Goal: Task Accomplishment & Management: Use online tool/utility

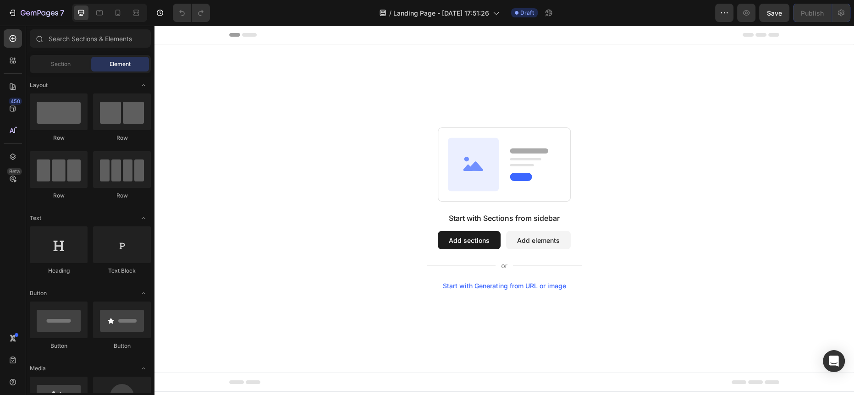
click at [250, 33] on icon at bounding box center [249, 35] width 15 height 4
click at [474, 234] on button "Add sections" at bounding box center [469, 240] width 63 height 18
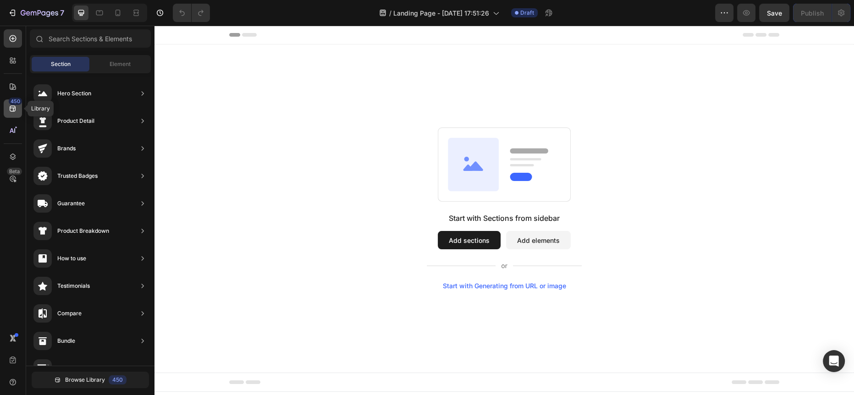
click at [13, 102] on div "450" at bounding box center [15, 101] width 13 height 7
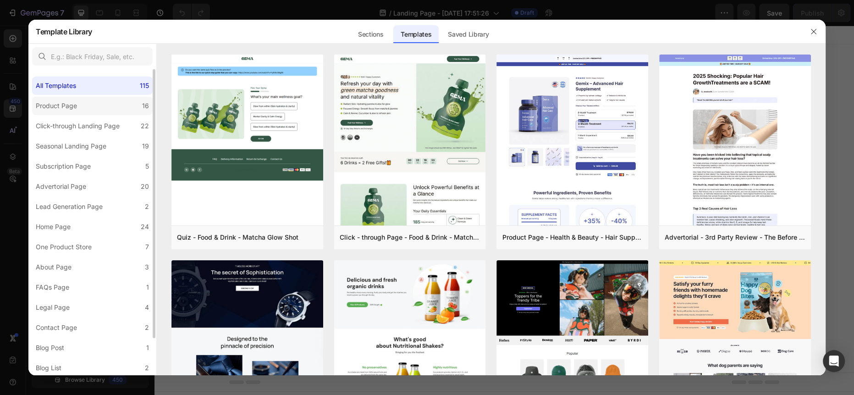
click at [75, 107] on div "Product Page" at bounding box center [56, 105] width 41 height 11
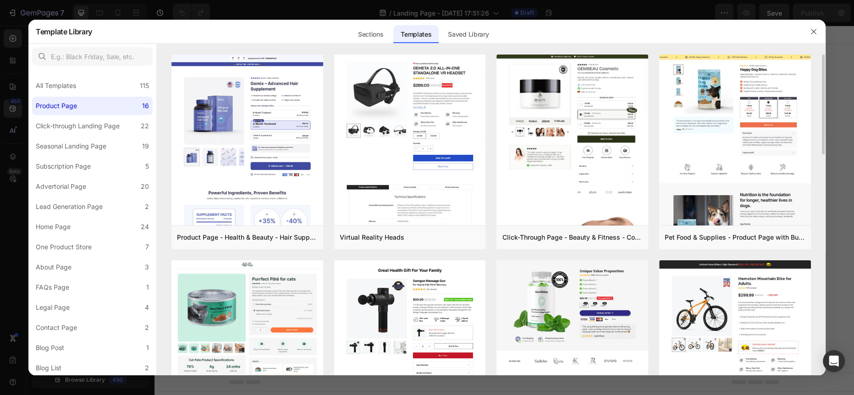
click at [224, 235] on div "Add to page" at bounding box center [211, 237] width 31 height 8
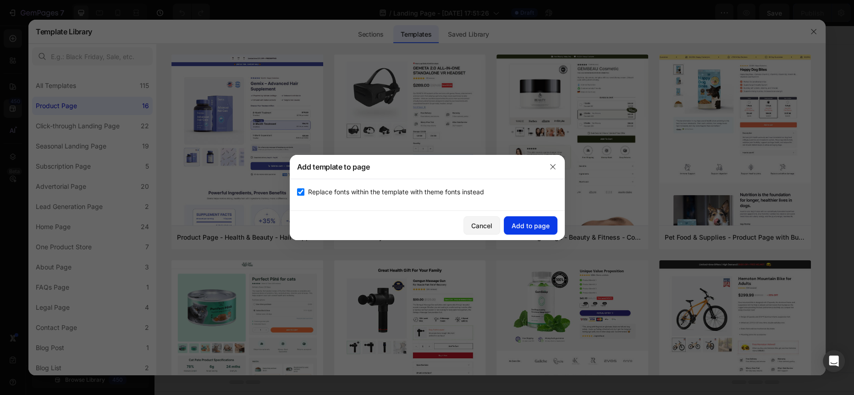
click at [526, 219] on button "Add to page" at bounding box center [531, 225] width 54 height 18
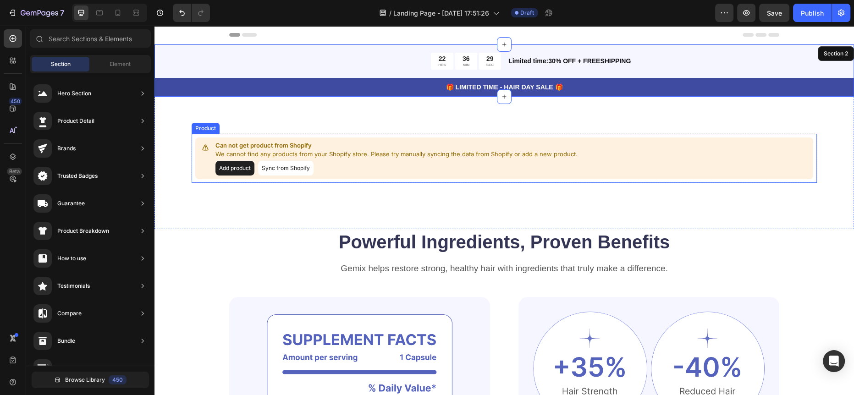
click at [299, 168] on button "Sync from Shopify" at bounding box center [285, 168] width 55 height 15
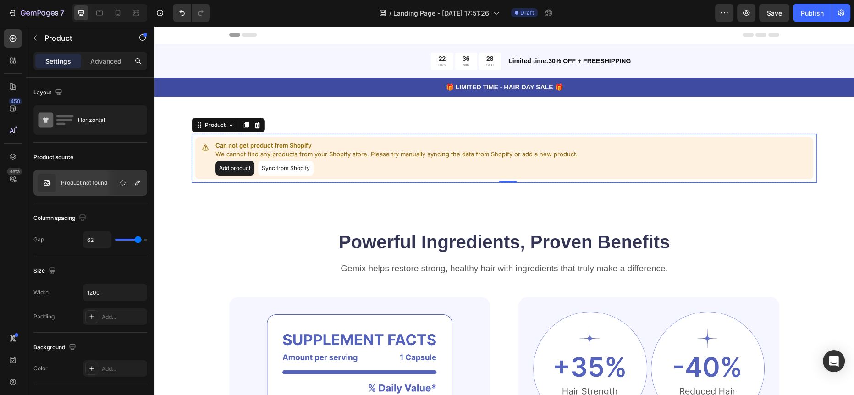
click at [298, 167] on button "Sync from Shopify" at bounding box center [285, 168] width 55 height 15
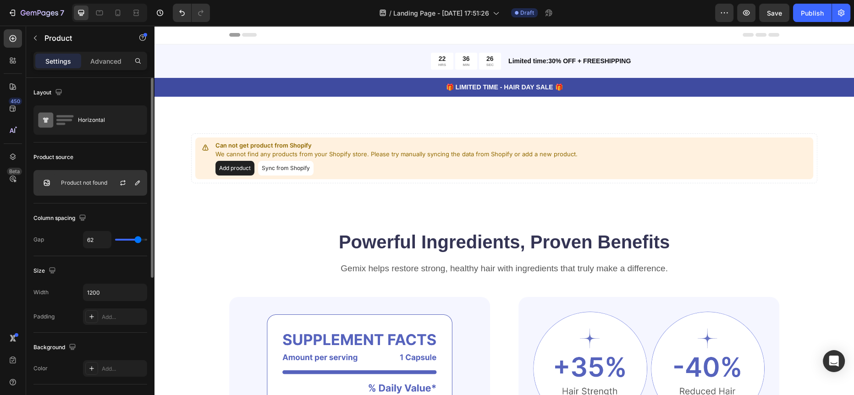
click at [96, 184] on p "Product not found" at bounding box center [84, 183] width 46 height 6
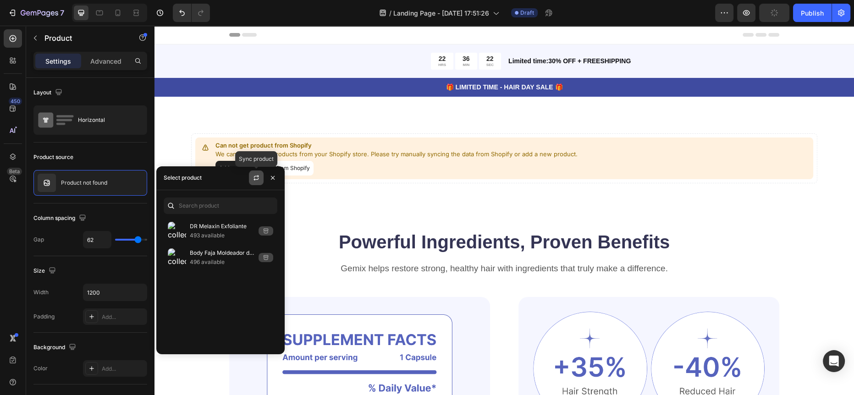
click at [258, 173] on button "button" at bounding box center [256, 177] width 15 height 15
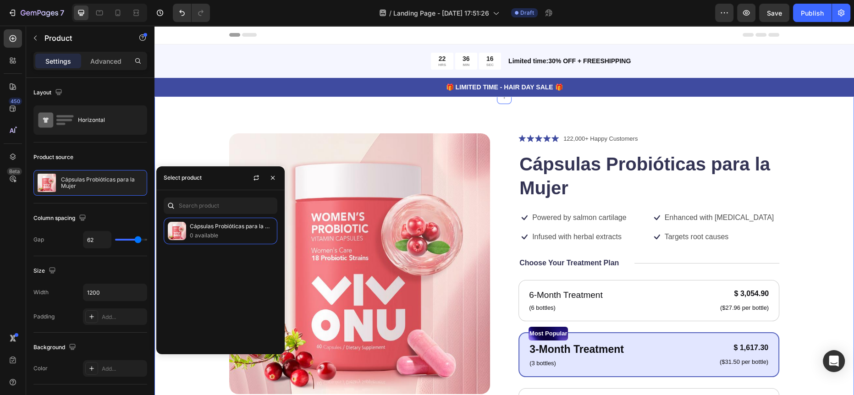
click at [826, 253] on div "Product Images Icon Icon Icon Icon Icon Icon List 122,000+ Happy Customers Text…" at bounding box center [503, 364] width 699 height 535
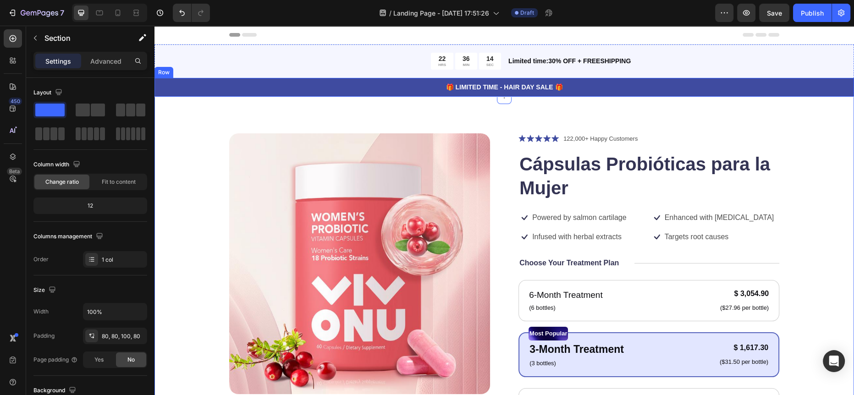
click at [319, 95] on div "🎁 LIMITED TIME - HAIR DAY SALE 🎁 Text Block Row" at bounding box center [503, 87] width 699 height 19
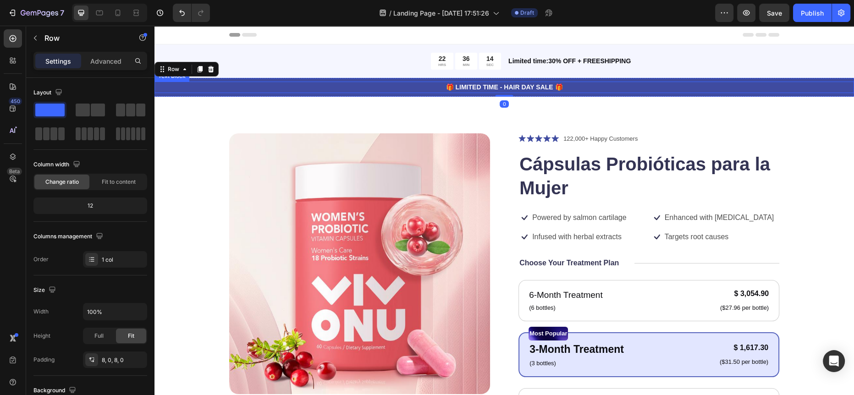
click at [250, 88] on p "🎁 LIMITED TIME - HAIR DAY SALE 🎁" at bounding box center [503, 87] width 697 height 10
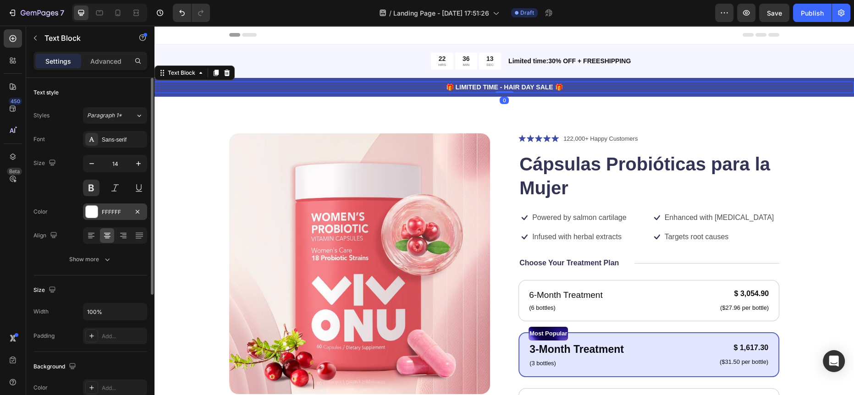
click at [110, 211] on div "FFFFFF" at bounding box center [115, 212] width 27 height 8
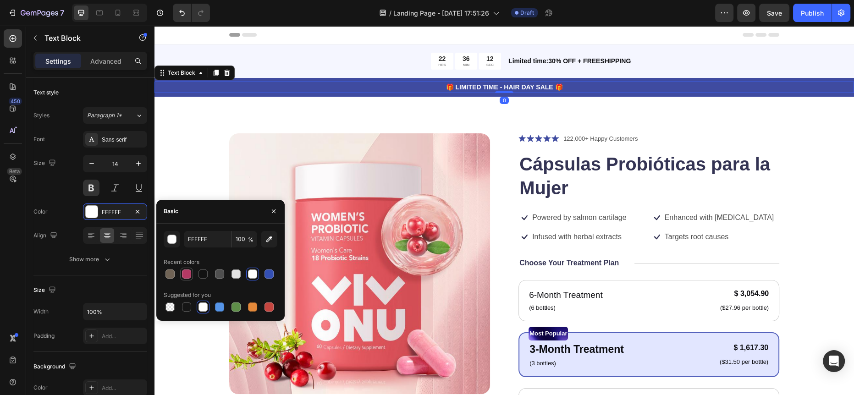
click at [184, 271] on div at bounding box center [186, 273] width 9 height 9
click at [254, 274] on div at bounding box center [252, 273] width 9 height 9
type input "FFFFFF"
click at [250, 85] on p "🎁 LIMITED TIME - HAIR DAY SALE 🎁" at bounding box center [503, 87] width 697 height 10
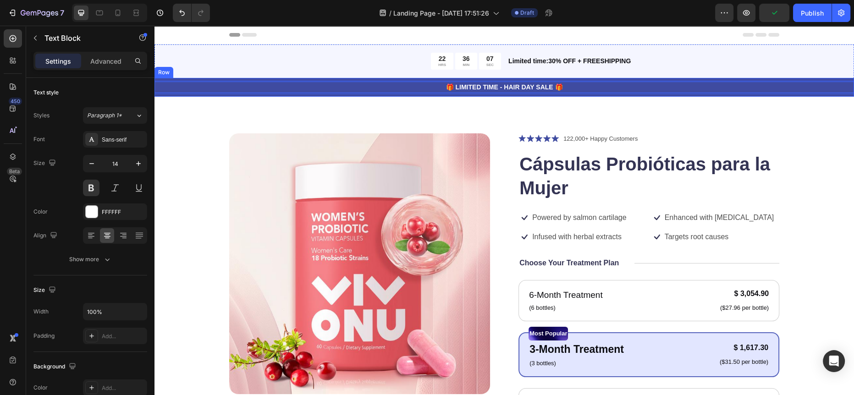
click at [187, 78] on div "🎁 LIMITED TIME - HAIR DAY SALE 🎁 Text Block 0 Row" at bounding box center [503, 87] width 699 height 19
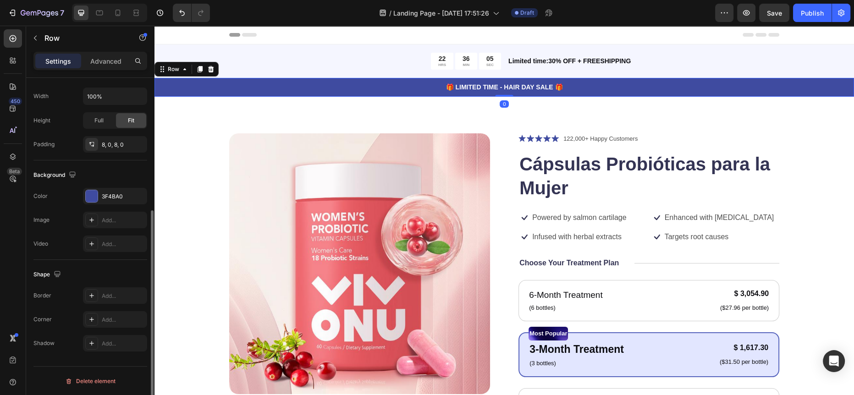
scroll to position [215, 0]
click at [120, 197] on div "3F4BA0" at bounding box center [115, 197] width 27 height 8
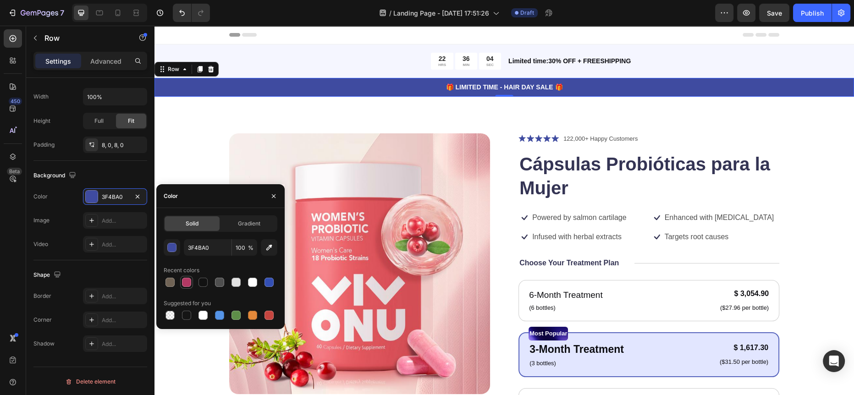
click at [184, 283] on div at bounding box center [186, 282] width 9 height 9
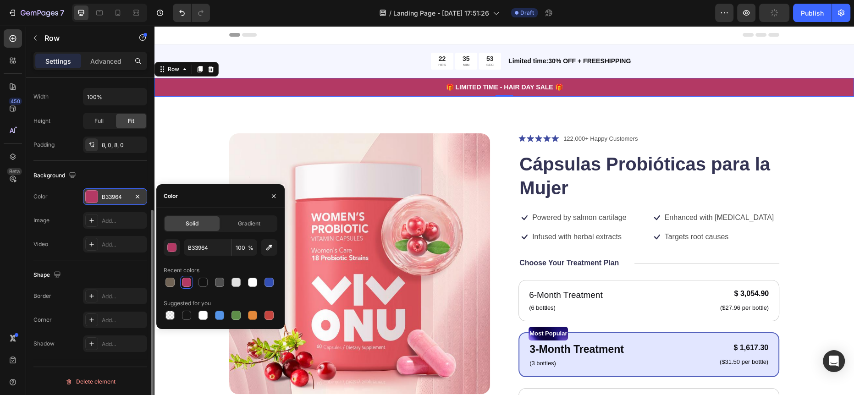
click at [109, 197] on div "B33964" at bounding box center [115, 197] width 27 height 8
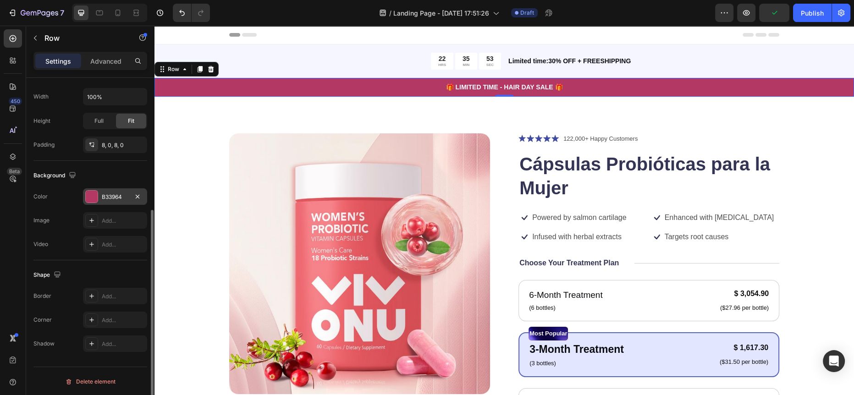
click at [109, 197] on div "B33964" at bounding box center [115, 197] width 27 height 8
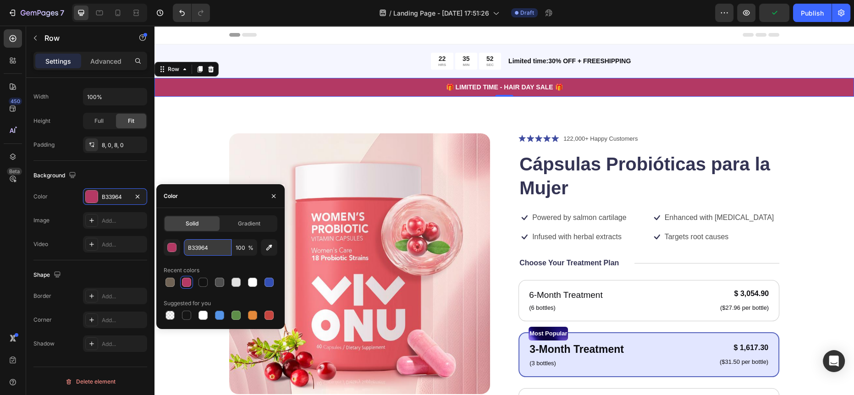
click at [194, 249] on input "B33964" at bounding box center [208, 247] width 48 height 16
paste input "#de545b"
type input "#de545b"
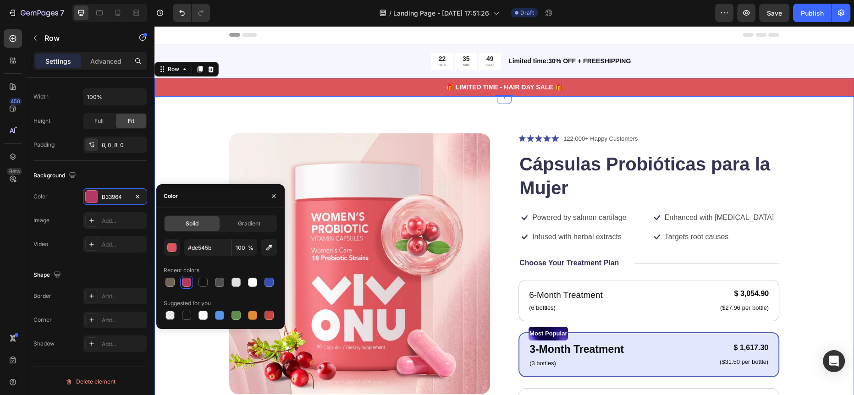
click at [790, 195] on div "Product Images Icon Icon Icon Icon Icon Icon List 122,000+ Happy Customers Text…" at bounding box center [504, 359] width 626 height 453
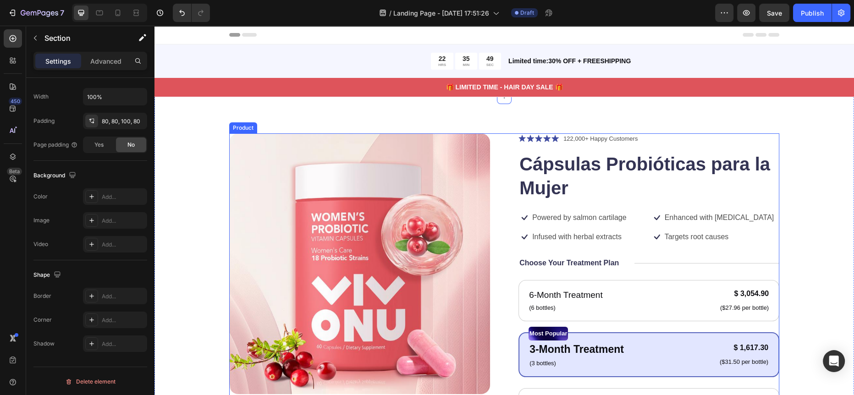
scroll to position [0, 0]
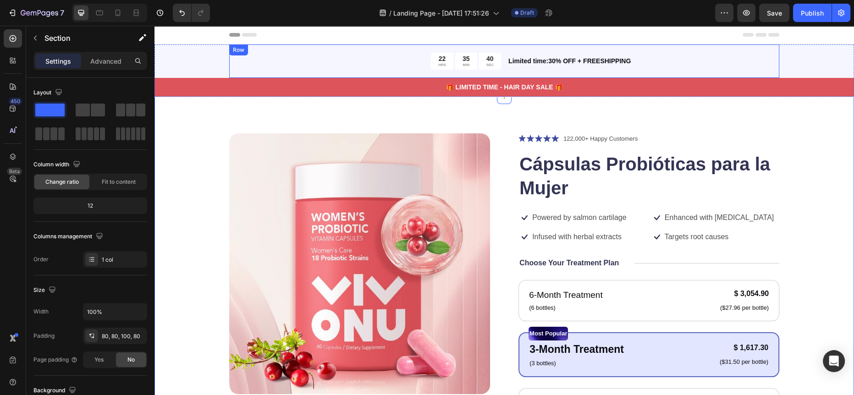
click at [254, 82] on p "🎁 LIMITED TIME - HAIR DAY SALE 🎁" at bounding box center [503, 87] width 697 height 10
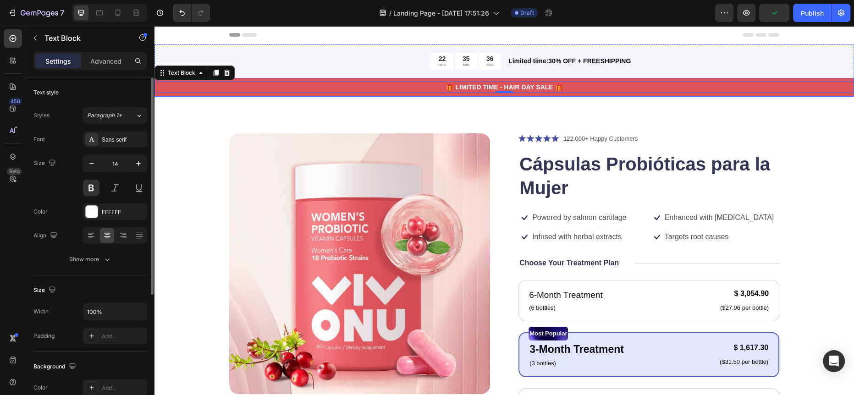
click at [196, 93] on div "🎁 LIMITED TIME - HAIR DAY SALE 🎁 Text Block 0 Row" at bounding box center [503, 87] width 699 height 19
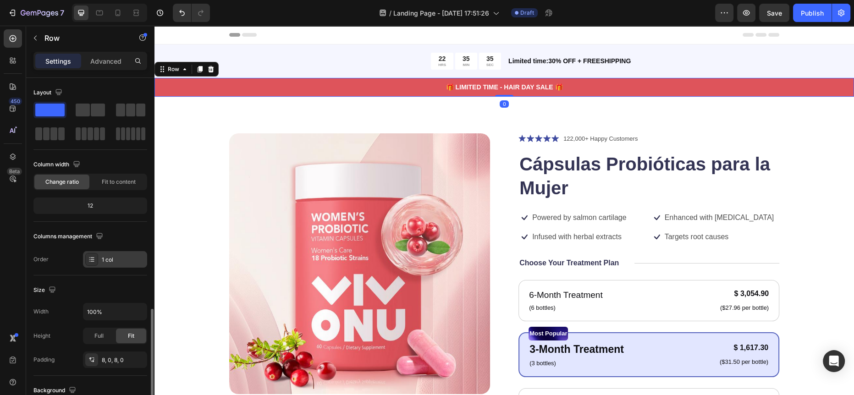
scroll to position [215, 0]
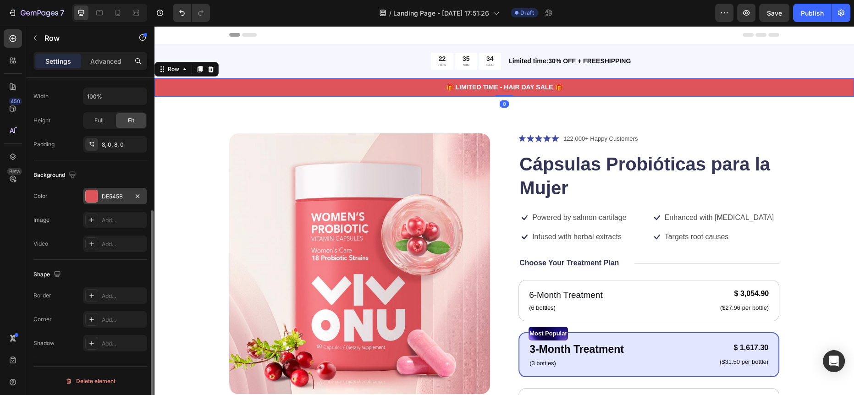
click at [104, 199] on div "DE545B" at bounding box center [115, 196] width 27 height 8
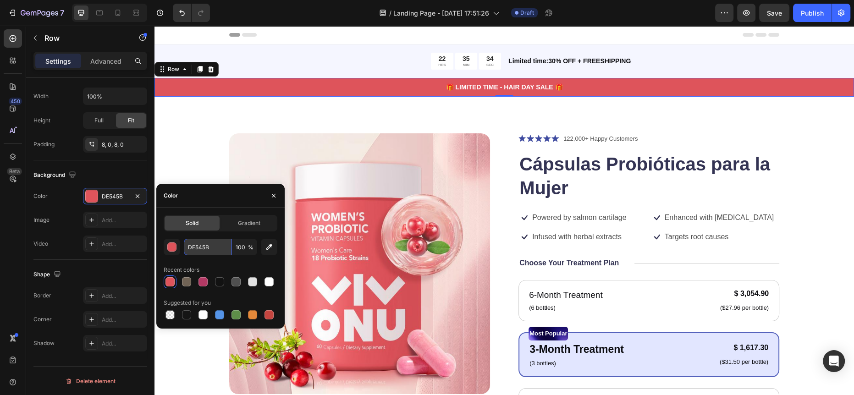
click at [198, 253] on input "DE545B" at bounding box center [208, 247] width 48 height 16
paste input "#f49ba6"
type input "#f49ba6"
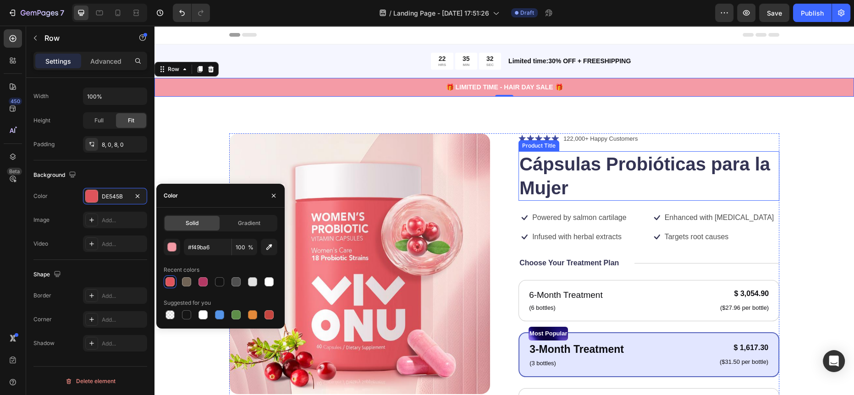
click at [842, 162] on div "Product Images Icon Icon Icon Icon Icon Icon List 122,000+ Happy Customers Text…" at bounding box center [503, 364] width 699 height 535
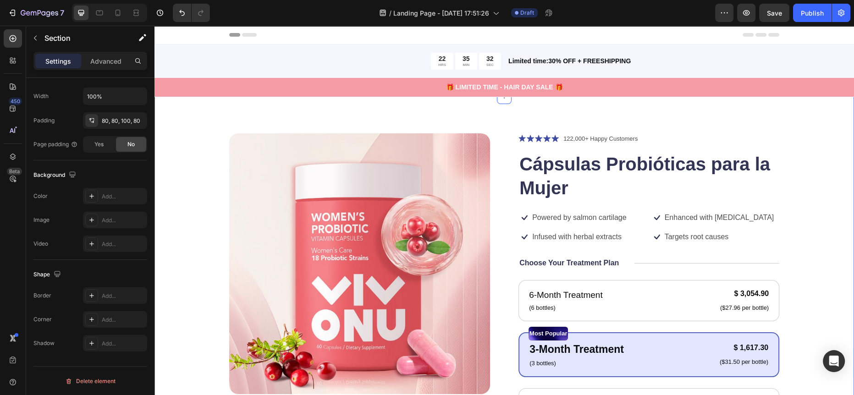
scroll to position [0, 0]
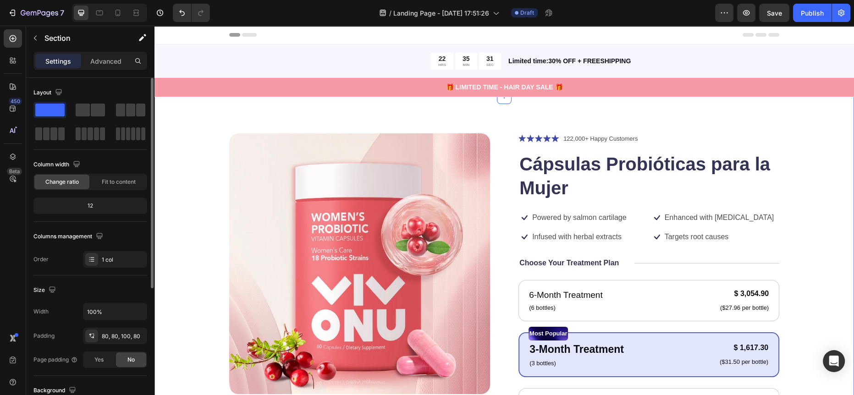
click at [810, 170] on div "Product Images Icon Icon Icon Icon Icon Icon List 122,000+ Happy Customers Text…" at bounding box center [503, 364] width 699 height 535
click at [512, 140] on div "Product Images Icon Icon Icon Icon Icon Icon List 122,000+ Happy Customers Text…" at bounding box center [504, 359] width 550 height 453
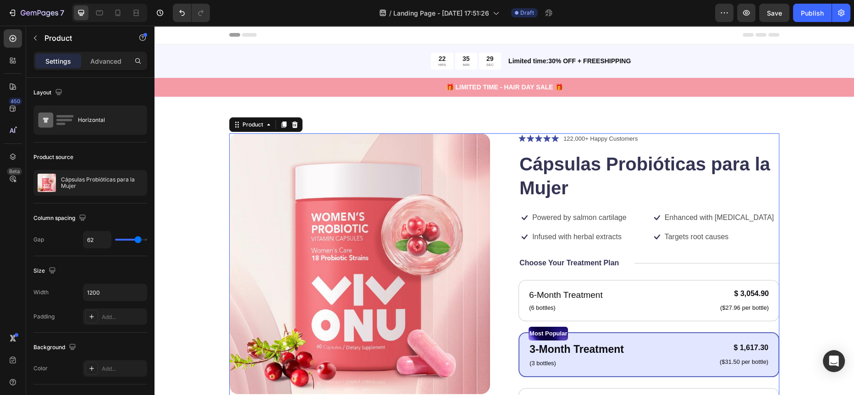
click at [519, 140] on icon at bounding box center [521, 138] width 7 height 7
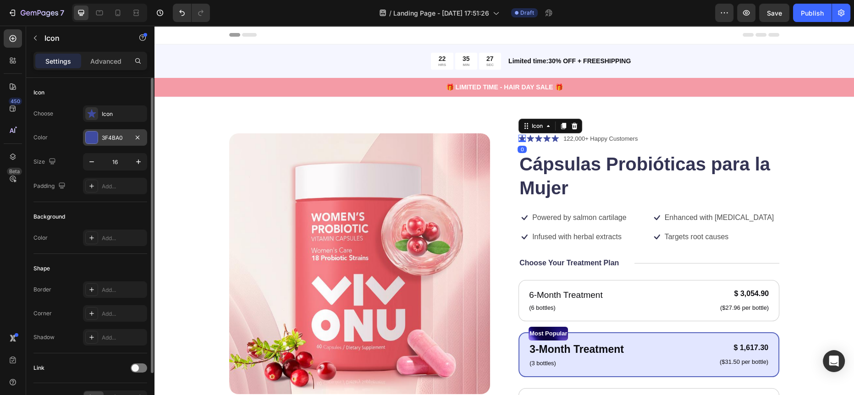
click at [104, 130] on div "3F4BA0" at bounding box center [115, 137] width 64 height 16
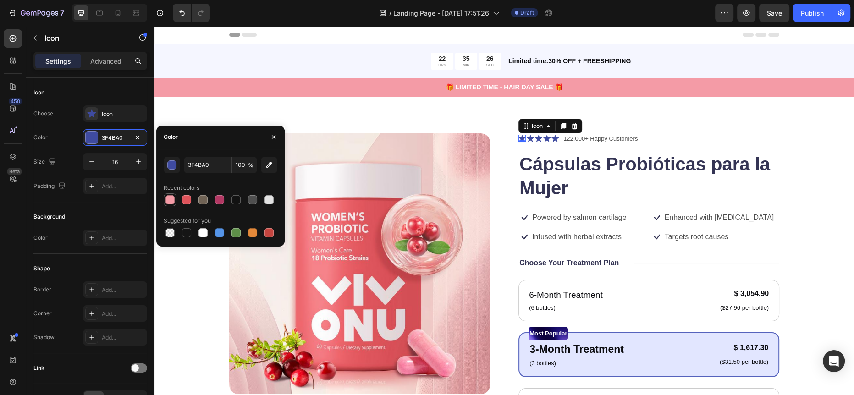
click at [174, 198] on div at bounding box center [169, 199] width 9 height 9
click at [219, 196] on div at bounding box center [219, 199] width 9 height 9
click at [174, 196] on div at bounding box center [169, 199] width 9 height 9
type input "F49BA6"
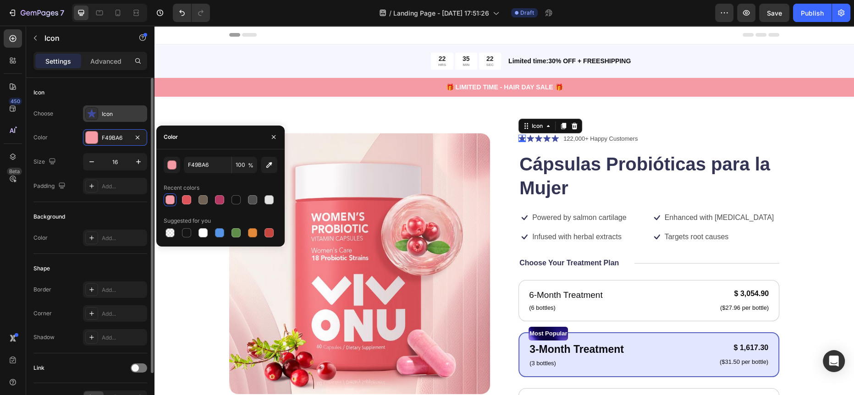
click at [114, 115] on div "Icon" at bounding box center [123, 114] width 43 height 8
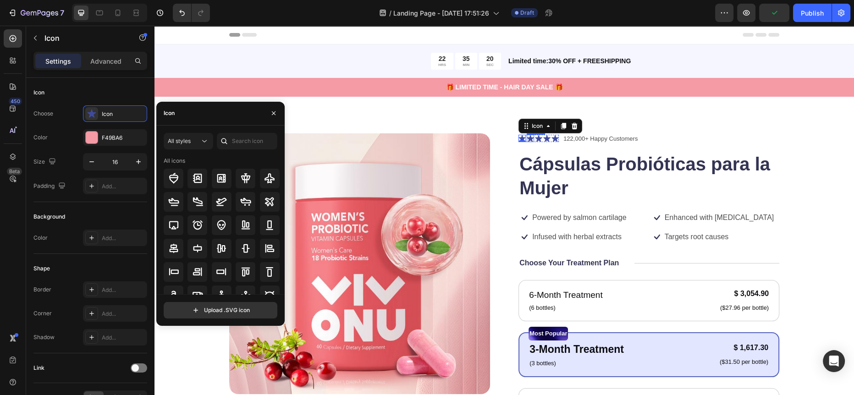
click at [528, 137] on icon at bounding box center [529, 138] width 7 height 7
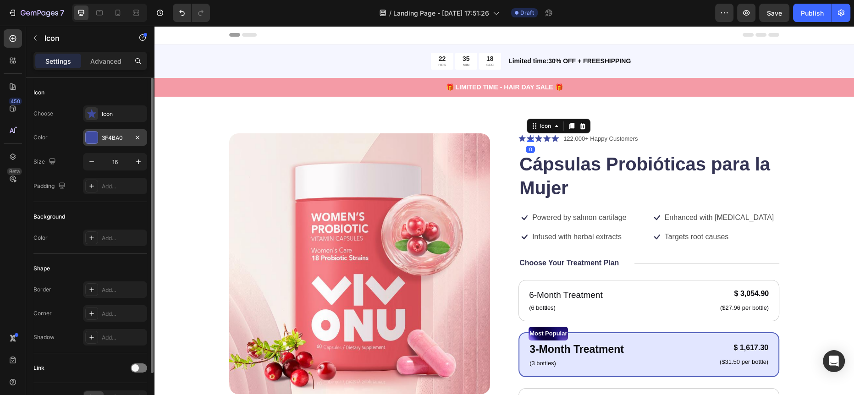
click at [105, 137] on div "3F4BA0" at bounding box center [115, 138] width 27 height 8
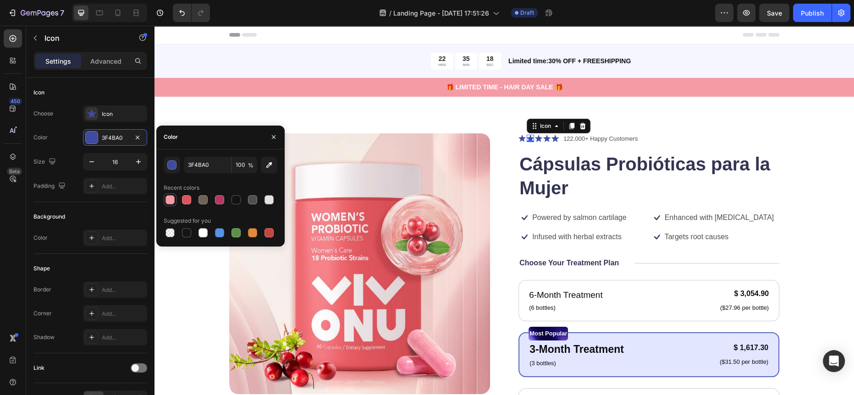
click at [170, 195] on div at bounding box center [169, 199] width 9 height 9
type input "F49BA6"
click at [535, 138] on icon at bounding box center [538, 138] width 7 height 7
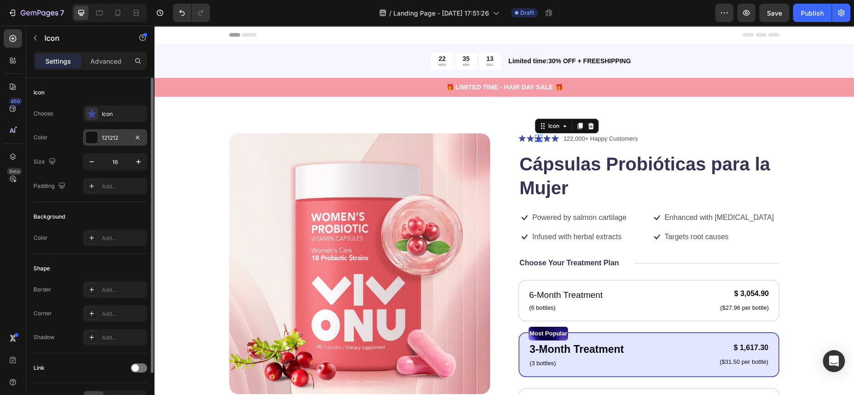
click at [104, 132] on div "121212" at bounding box center [115, 137] width 64 height 16
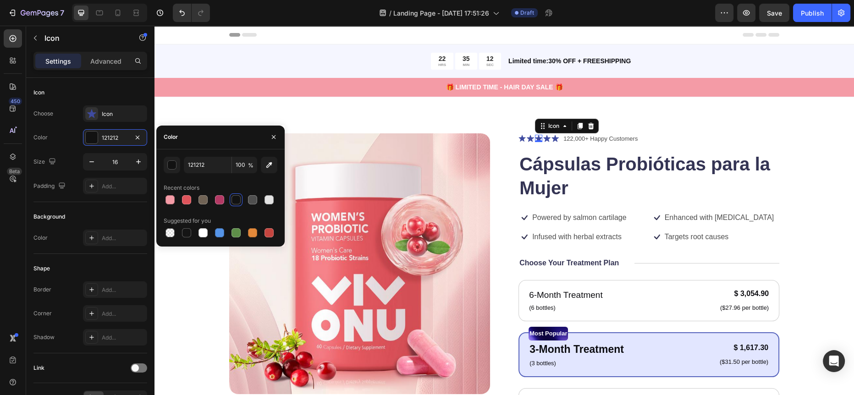
click at [535, 137] on icon at bounding box center [538, 138] width 7 height 7
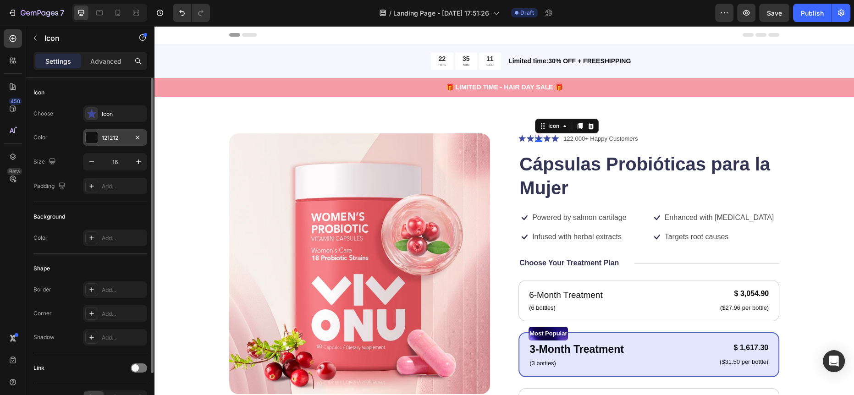
click at [104, 137] on div "121212" at bounding box center [115, 138] width 27 height 8
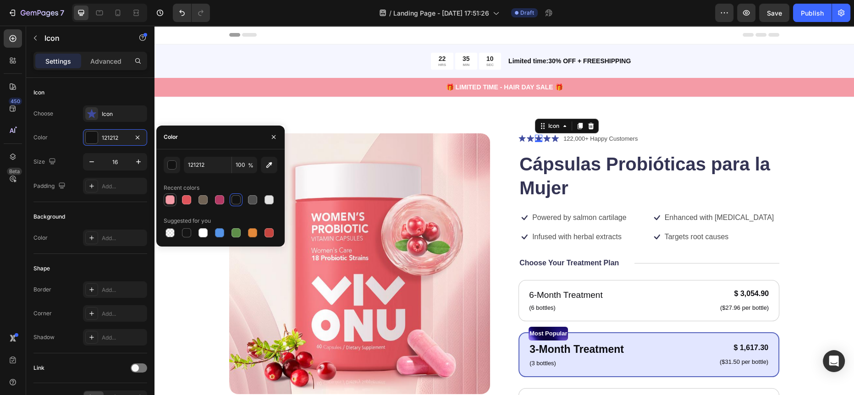
click at [167, 203] on div at bounding box center [169, 199] width 9 height 9
type input "F49BA6"
click at [543, 139] on icon at bounding box center [546, 138] width 7 height 7
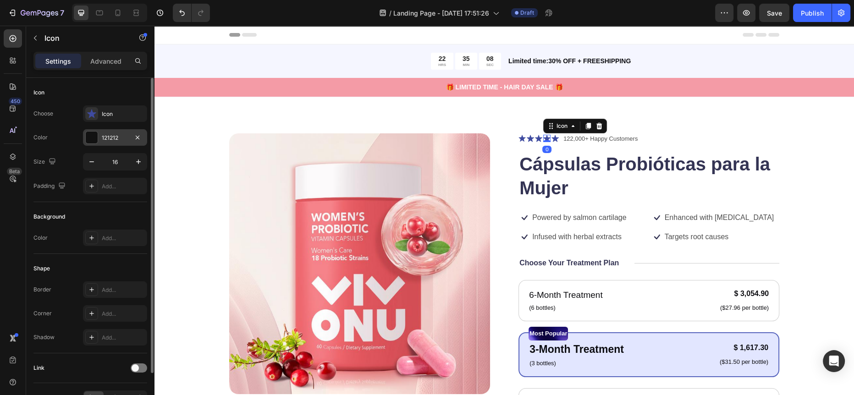
click at [104, 135] on div "121212" at bounding box center [115, 138] width 27 height 8
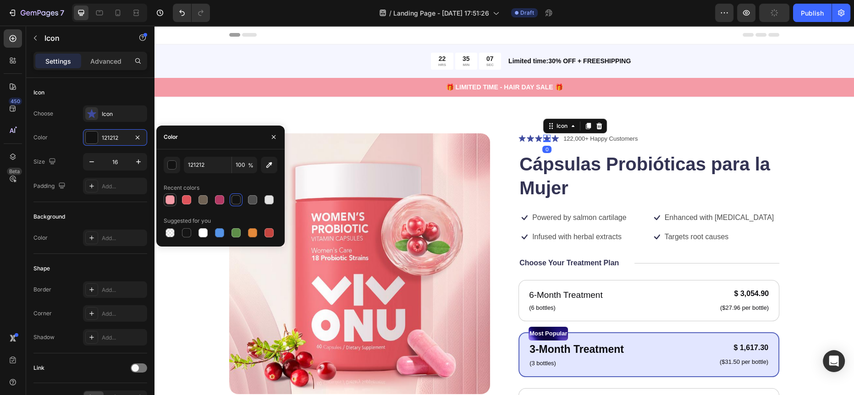
click at [171, 196] on div at bounding box center [169, 199] width 9 height 9
type input "F49BA6"
click at [547, 134] on div "Icon Icon Icon Icon 0 Icon Icon List" at bounding box center [538, 138] width 40 height 11
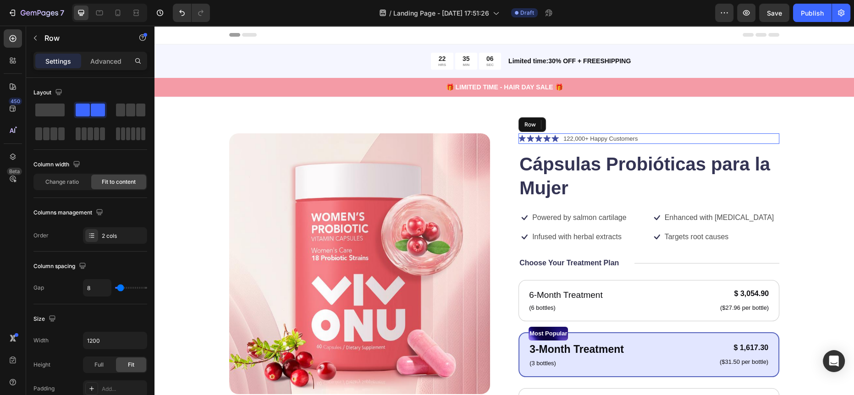
click at [551, 137] on icon at bounding box center [554, 138] width 7 height 7
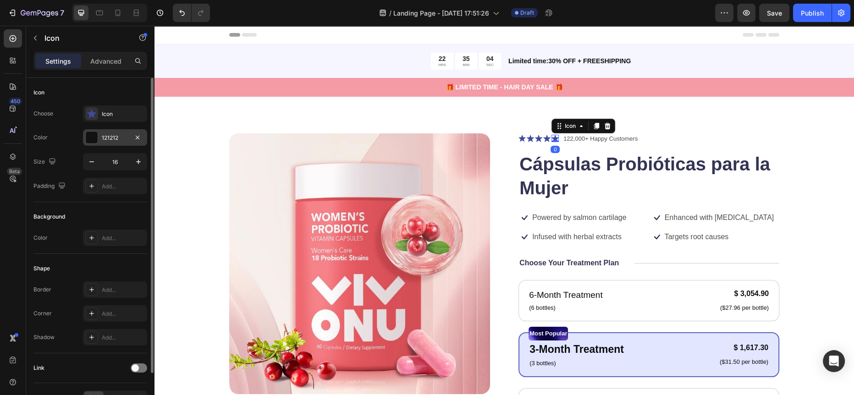
click at [111, 135] on div "121212" at bounding box center [115, 138] width 27 height 8
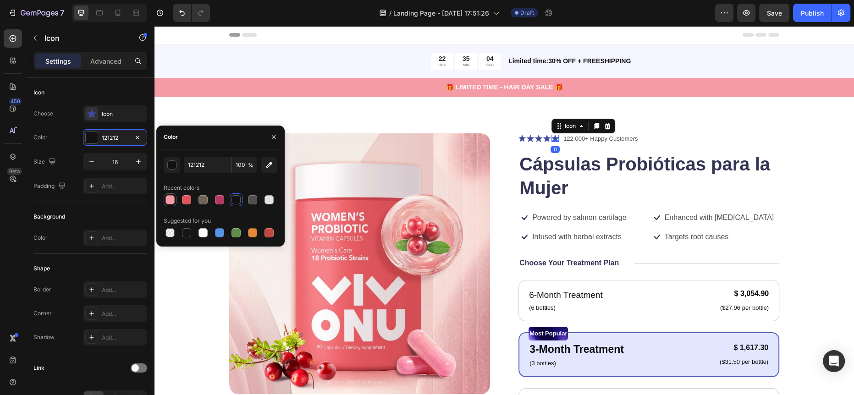
click at [172, 203] on div at bounding box center [169, 199] width 9 height 9
type input "F49BA6"
click at [518, 141] on icon at bounding box center [521, 138] width 7 height 7
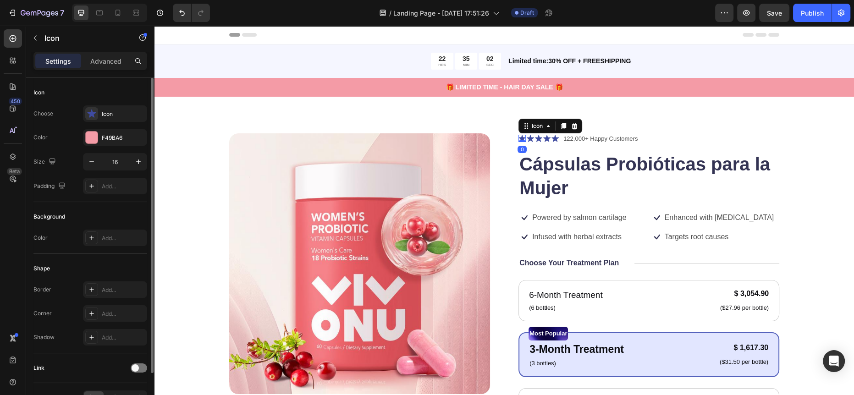
click at [107, 104] on div "Icon Choose Icon Color F49BA6 Size 16 Padding Add..." at bounding box center [90, 140] width 114 height 124
click at [103, 112] on div "Icon" at bounding box center [123, 114] width 43 height 8
click at [85, 208] on div "Background Color Add..." at bounding box center [90, 228] width 114 height 52
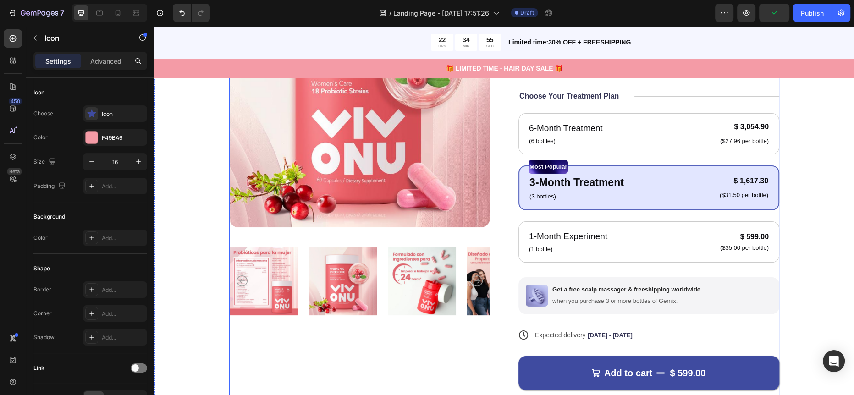
scroll to position [202, 0]
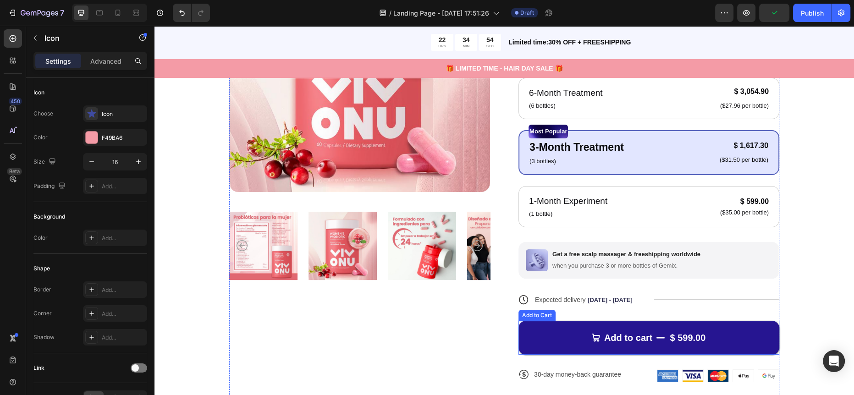
click at [559, 340] on button "Add to cart $ 599.00" at bounding box center [648, 338] width 261 height 34
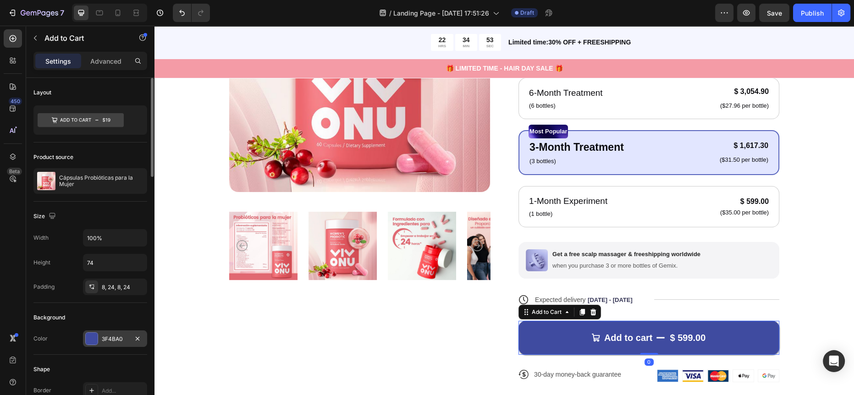
click at [97, 338] on div at bounding box center [92, 339] width 12 height 12
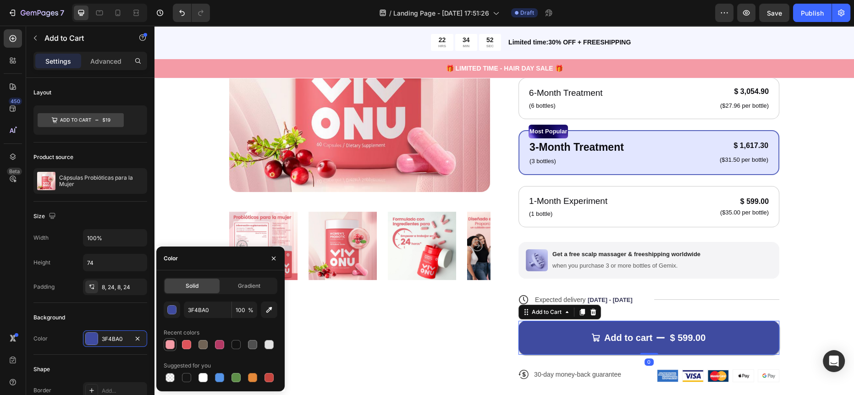
click at [174, 342] on div at bounding box center [169, 344] width 9 height 9
type input "F49BA6"
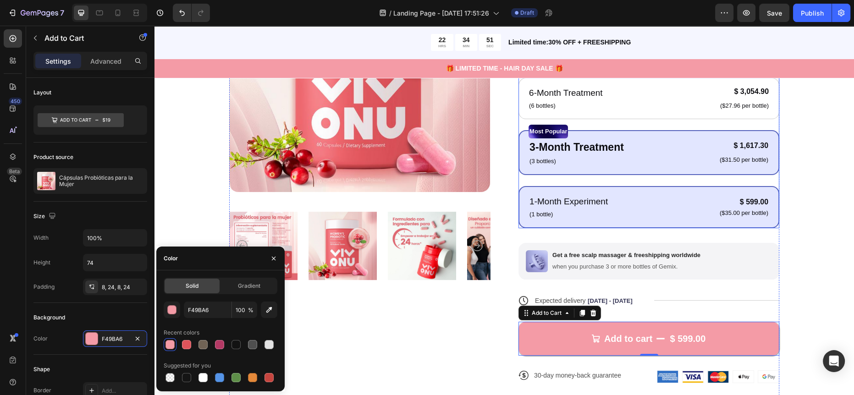
click at [722, 223] on div "1-Month Experiment Text Block (1 bottle) Text Block $ 599.00 Product Price Prod…" at bounding box center [648, 207] width 261 height 42
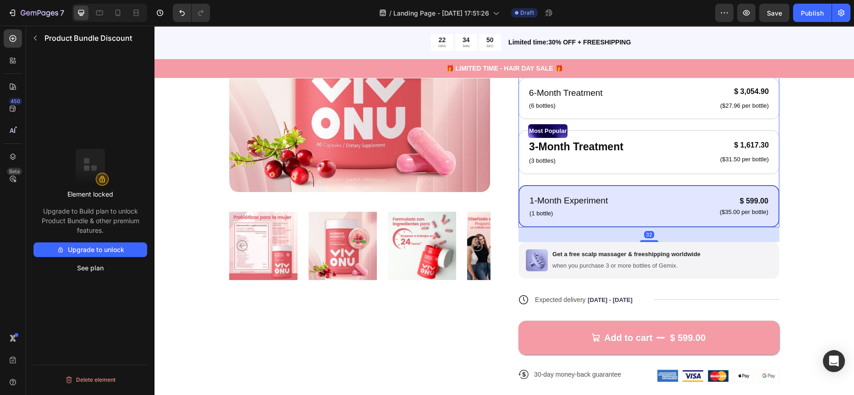
click at [822, 240] on div "Product Images Icon Icon Icon Icon Icon Icon List 122,000+ Happy Customers Text…" at bounding box center [503, 169] width 699 height 548
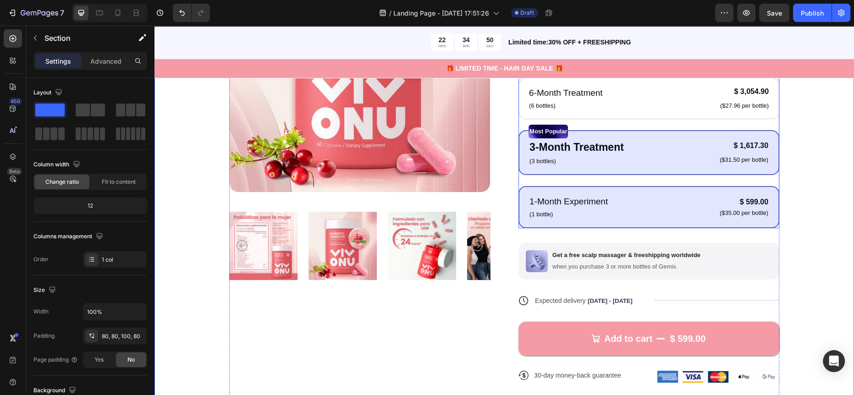
scroll to position [174, 0]
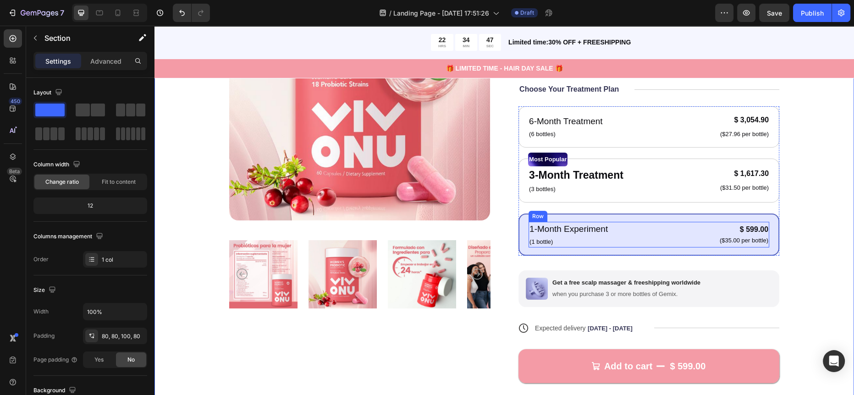
click at [653, 241] on div "1-Month Experiment Text Block (1 bottle) Text Block $ 599.00 Product Price Prod…" at bounding box center [648, 235] width 241 height 26
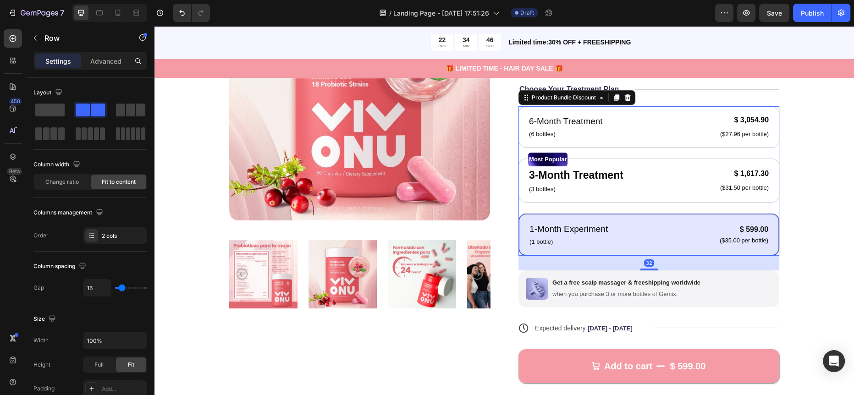
click at [647, 217] on div "1-Month Experiment Text Block (1 bottle) Text Block $ 599.00 Product Price Prod…" at bounding box center [648, 235] width 261 height 42
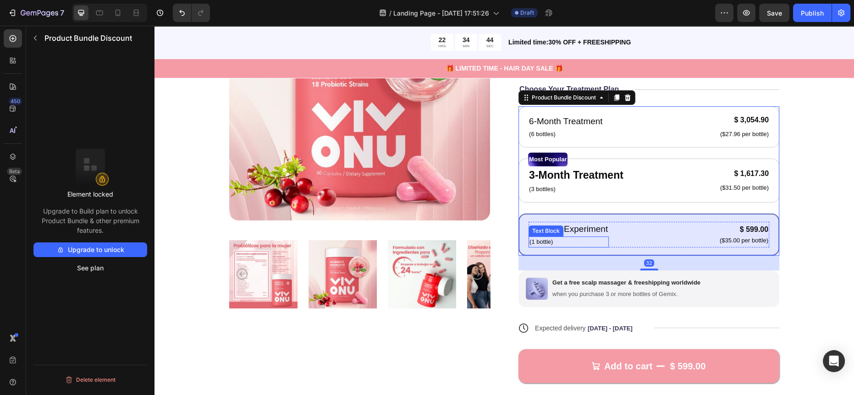
click at [641, 233] on div "1-Month Experiment Text Block (1 bottle) Text Block $ 599.00 Product Price Prod…" at bounding box center [648, 235] width 241 height 26
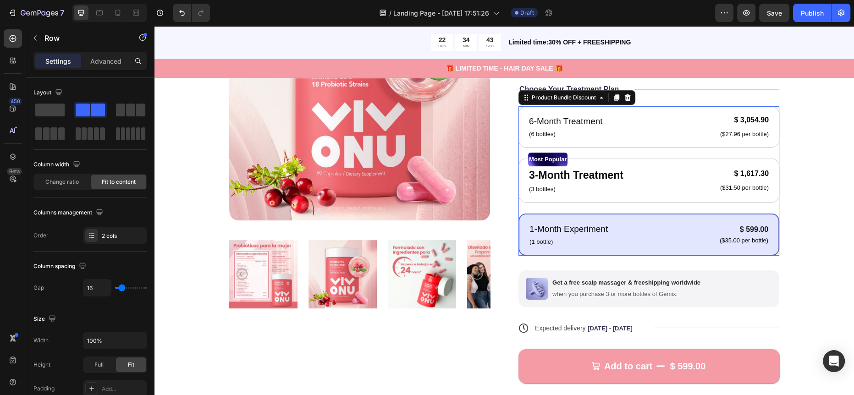
click at [618, 249] on div "1-Month Experiment Text Block (1 bottle) Text Block $ 599.00 Product Price Prod…" at bounding box center [648, 235] width 261 height 42
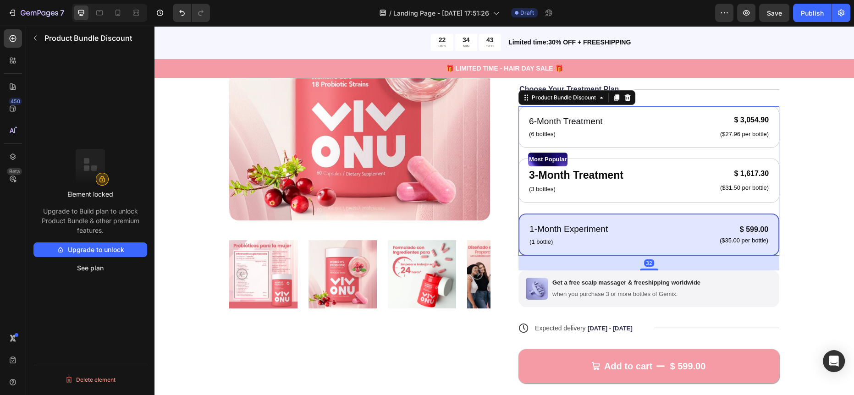
click at [619, 239] on div "1-Month Experiment Text Block (1 bottle) Text Block $ 599.00 Product Price Prod…" at bounding box center [648, 235] width 241 height 26
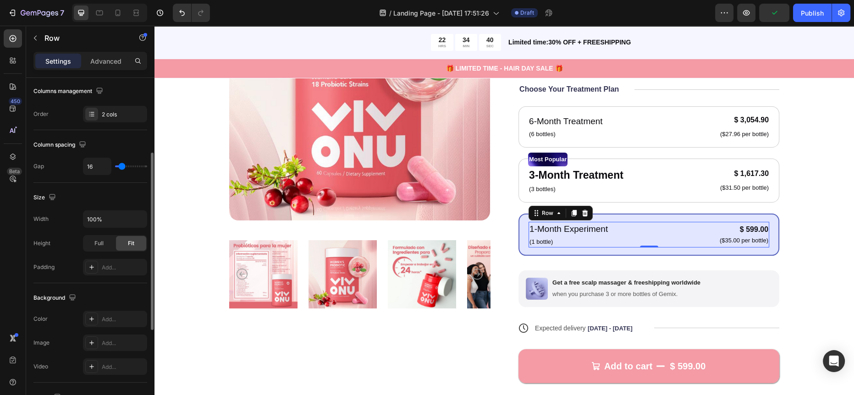
scroll to position [0, 0]
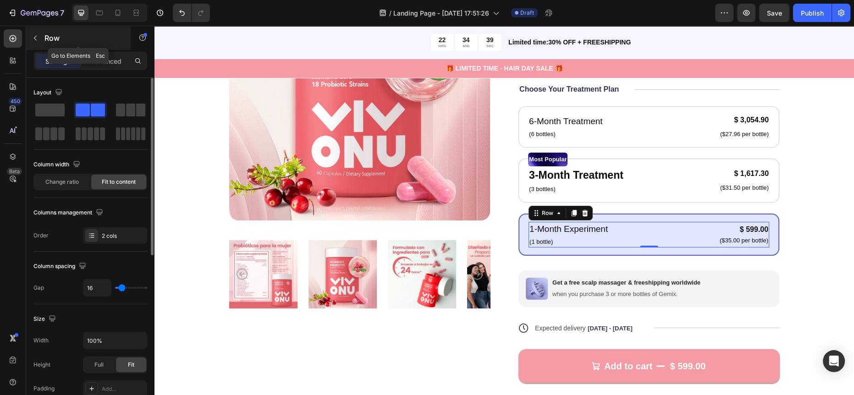
click at [39, 45] on button "button" at bounding box center [35, 38] width 15 height 15
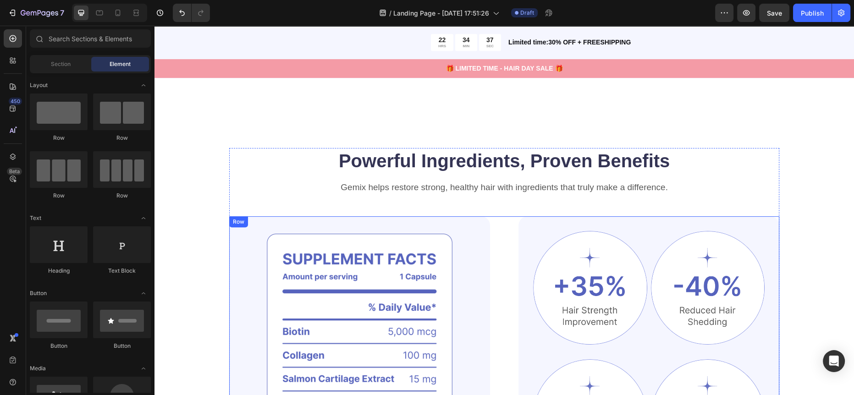
scroll to position [687, 0]
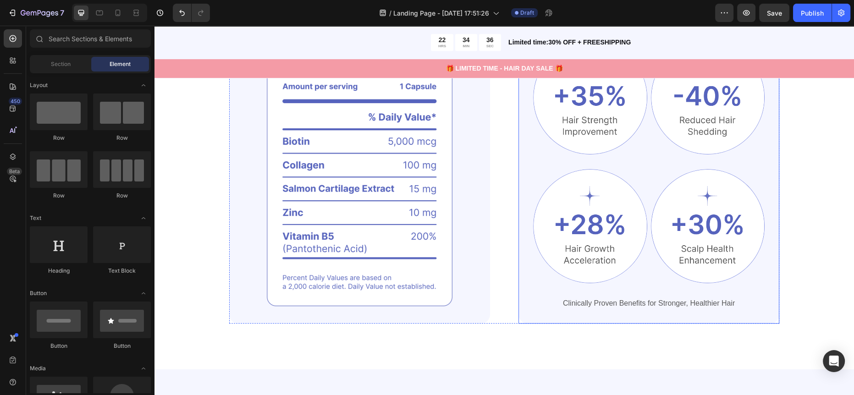
click at [518, 162] on div "Image Image Row Image Image Row Clinically Proven Benefits for Stronger, Health…" at bounding box center [648, 175] width 261 height 298
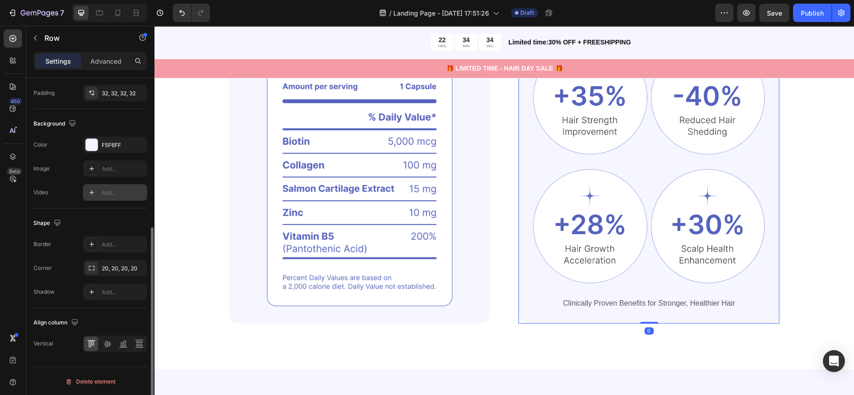
scroll to position [236, 0]
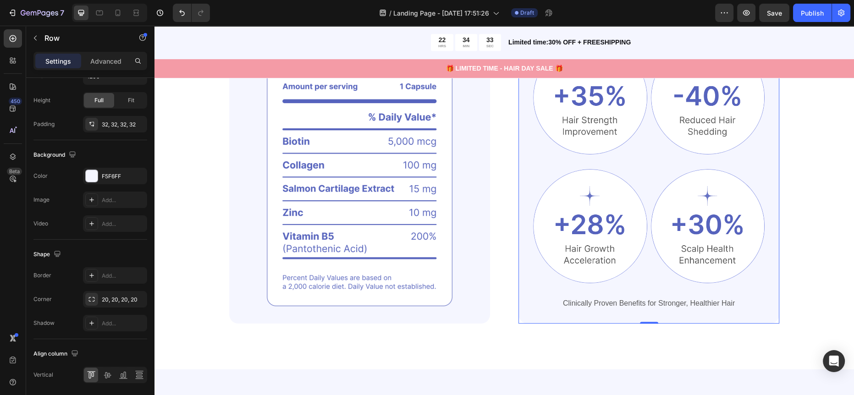
click at [527, 171] on div "Image Image Row Image Image Row Clinically Proven Benefits for Stronger, Health…" at bounding box center [648, 175] width 261 height 298
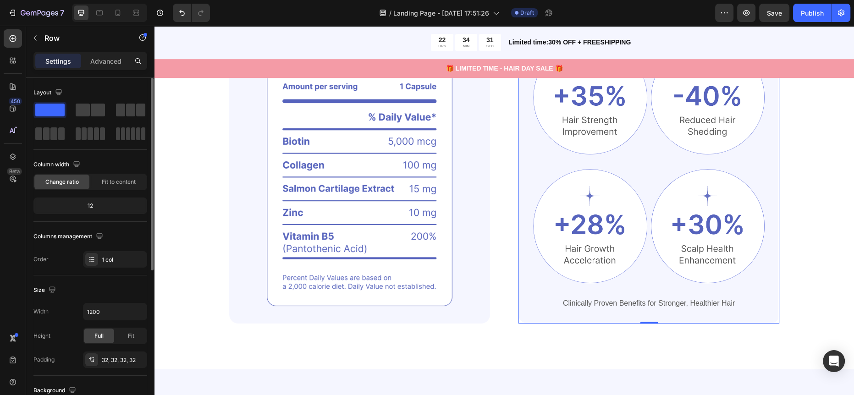
scroll to position [267, 0]
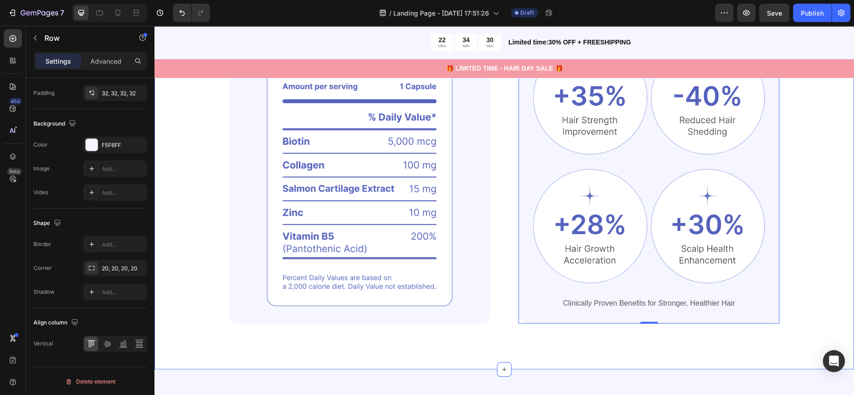
click at [230, 279] on img at bounding box center [359, 175] width 261 height 298
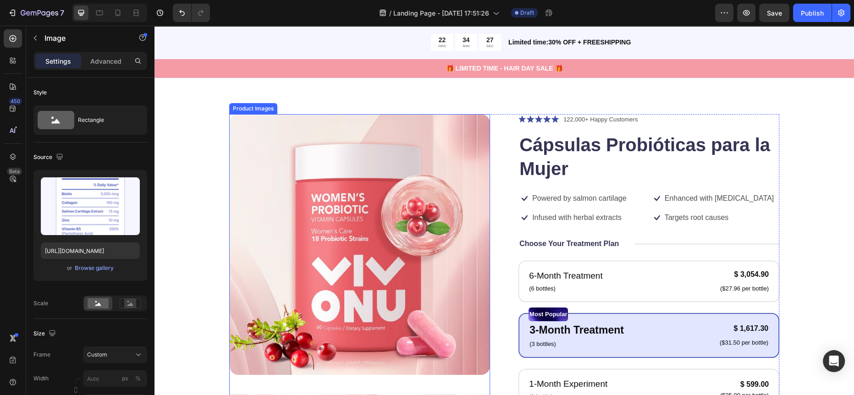
scroll to position [0, 0]
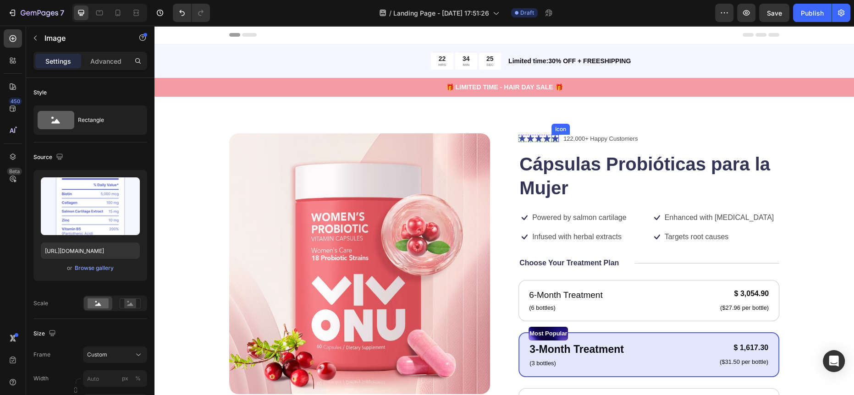
click at [554, 138] on icon at bounding box center [554, 138] width 7 height 7
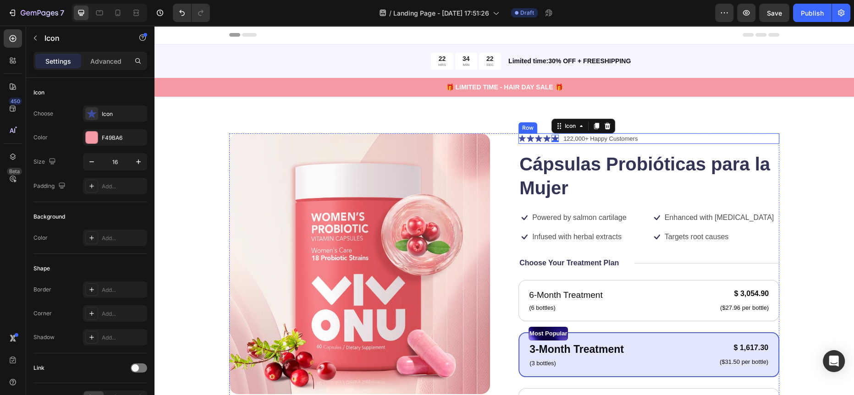
click at [532, 133] on div "Icon Icon Icon Icon Icon 0 Icon List" at bounding box center [538, 138] width 40 height 11
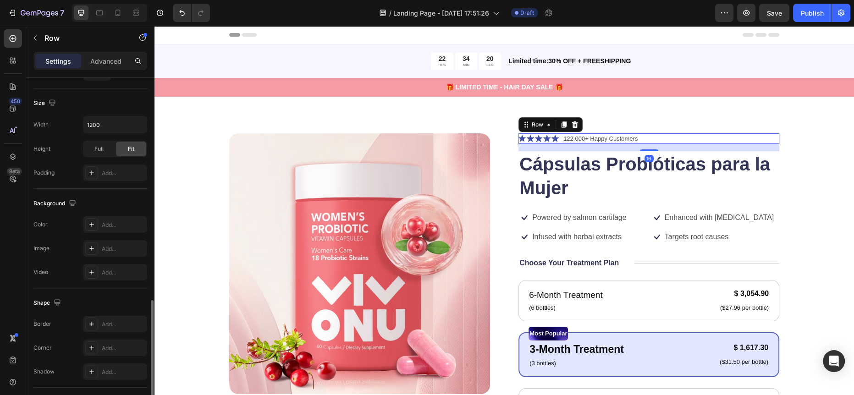
scroll to position [320, 0]
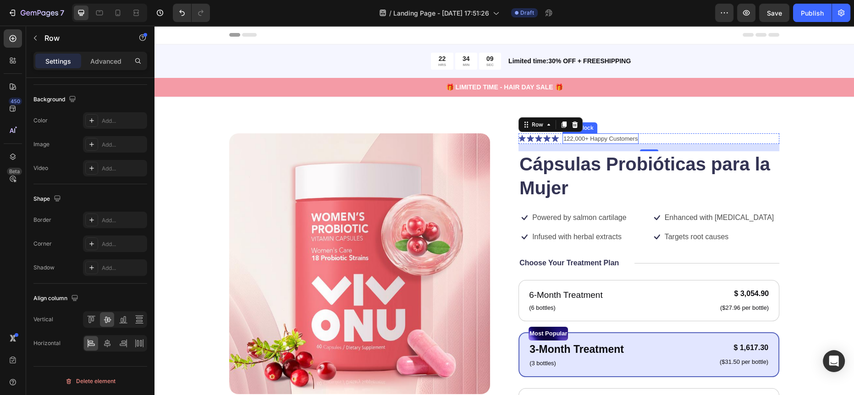
click at [605, 133] on div "122,000+ Happy Customers" at bounding box center [600, 138] width 76 height 11
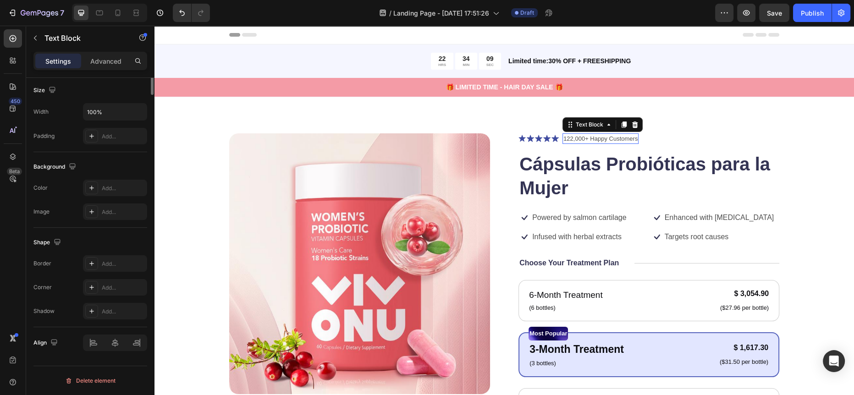
scroll to position [0, 0]
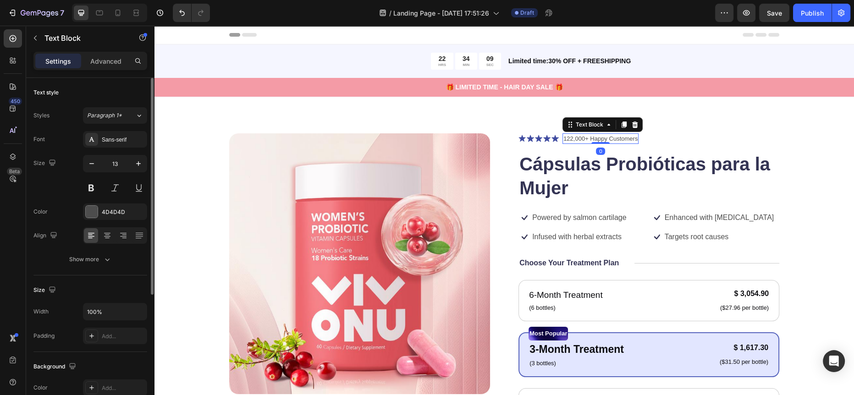
click at [569, 136] on p "122,000+ Happy Customers" at bounding box center [600, 138] width 74 height 9
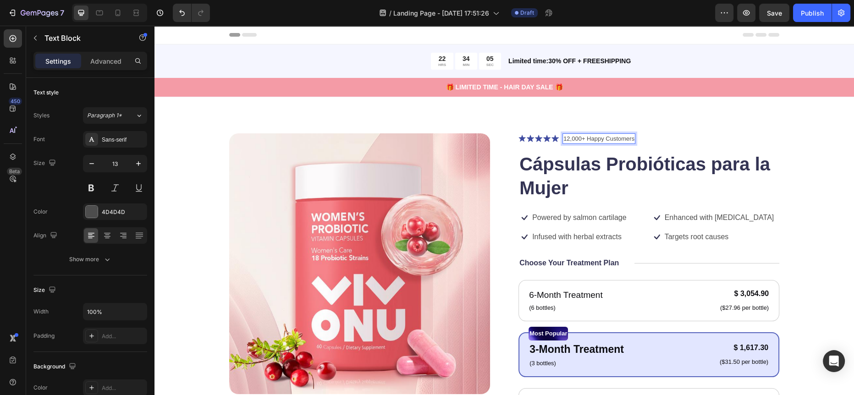
click at [604, 143] on div "12,000+ Happy Customers" at bounding box center [598, 138] width 73 height 11
click at [603, 137] on p "12,000+ Happy Customers" at bounding box center [598, 138] width 71 height 9
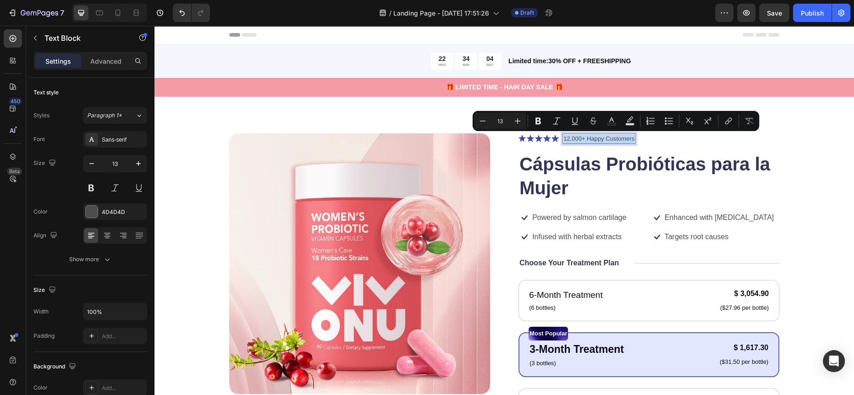
click at [603, 137] on p "12,000+ Happy Customers" at bounding box center [598, 138] width 71 height 9
click at [585, 137] on p "12,000+ Happy Customers" at bounding box center [598, 138] width 71 height 9
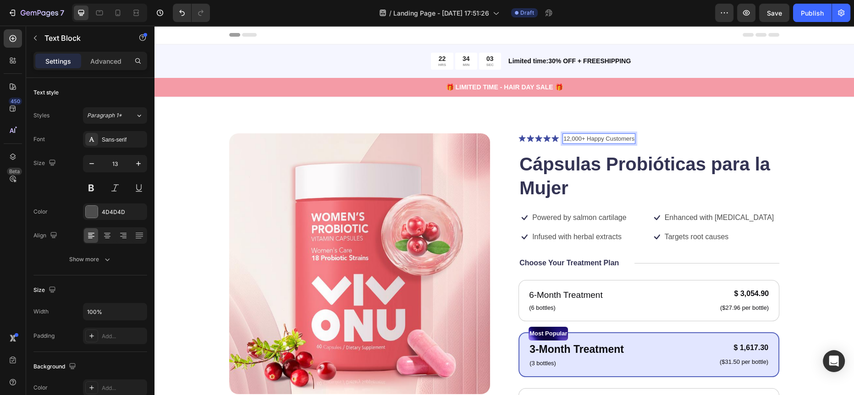
click at [585, 137] on p "12,000+ Happy Customers" at bounding box center [598, 138] width 71 height 9
drag, startPoint x: 583, startPoint y: 137, endPoint x: 627, endPoint y: 135, distance: 43.6
click at [627, 135] on p "12,000+ Happy Customers" at bounding box center [598, 138] width 71 height 9
click at [602, 136] on p "12,000+ Clientes" at bounding box center [585, 138] width 45 height 9
click at [604, 138] on div "12,000+ Clientes" at bounding box center [585, 138] width 47 height 11
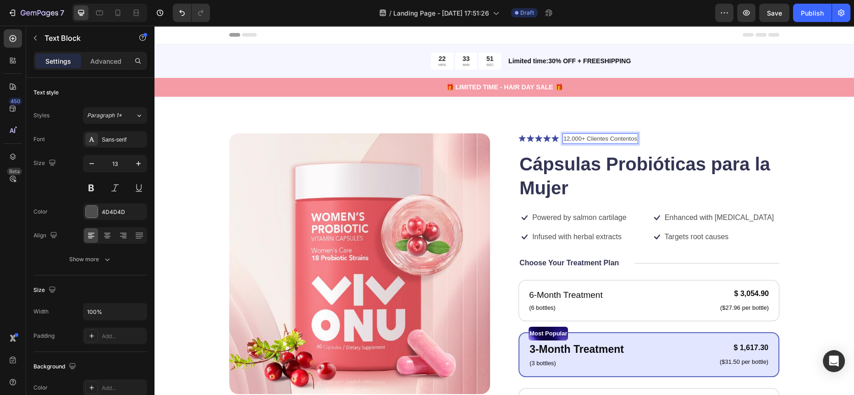
click at [701, 130] on div "Product Images Icon Icon Icon Icon Icon Icon List 12,000+ Clientes Contentos Te…" at bounding box center [503, 371] width 699 height 548
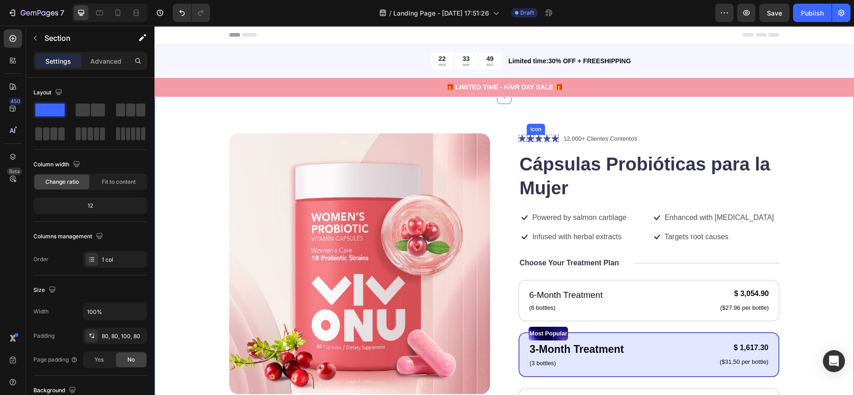
click at [526, 139] on icon at bounding box center [529, 138] width 7 height 7
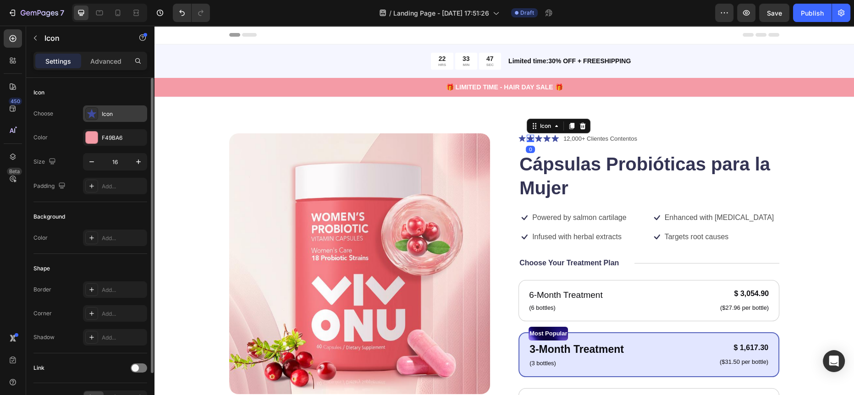
click at [102, 108] on div "Icon" at bounding box center [115, 113] width 64 height 16
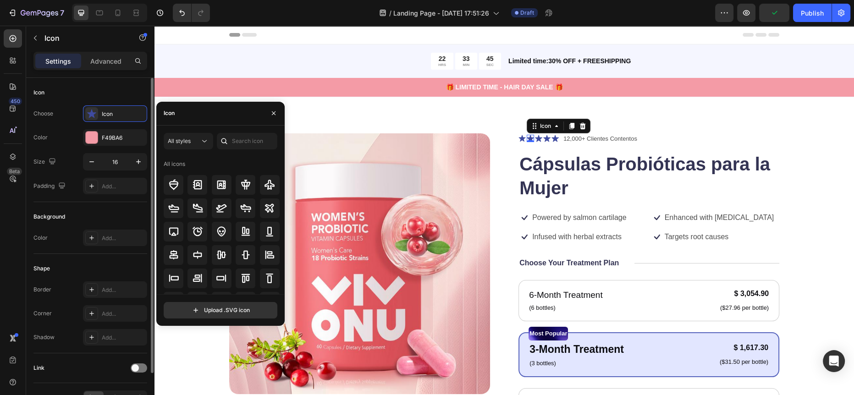
click at [82, 216] on div "Background" at bounding box center [90, 216] width 114 height 15
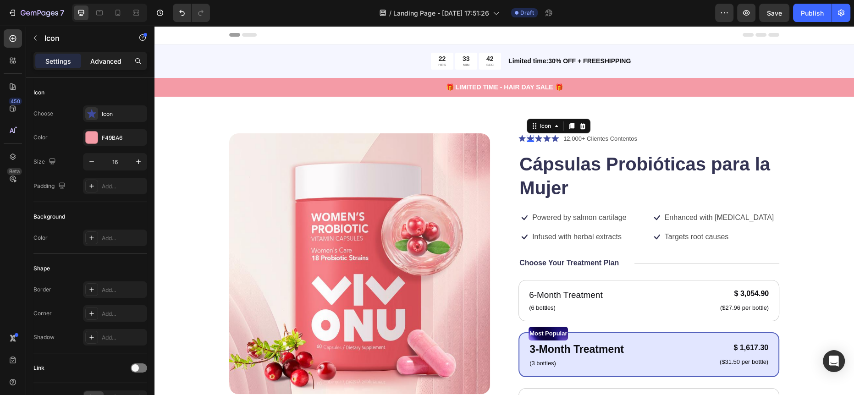
click at [102, 60] on p "Advanced" at bounding box center [105, 61] width 31 height 10
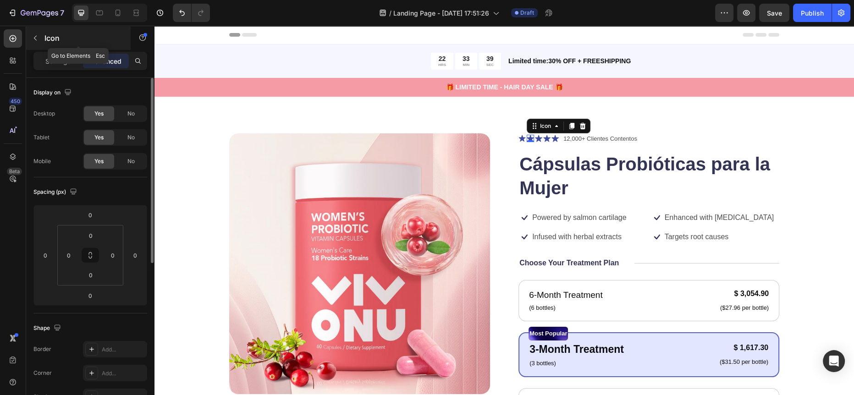
click at [53, 33] on p "Icon" at bounding box center [83, 38] width 78 height 11
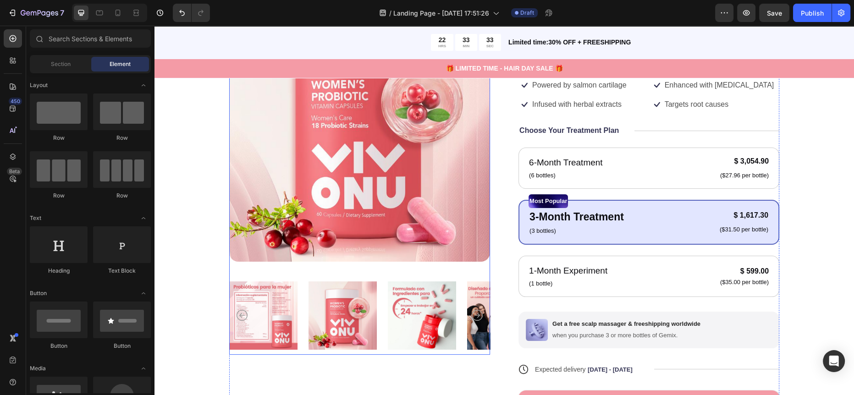
scroll to position [79, 0]
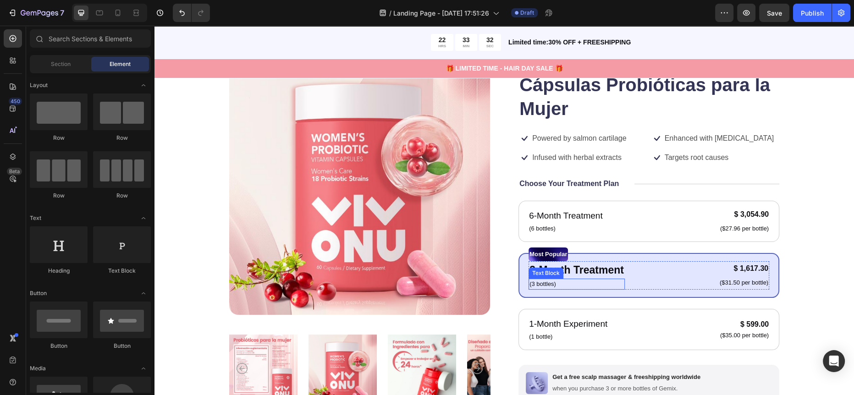
click at [555, 275] on div "Text Block" at bounding box center [545, 273] width 35 height 11
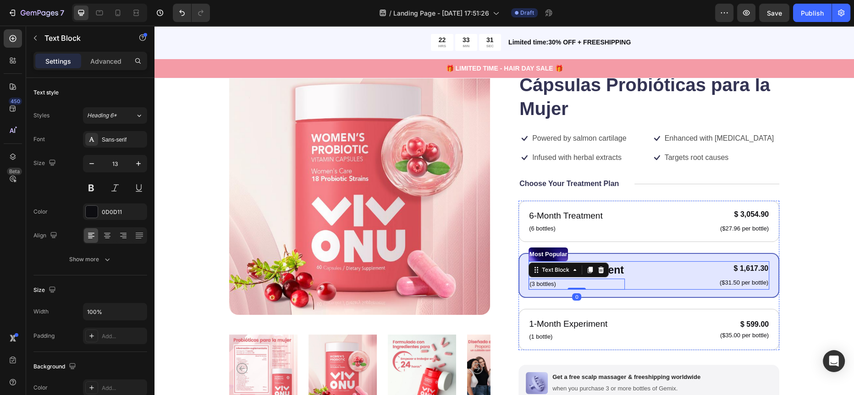
click at [680, 273] on div "3-Month Treatment Text Block (3 bottles) Text Block 0 $ 1,617.30 Product Price …" at bounding box center [648, 275] width 241 height 28
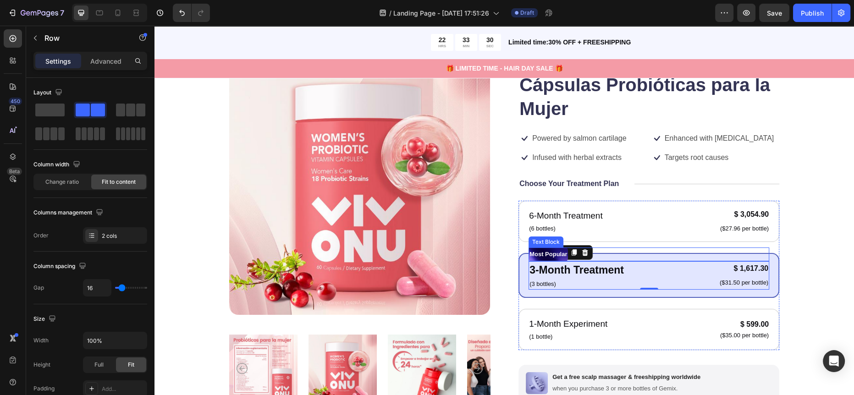
click at [660, 255] on div "Most Popular" at bounding box center [648, 254] width 241 height 14
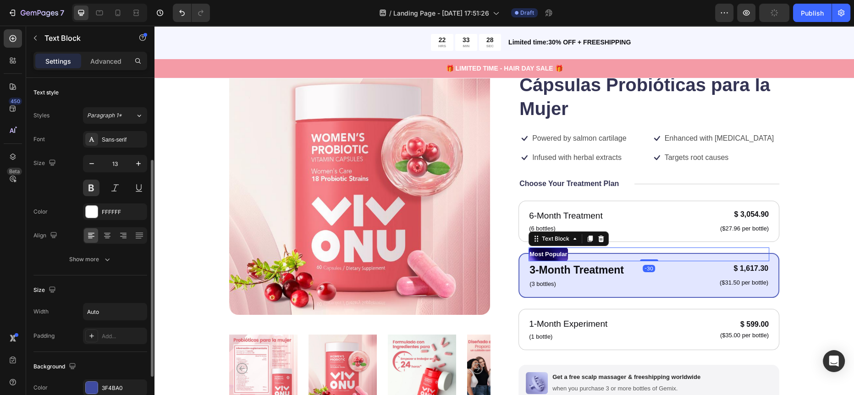
scroll to position [118, 0]
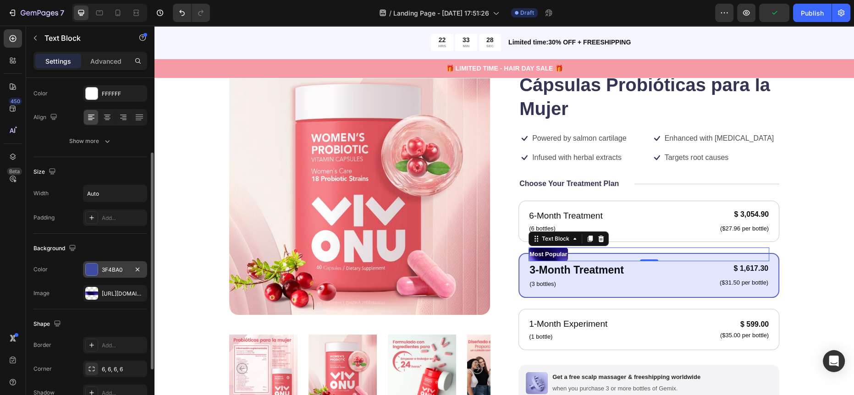
click at [120, 270] on div "3F4BA0" at bounding box center [115, 270] width 27 height 8
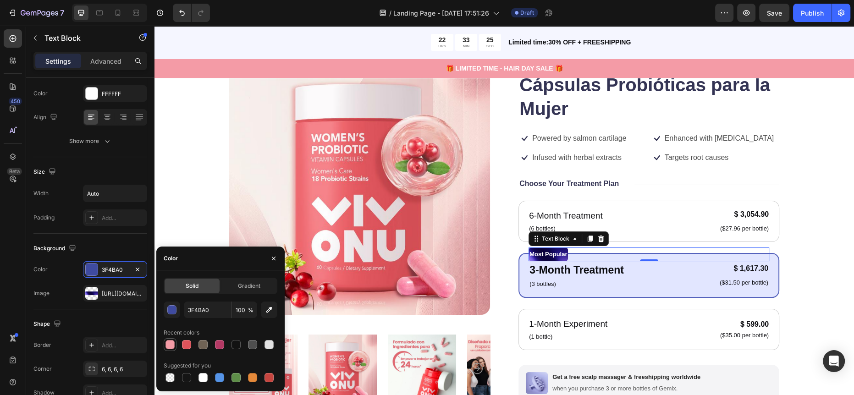
click at [170, 345] on div at bounding box center [169, 344] width 9 height 9
type input "F49BA6"
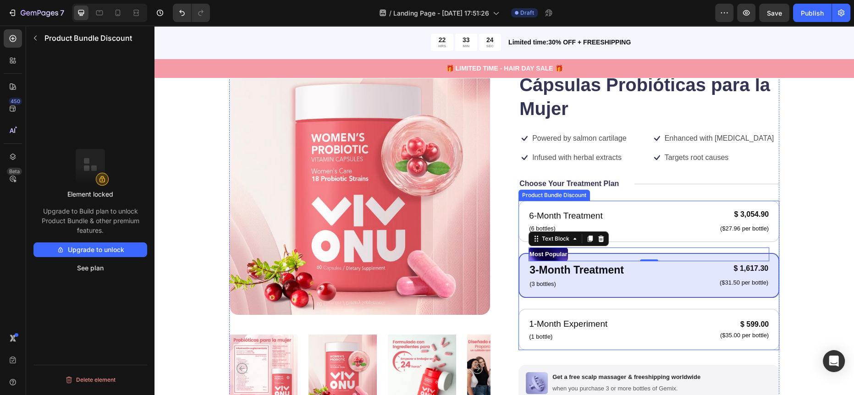
click at [665, 291] on div "Most Popular Text Block -30 3-Month Treatment Text Block (3 bottles) Text Block…" at bounding box center [648, 275] width 261 height 45
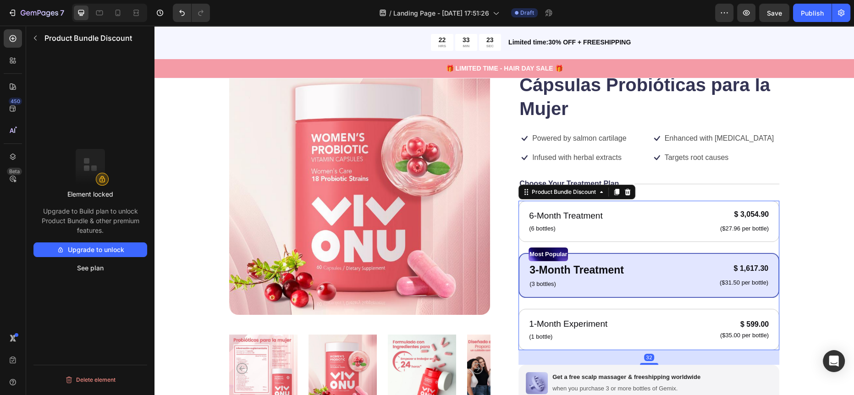
click at [663, 285] on div "3-Month Treatment Text Block (3 bottles) Text Block $ 1,617.30 Product Price Pr…" at bounding box center [648, 275] width 241 height 28
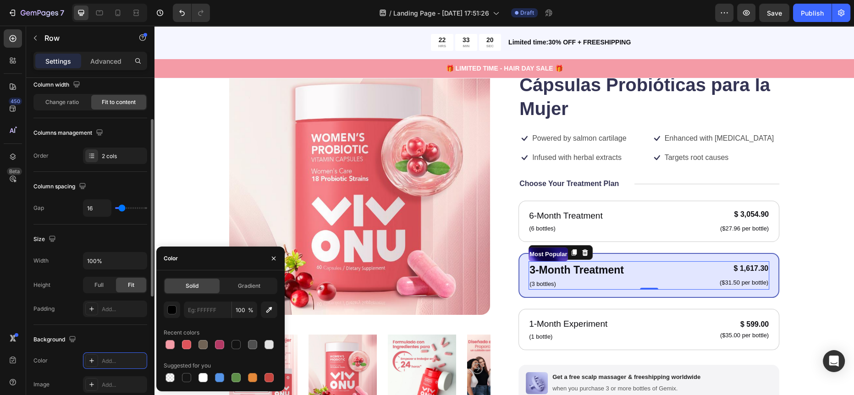
scroll to position [0, 0]
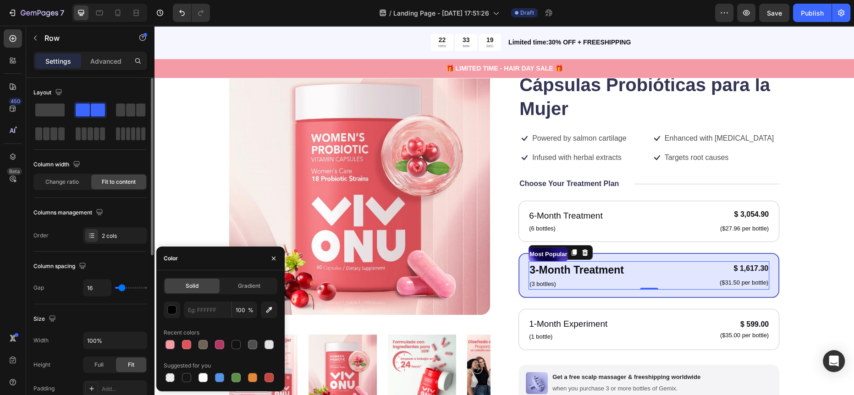
click at [91, 259] on div "Column spacing" at bounding box center [90, 266] width 114 height 15
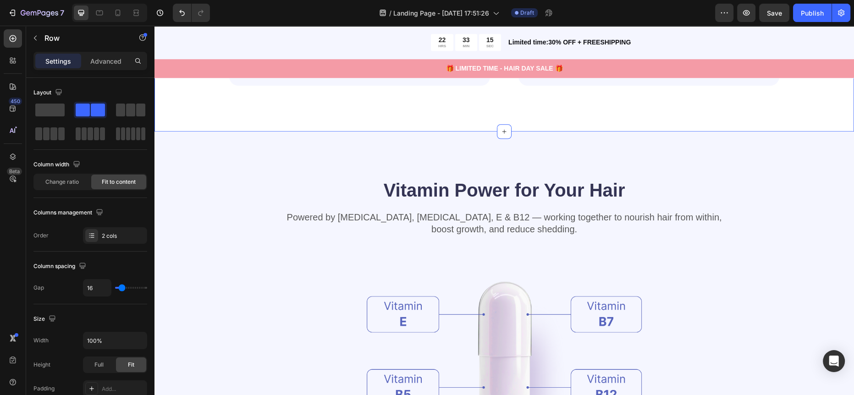
scroll to position [898, 0]
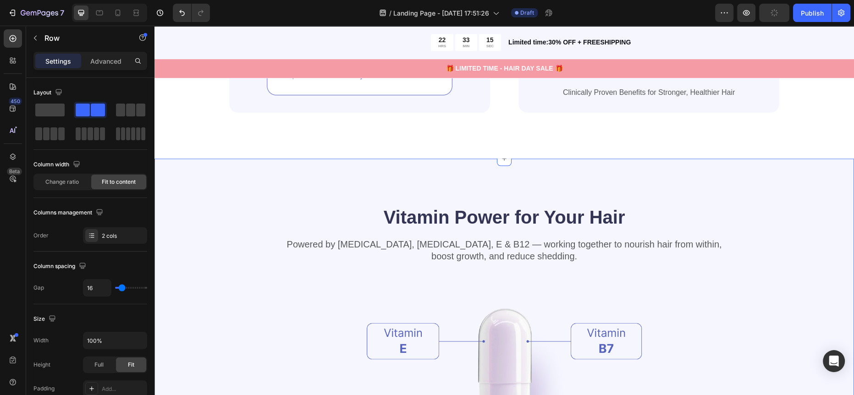
click at [309, 197] on div "Vitamin Power for Your Hair Heading Powered by [MEDICAL_DATA], [MEDICAL_DATA], …" at bounding box center [503, 379] width 699 height 441
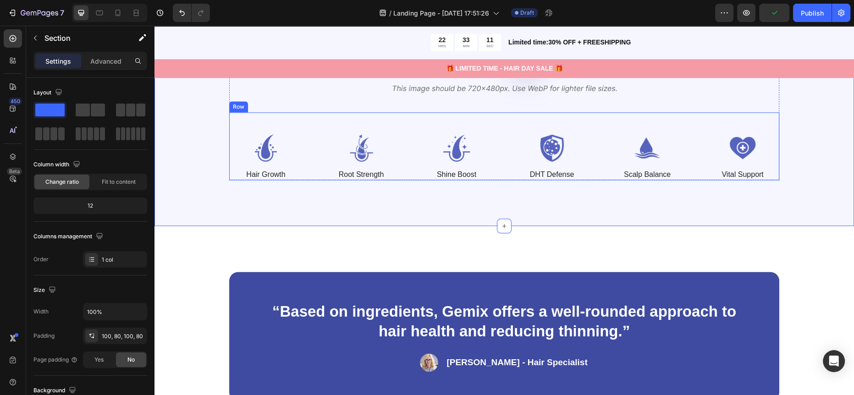
scroll to position [1184, 0]
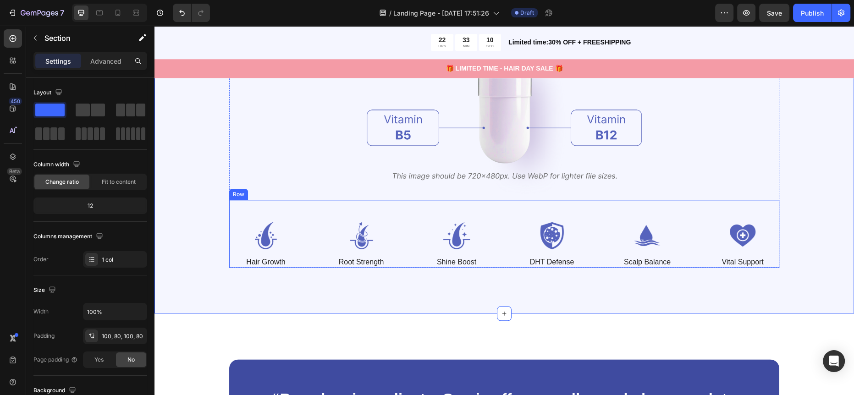
click at [380, 206] on div "Image Hair Growth Text Block Image Root Strength Text Block Image Shine Boost T…" at bounding box center [504, 234] width 550 height 68
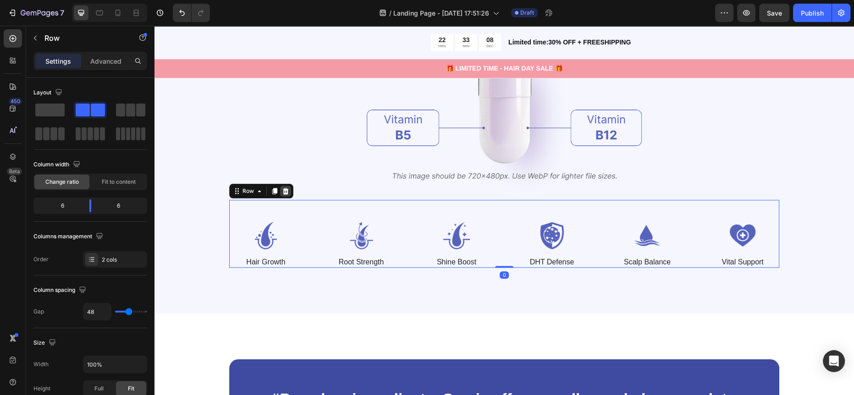
click at [282, 193] on icon at bounding box center [285, 190] width 7 height 7
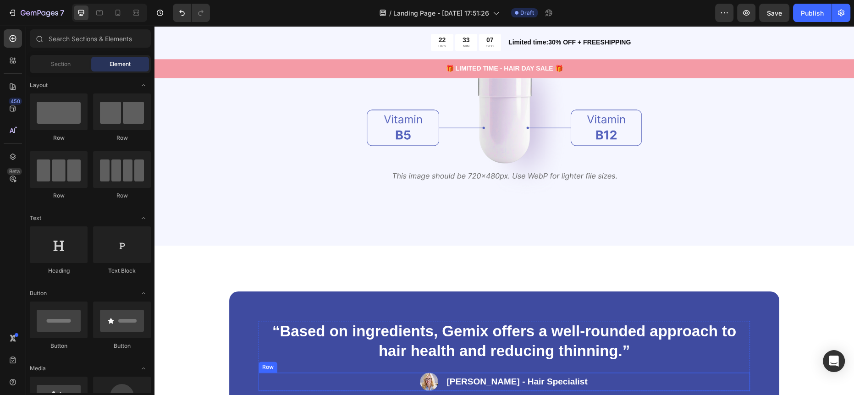
scroll to position [1375, 0]
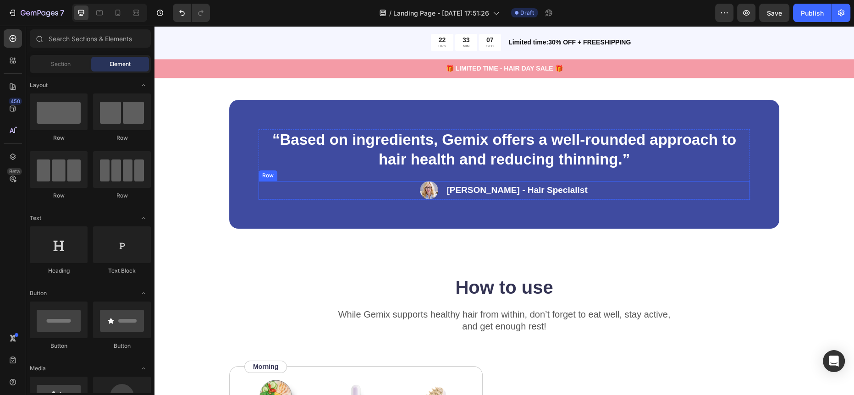
click at [253, 217] on div "“Based on ingredients, Gemix offers a well-rounded approach to hair health and …" at bounding box center [504, 164] width 550 height 129
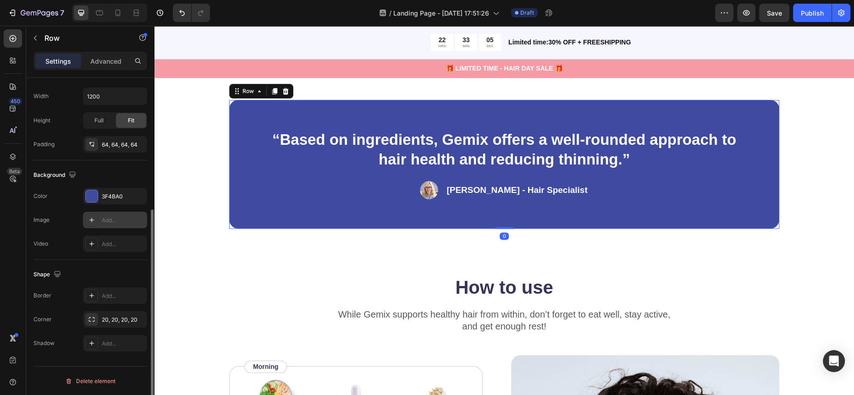
scroll to position [215, 0]
click at [108, 197] on div "3F4BA0" at bounding box center [115, 197] width 27 height 8
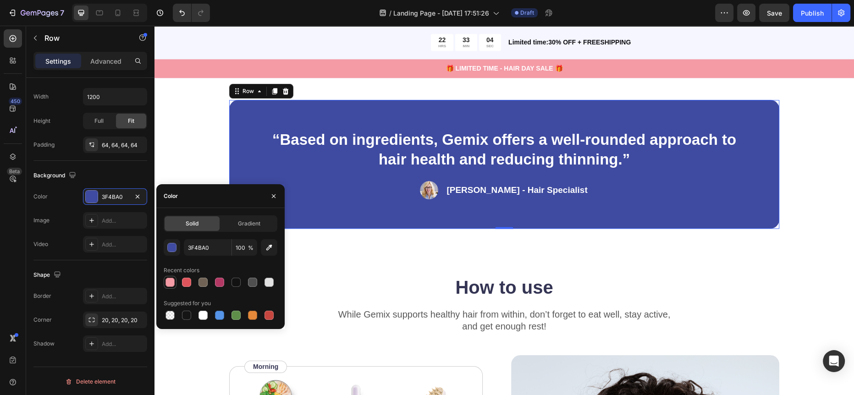
click at [165, 280] on div at bounding box center [169, 282] width 9 height 9
type input "F49BA6"
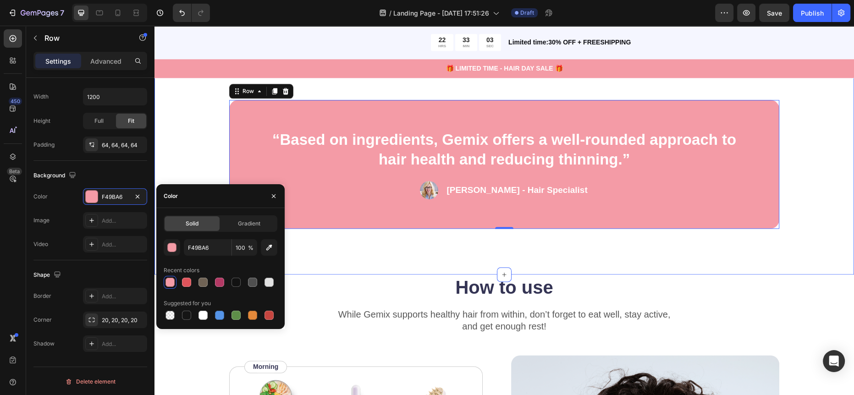
click at [673, 259] on div "“Based on ingredients, Gemix offers a well-rounded approach to hair health and …" at bounding box center [503, 164] width 699 height 221
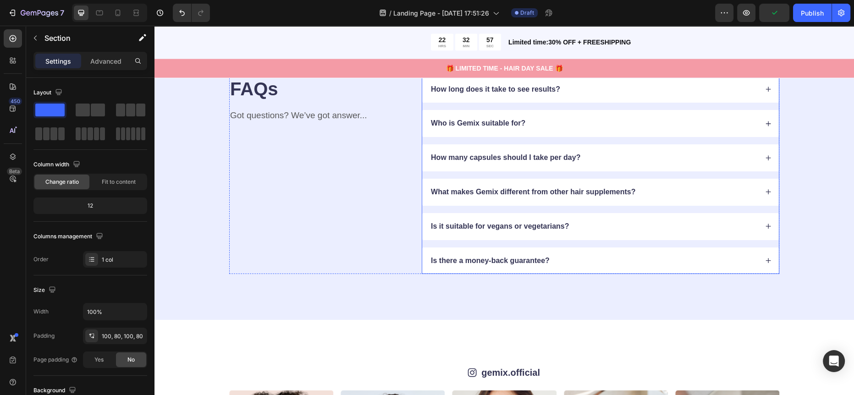
scroll to position [2293, 0]
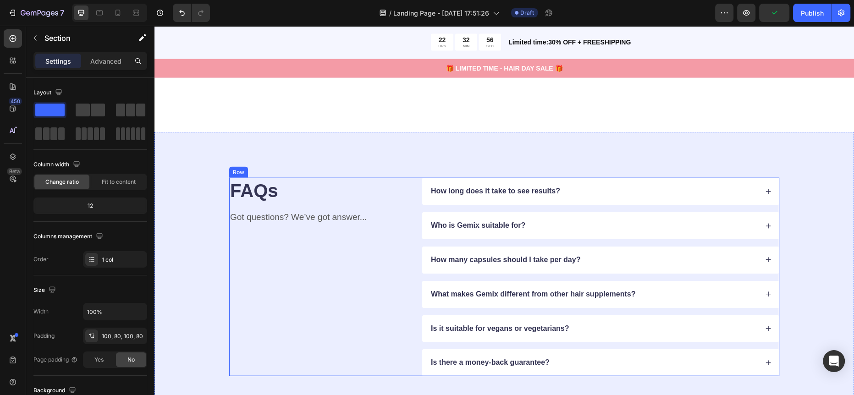
click at [203, 288] on div "FAQs Heading Got questions? We’ve got answer... Text Block How long does it tak…" at bounding box center [504, 277] width 626 height 198
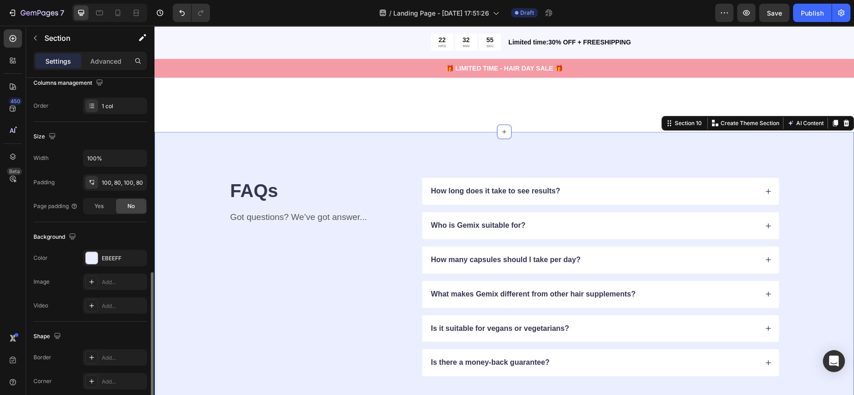
scroll to position [215, 0]
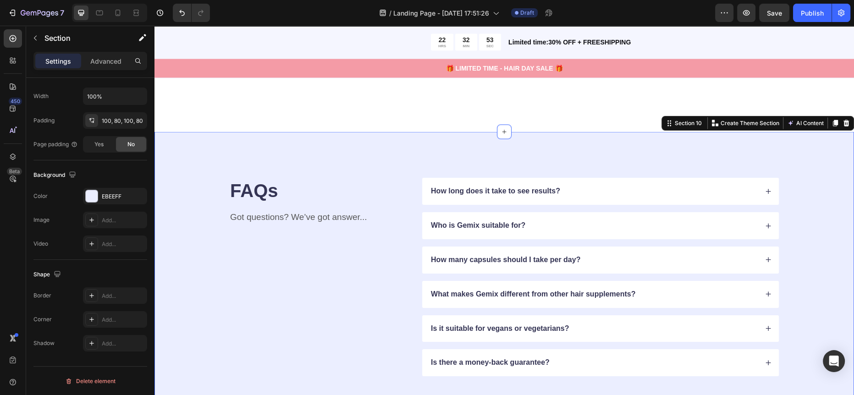
click at [194, 258] on div "FAQs Heading Got questions? We’ve got answer... Text Block How long does it tak…" at bounding box center [504, 277] width 626 height 198
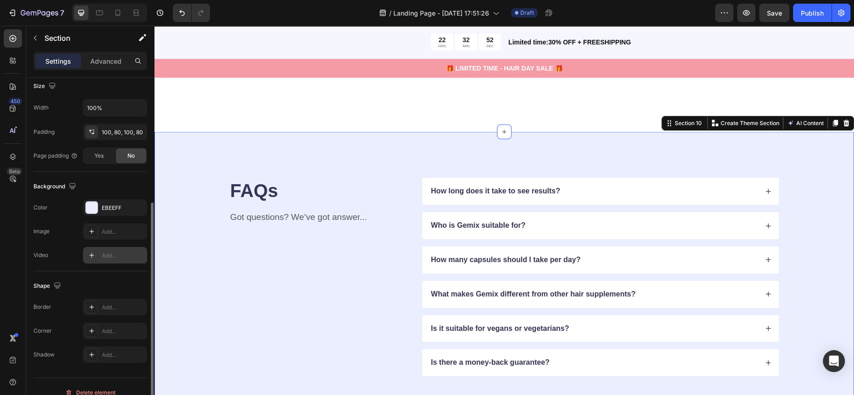
scroll to position [203, 0]
click at [108, 205] on div "EBEEFF" at bounding box center [115, 208] width 27 height 8
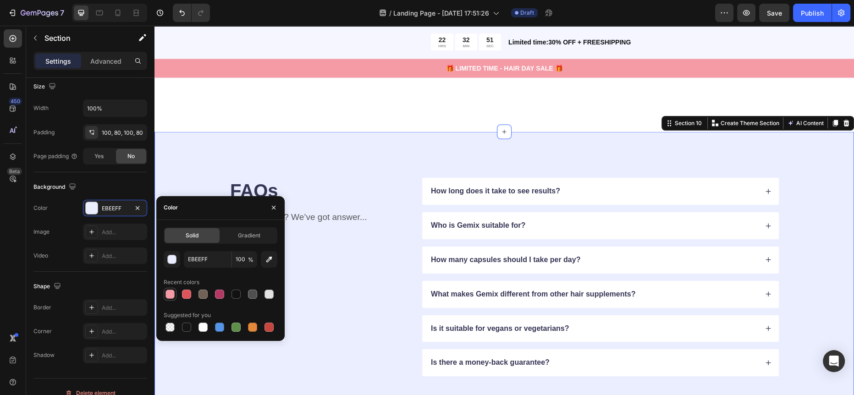
click at [174, 296] on div at bounding box center [169, 294] width 9 height 9
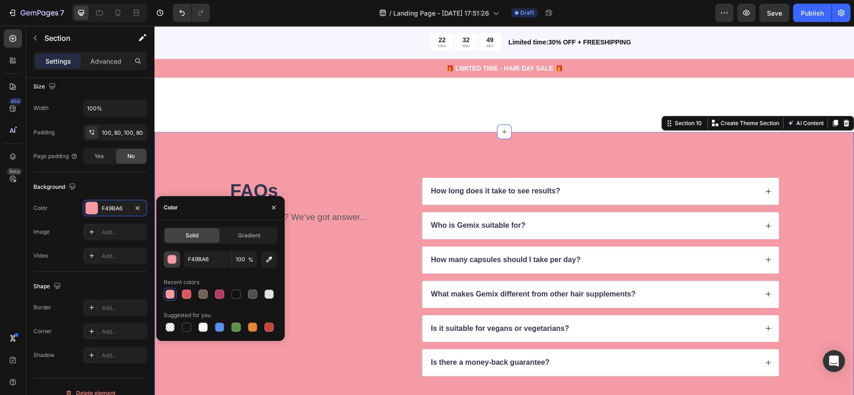
click at [175, 255] on div "button" at bounding box center [172, 259] width 9 height 9
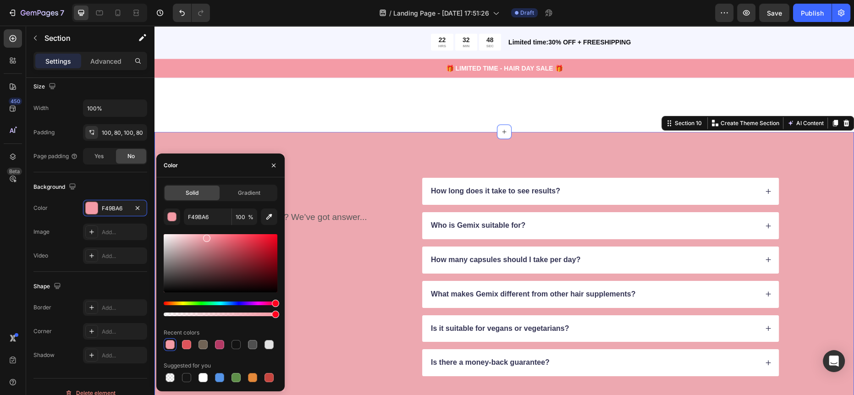
click at [197, 238] on div at bounding box center [221, 263] width 114 height 58
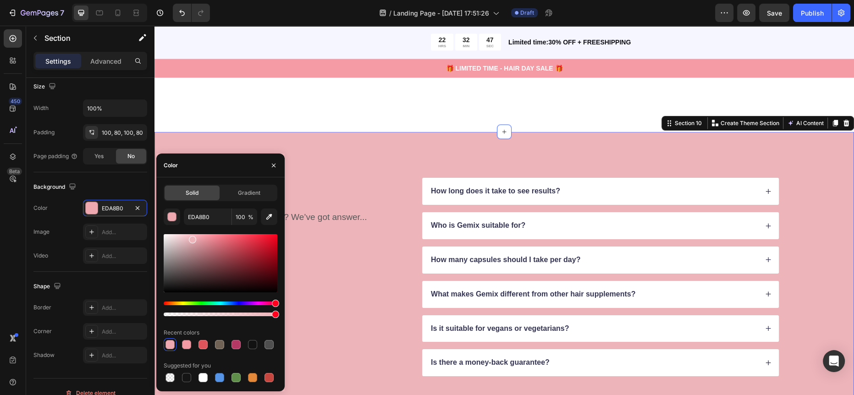
click at [192, 238] on div at bounding box center [221, 263] width 114 height 58
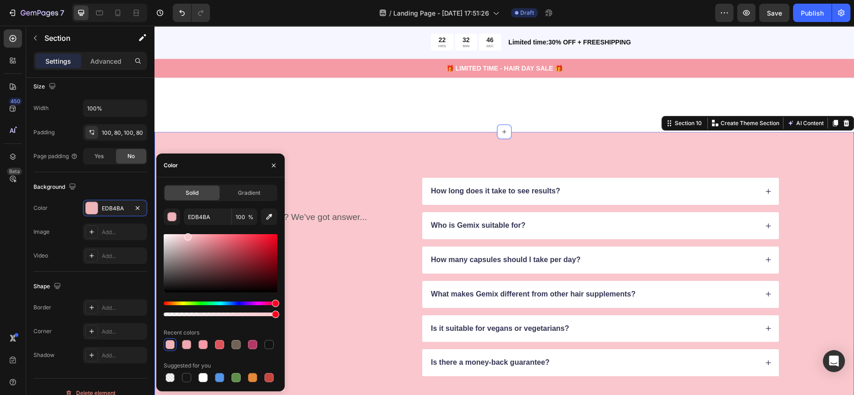
click at [187, 235] on div at bounding box center [221, 263] width 114 height 58
click at [183, 233] on div at bounding box center [221, 275] width 114 height 86
click at [177, 233] on div at bounding box center [221, 275] width 114 height 86
click at [181, 233] on div at bounding box center [221, 275] width 114 height 86
click at [184, 237] on div at bounding box center [185, 238] width 7 height 7
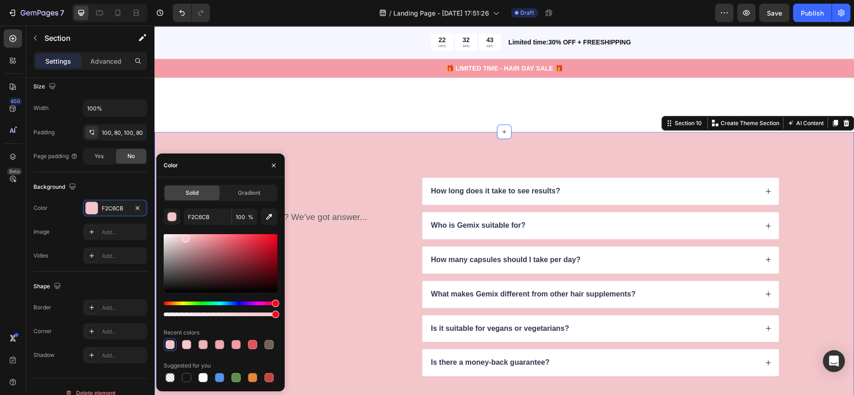
click at [182, 233] on div at bounding box center [221, 275] width 114 height 86
click at [181, 235] on div at bounding box center [221, 263] width 114 height 58
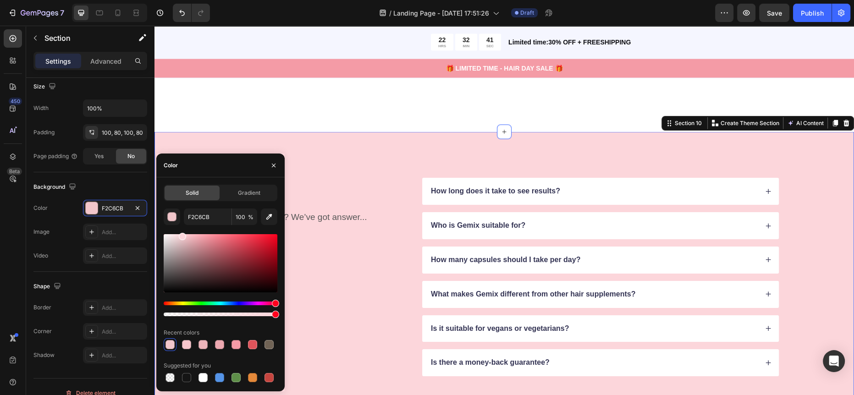
type input "FCD6DB"
click at [310, 236] on div "FAQs Heading Got questions? We’ve got answer... Text Block" at bounding box center [318, 277] width 179 height 198
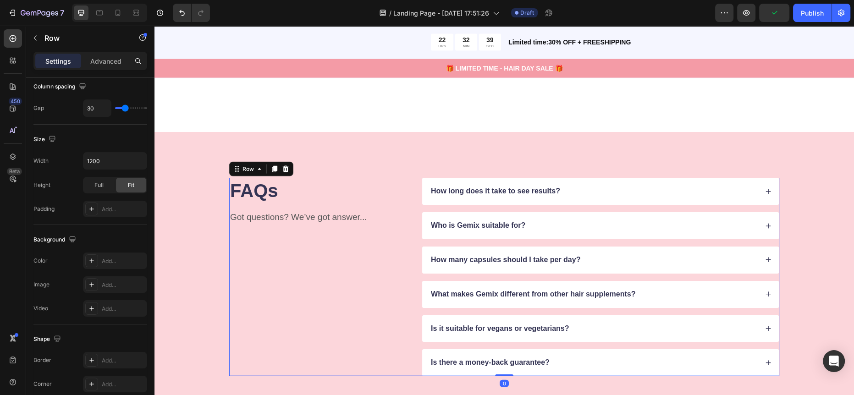
scroll to position [0, 0]
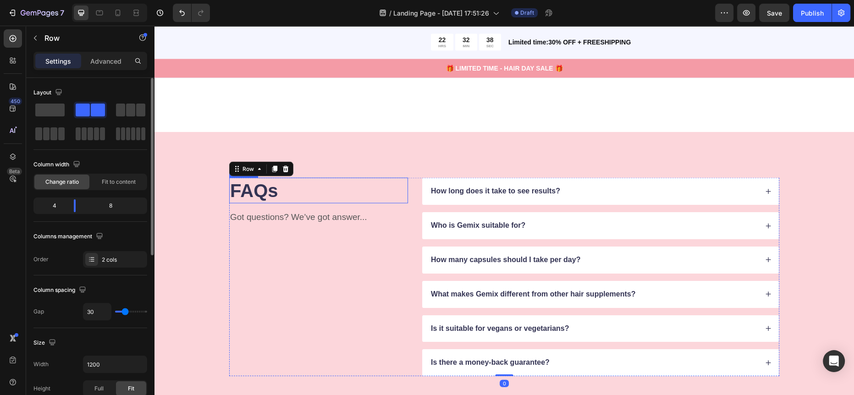
click at [394, 149] on div "FAQs Heading Got questions? We’ve got answer... Text Block How long does it tak…" at bounding box center [503, 277] width 699 height 290
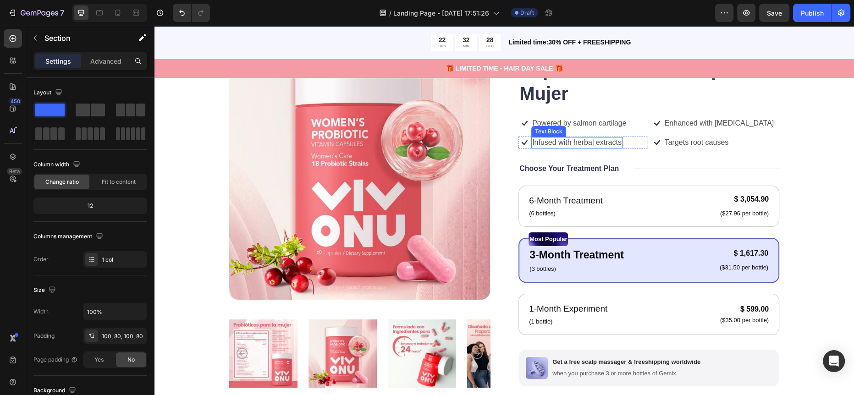
scroll to position [104, 0]
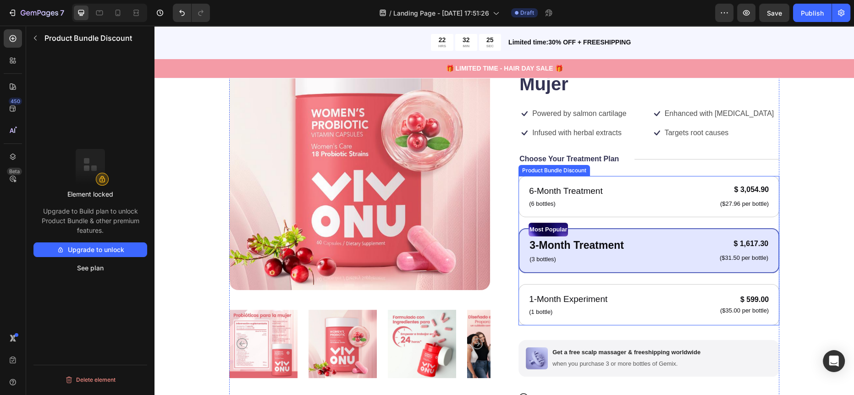
click at [761, 219] on div "6-Month Treatment Text Block (6 bottles) Text Block $ 3,054.90 Product Price Pr…" at bounding box center [648, 250] width 261 height 149
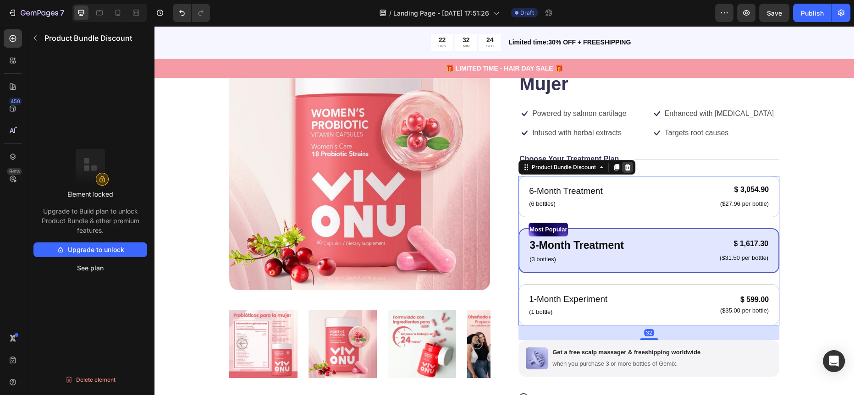
click at [628, 164] on icon at bounding box center [627, 167] width 7 height 7
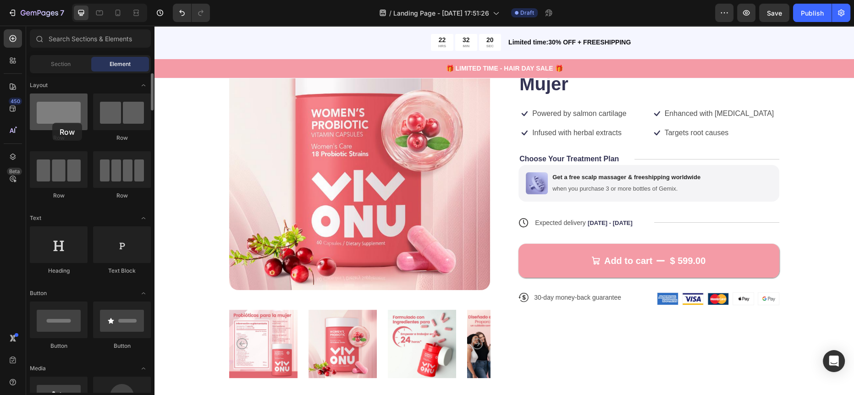
click at [52, 123] on div at bounding box center [59, 111] width 58 height 37
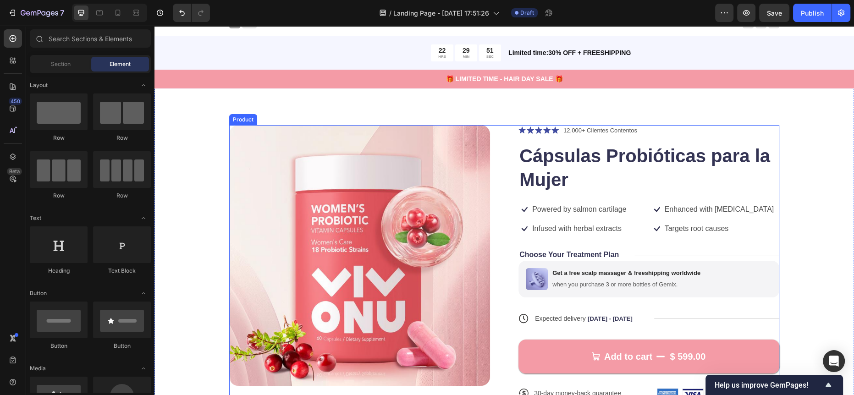
scroll to position [29, 0]
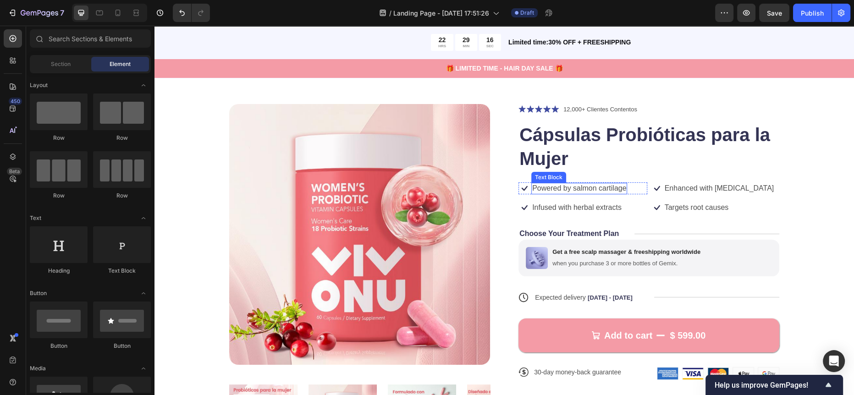
click at [538, 185] on p "Powered by salmon cartilage" at bounding box center [579, 189] width 94 height 10
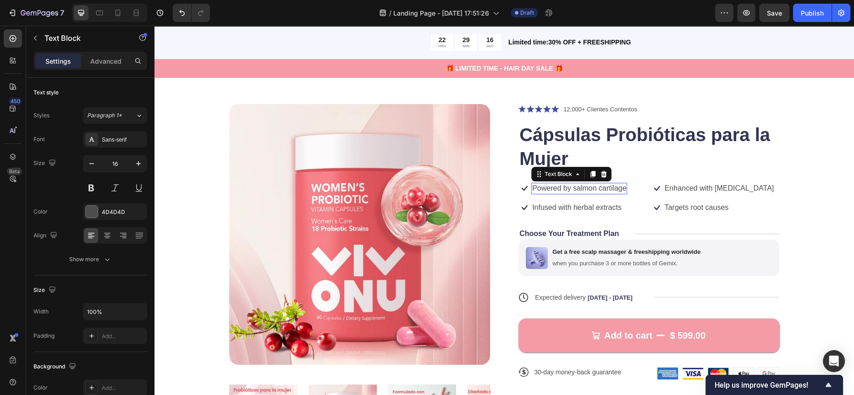
click at [538, 185] on p "Powered by salmon cartilage" at bounding box center [579, 189] width 94 height 10
click at [537, 187] on p "🌸 Equilibrio íntimo y digestivo" at bounding box center [585, 189] width 107 height 10
click at [534, 186] on strong "Equilibrio íntimo y digestivo" at bounding box center [583, 188] width 98 height 8
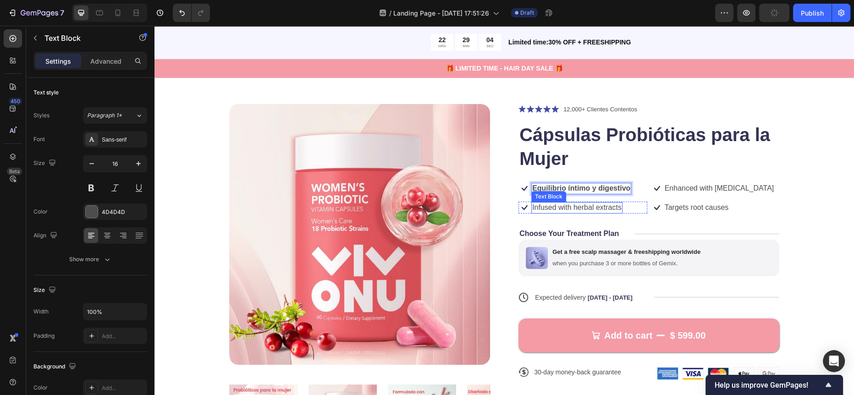
click at [547, 206] on p "Infused with herbal extracts" at bounding box center [576, 208] width 89 height 10
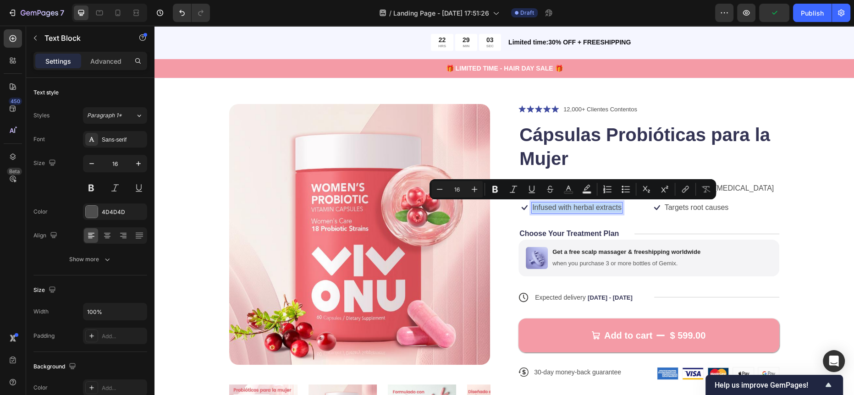
scroll to position [29, 0]
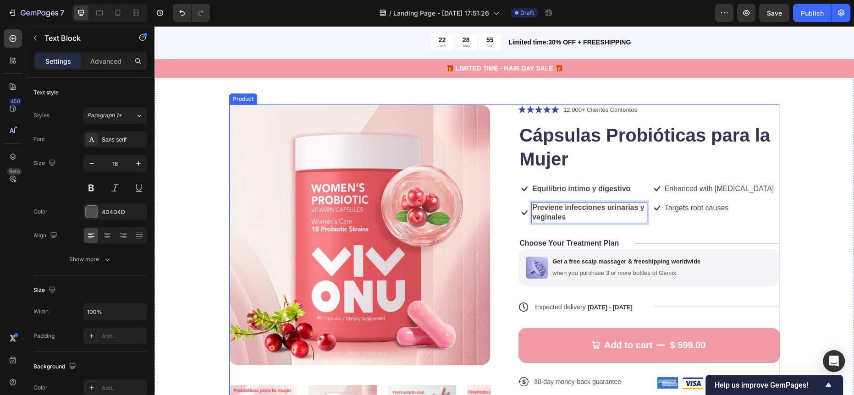
click at [697, 185] on p "Enhanced with [MEDICAL_DATA]" at bounding box center [719, 189] width 110 height 10
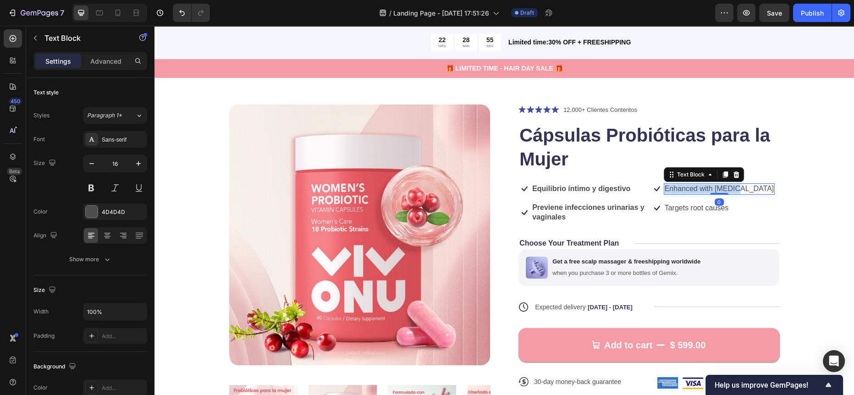
click at [697, 185] on p "Enhanced with [MEDICAL_DATA]" at bounding box center [719, 189] width 110 height 10
click at [701, 209] on p "Targets root causes" at bounding box center [696, 208] width 64 height 10
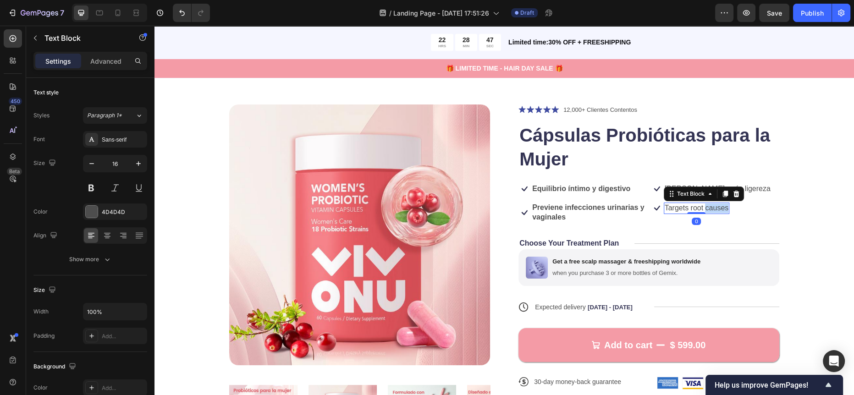
click at [701, 209] on p "Targets root causes" at bounding box center [696, 208] width 64 height 10
click at [803, 239] on div "Product Images Icon Icon Icon Icon Icon Icon List 12,000+ Clientes Contentos Te…" at bounding box center [504, 281] width 626 height 354
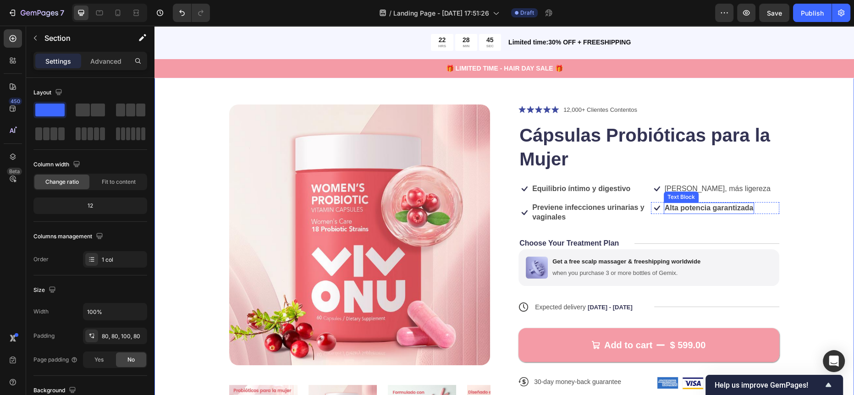
click at [691, 208] on strong "Alta potencia garantizada" at bounding box center [708, 208] width 89 height 8
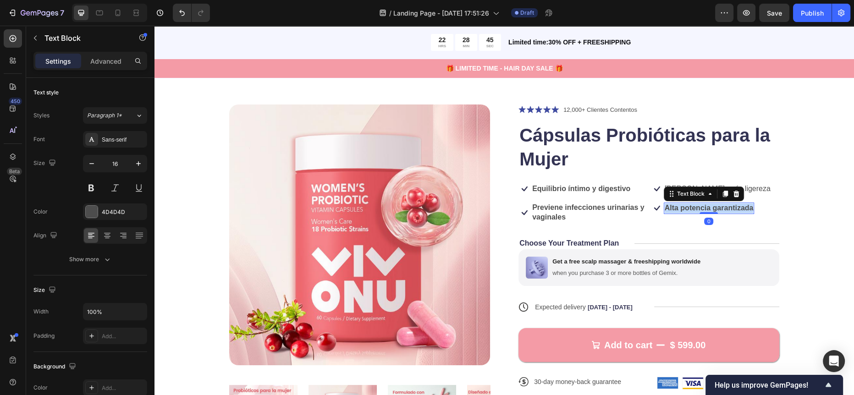
click at [691, 208] on strong "Alta potencia garantizada" at bounding box center [708, 208] width 89 height 8
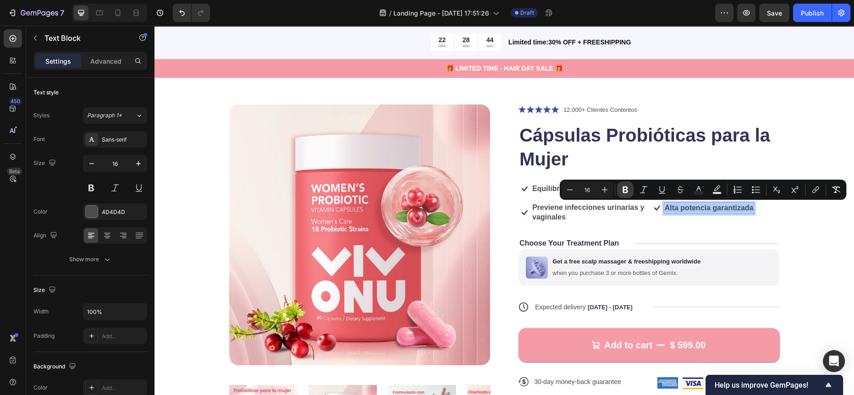
click at [617, 186] on button "Bold" at bounding box center [625, 189] width 16 height 16
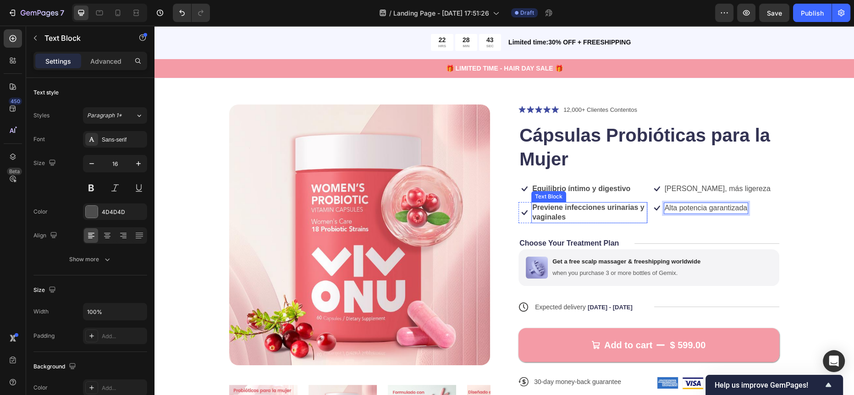
click at [568, 210] on strong "Previene infecciones urinarias y vaginales" at bounding box center [588, 211] width 112 height 17
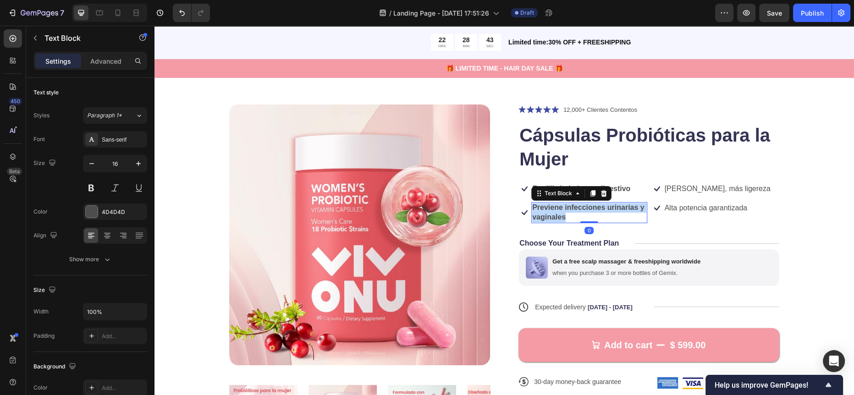
click at [568, 210] on strong "Previene infecciones urinarias y vaginales" at bounding box center [588, 211] width 112 height 17
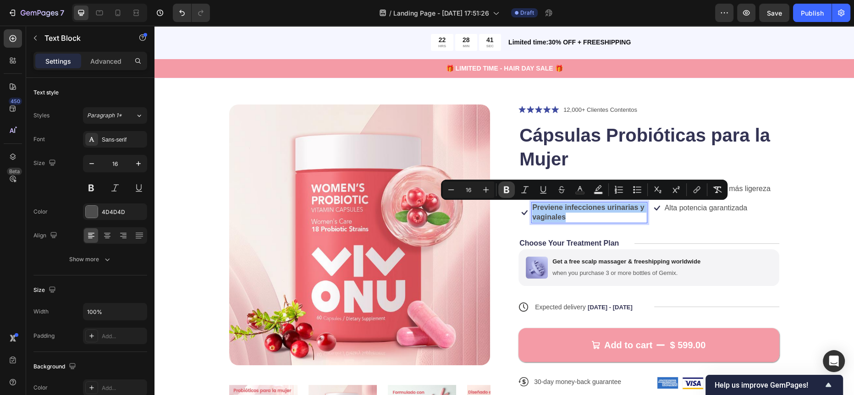
click at [509, 190] on icon "Editor contextual toolbar" at bounding box center [506, 189] width 9 height 9
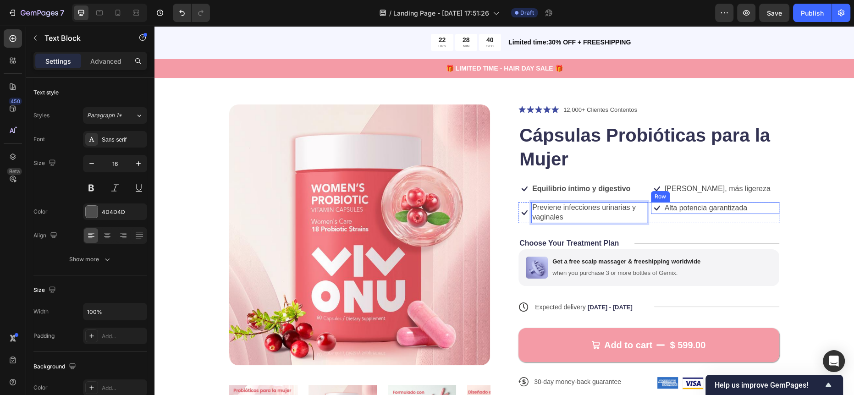
click at [669, 219] on div "Icon Alta potencia garantizada Text Block Row" at bounding box center [715, 212] width 129 height 21
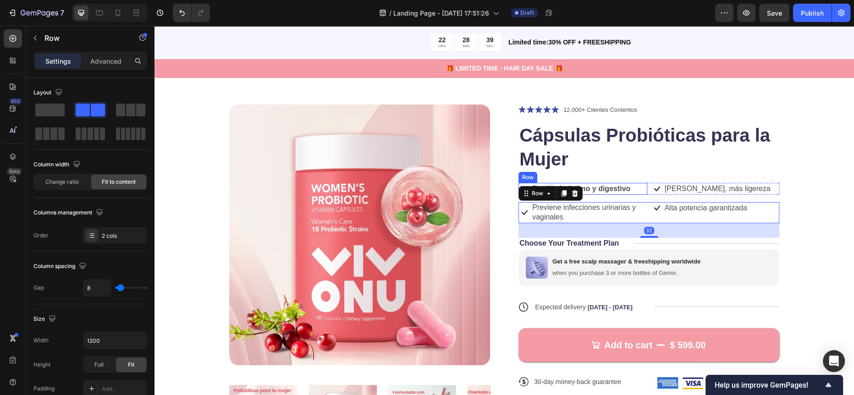
click at [616, 185] on strong "Equilibrio íntimo y digestivo" at bounding box center [581, 189] width 98 height 8
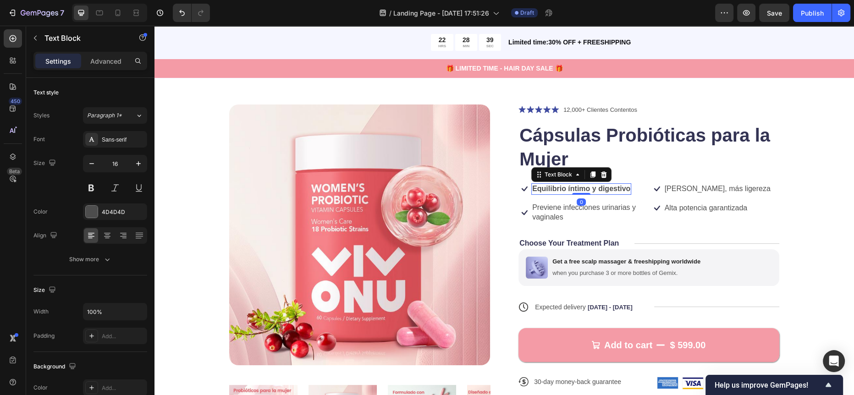
click at [616, 185] on strong "Equilibrio íntimo y digestivo" at bounding box center [581, 189] width 98 height 8
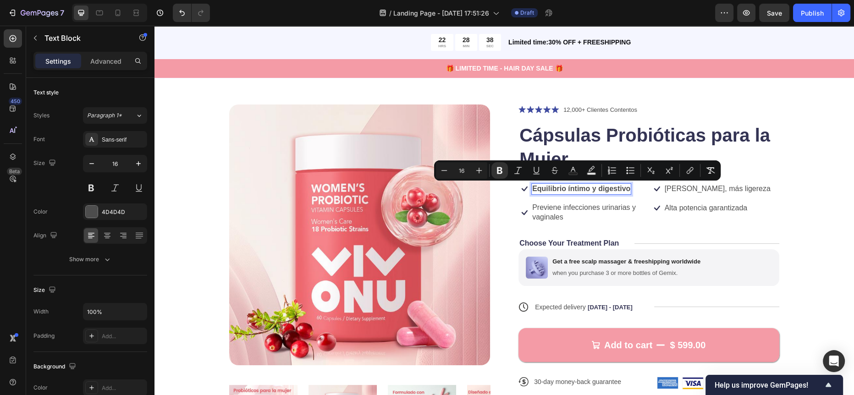
click at [508, 169] on div "Minus 16 Plus Bold Italic Underline Strikethrough Text Color Text Background Co…" at bounding box center [577, 170] width 283 height 16
click at [504, 169] on icon "Editor contextual toolbar" at bounding box center [499, 170] width 9 height 9
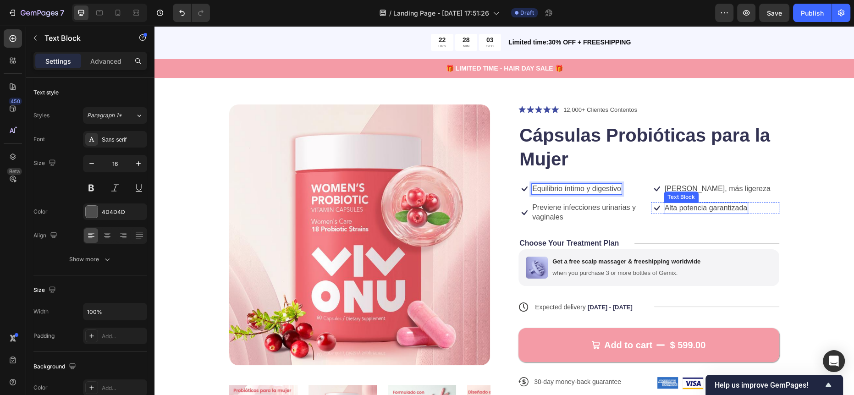
click at [686, 207] on p "Alta potencia garantizada" at bounding box center [705, 208] width 83 height 10
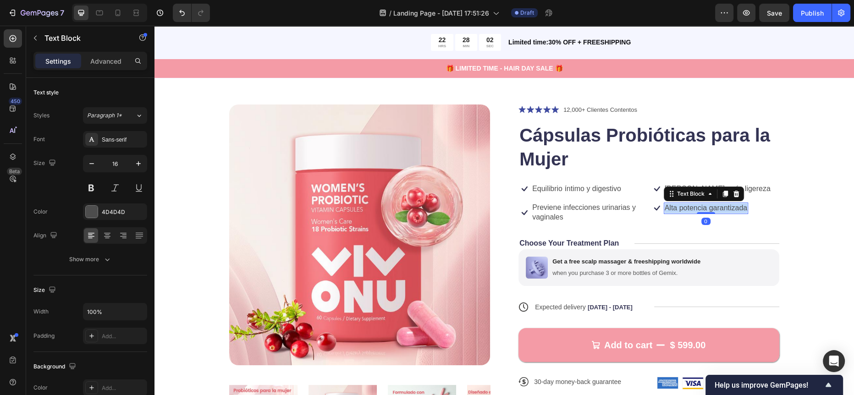
click at [686, 207] on p "Alta potencia garantizada" at bounding box center [705, 208] width 83 height 10
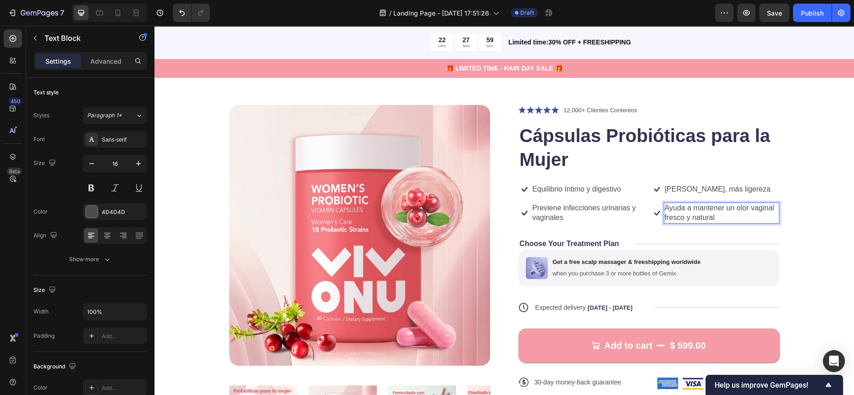
click at [769, 208] on p "Ayuda a mantener un olor vaginal fresco y natural" at bounding box center [721, 212] width 114 height 19
click at [771, 235] on div "Icon Icon Icon Icon Icon Icon List 12,000+ Clientes Contentos Text Block Row Cá…" at bounding box center [648, 282] width 261 height 354
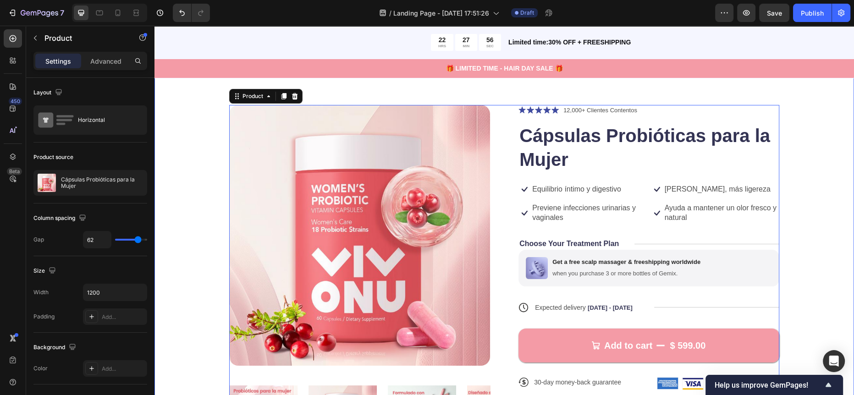
click at [808, 246] on div "Product Images Icon Icon Icon Icon Icon Icon List 12,000+ Clientes Contentos Te…" at bounding box center [504, 282] width 626 height 354
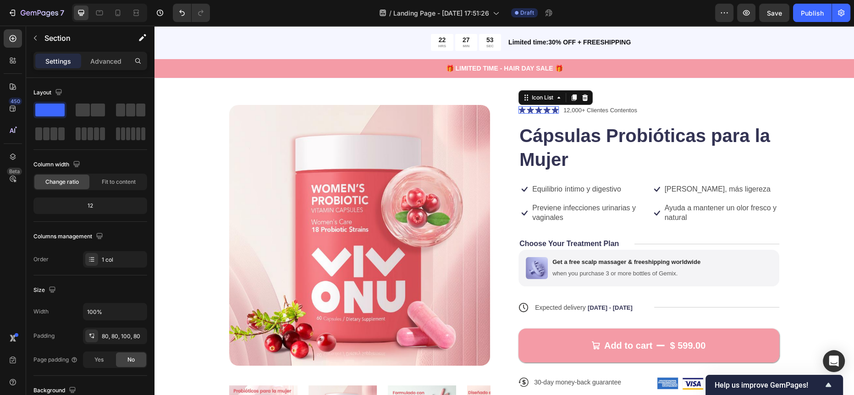
click at [538, 110] on div "Icon Icon Icon Icon Icon" at bounding box center [538, 109] width 40 height 7
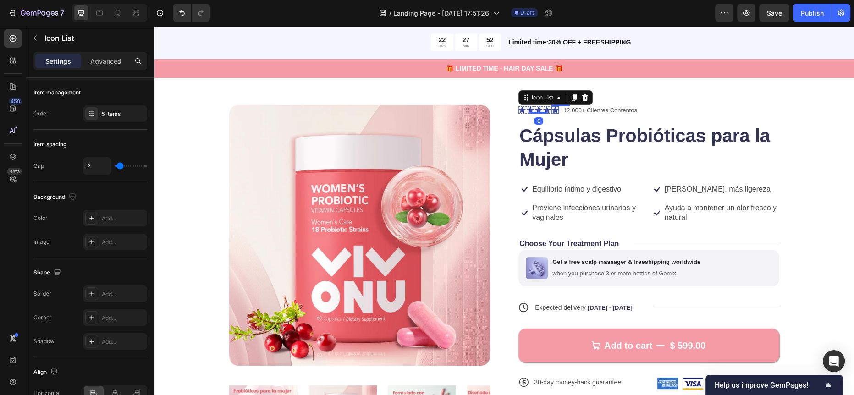
click at [553, 108] on icon at bounding box center [554, 109] width 7 height 7
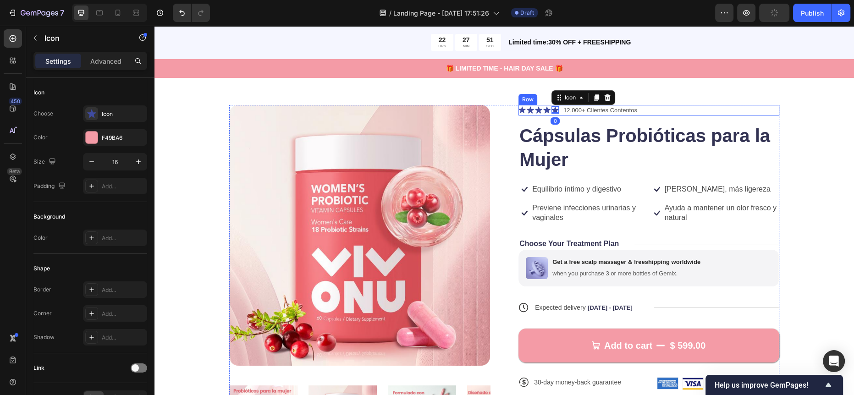
click at [554, 107] on icon at bounding box center [554, 109] width 7 height 7
click at [665, 121] on div "Icon Icon Icon Icon Icon 0 Icon List 12,000+ Clientes Contentos Text Block Row …" at bounding box center [648, 282] width 261 height 354
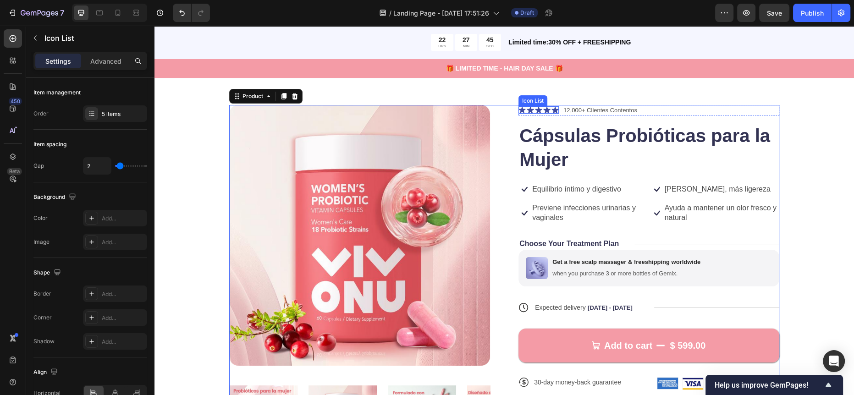
click at [521, 106] on div "Icon Icon Icon Icon Icon Icon List" at bounding box center [538, 109] width 40 height 7
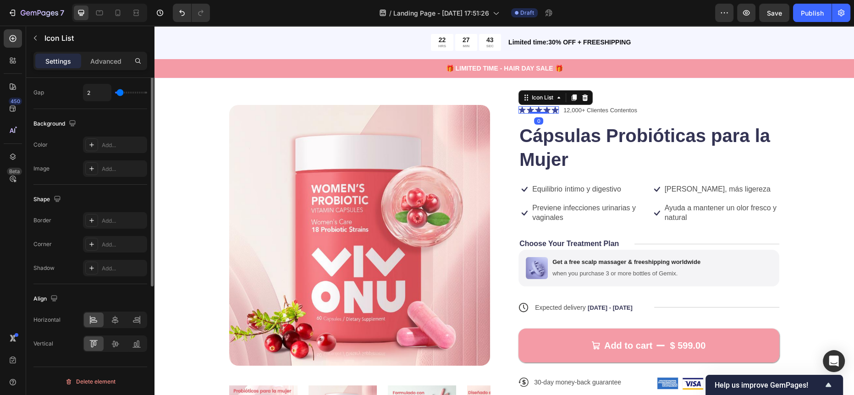
scroll to position [0, 0]
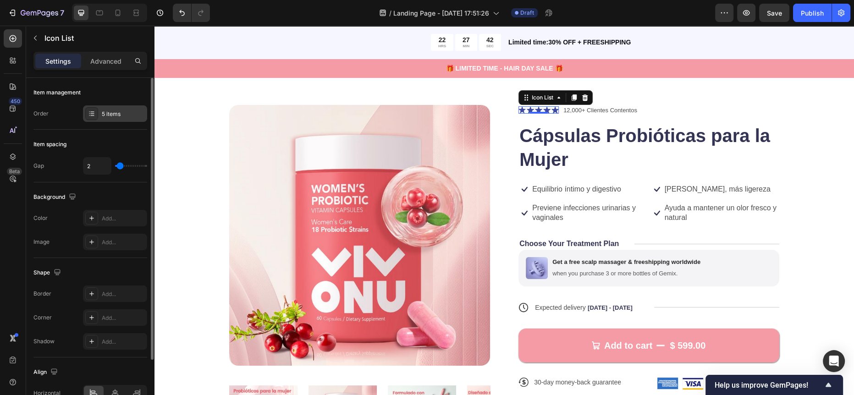
click at [110, 110] on div "5 items" at bounding box center [123, 114] width 43 height 8
click at [102, 217] on div "Add..." at bounding box center [123, 218] width 43 height 8
click at [110, 140] on div "Item spacing" at bounding box center [90, 144] width 114 height 15
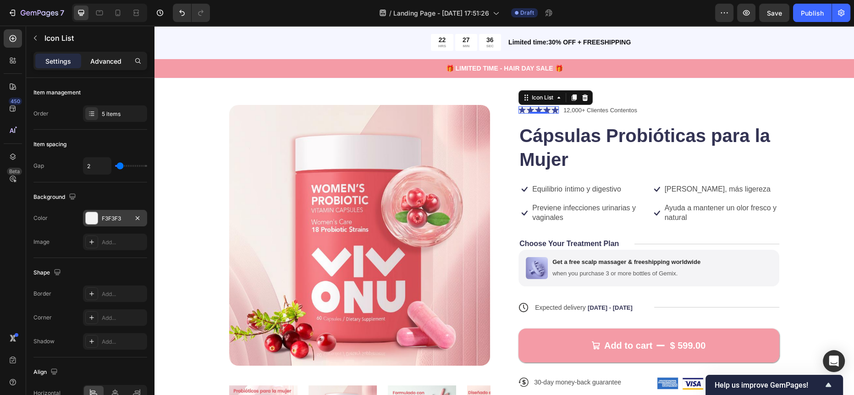
click at [118, 56] on p "Advanced" at bounding box center [105, 61] width 31 height 10
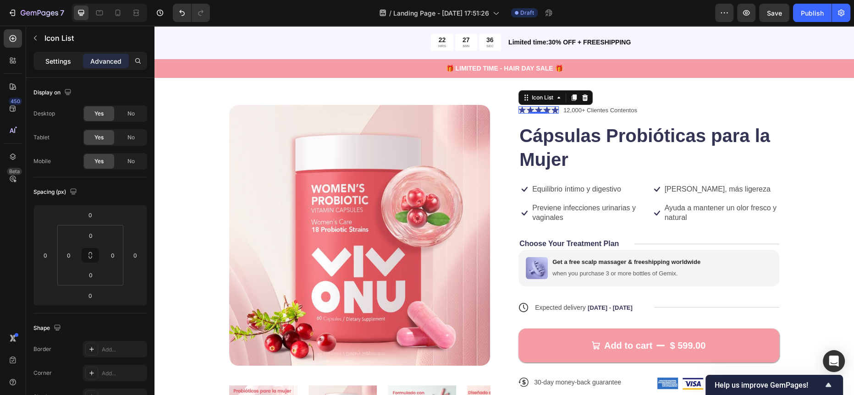
click at [57, 57] on p "Settings" at bounding box center [58, 61] width 26 height 10
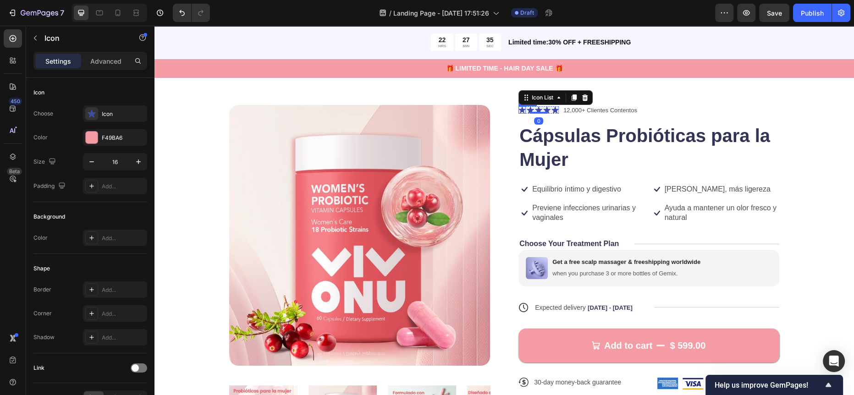
click at [519, 108] on icon at bounding box center [521, 109] width 7 height 7
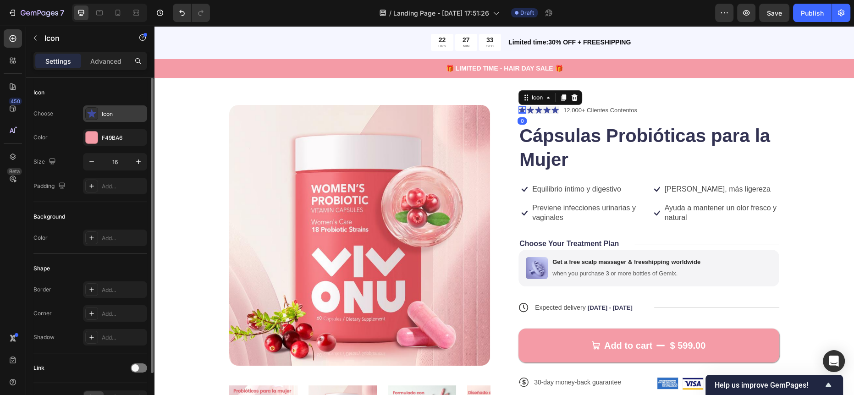
click at [104, 119] on div "Icon" at bounding box center [115, 113] width 64 height 16
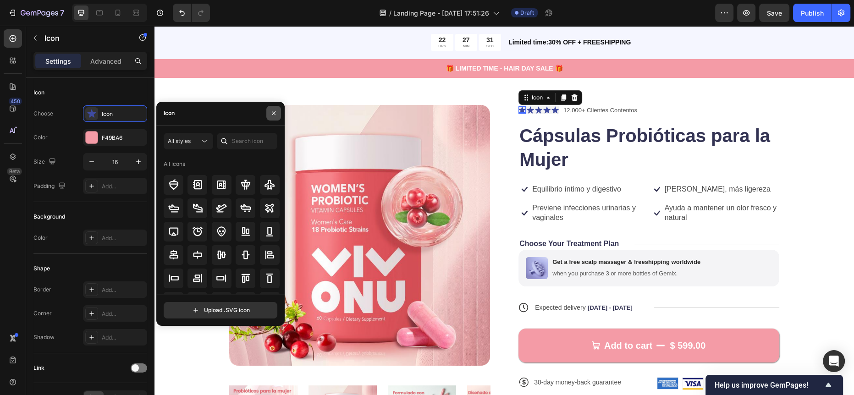
click at [276, 115] on icon "button" at bounding box center [273, 113] width 7 height 7
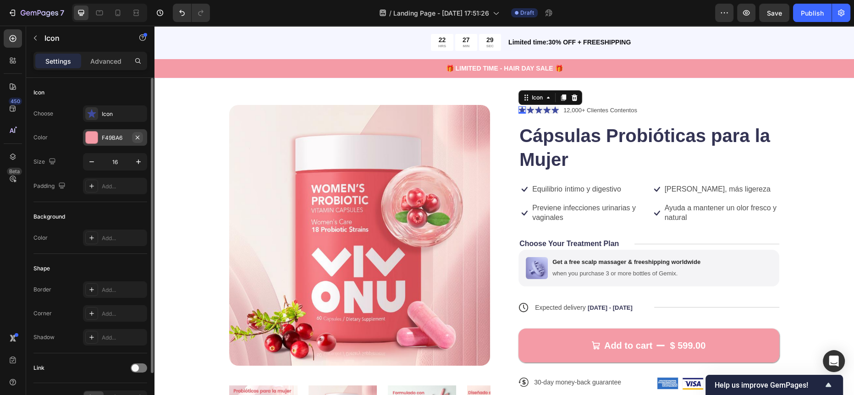
click at [136, 137] on icon "button" at bounding box center [137, 137] width 7 height 7
click at [820, 198] on div "Product Images Icon 0 Icon Icon Icon Icon Icon List 12,000+ Clientes Contentos …" at bounding box center [503, 286] width 699 height 436
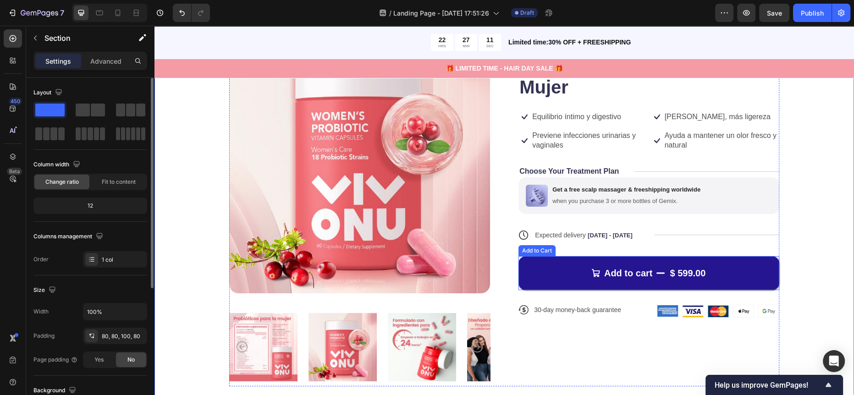
scroll to position [102, 0]
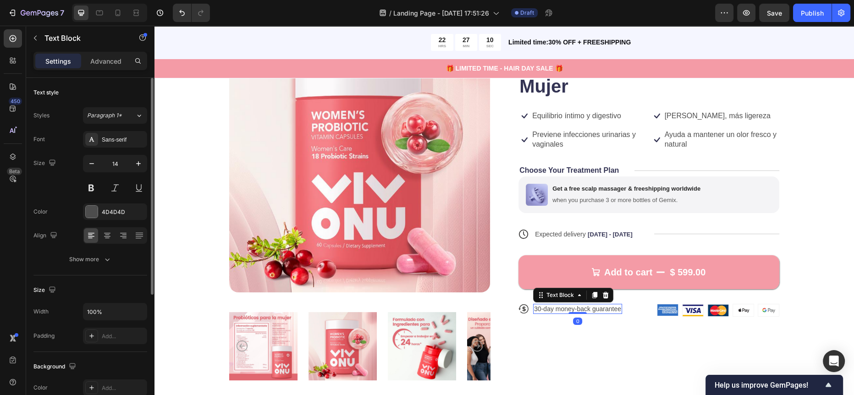
click at [572, 306] on p "30-day money-back guarantee" at bounding box center [577, 309] width 87 height 8
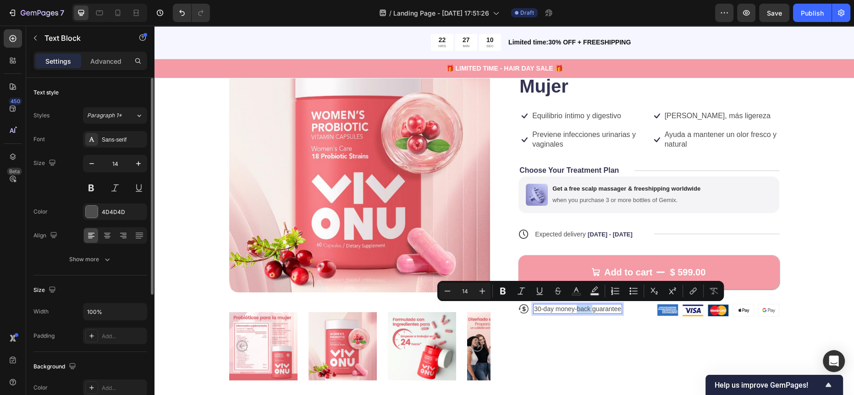
click at [579, 306] on p "30-day money-back guarantee" at bounding box center [577, 309] width 87 height 8
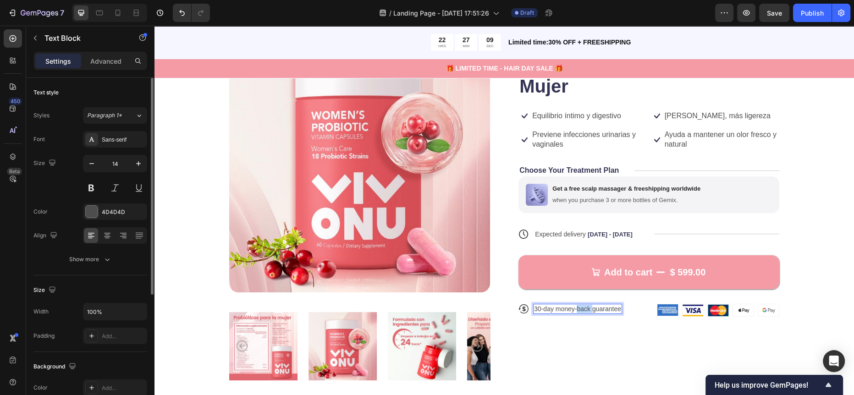
click at [579, 306] on p "30-day money-back guarantee" at bounding box center [577, 309] width 87 height 8
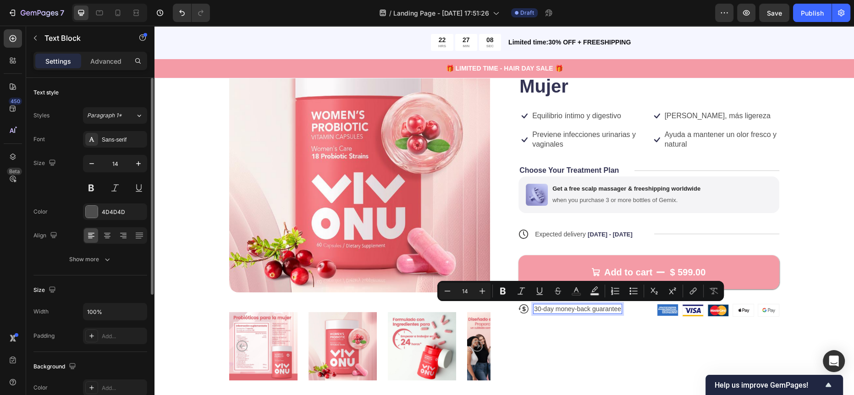
click at [617, 305] on div "30-day money-back guarantee" at bounding box center [577, 309] width 89 height 10
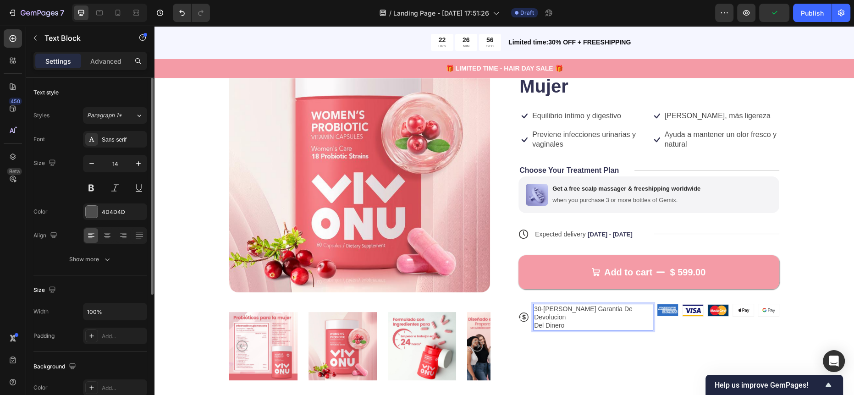
click at [550, 309] on p "30-[PERSON_NAME] Garantia De Devolucion" at bounding box center [593, 313] width 118 height 16
click at [551, 309] on p "30-[PERSON_NAME] Garantia De Devolucion" at bounding box center [593, 313] width 118 height 16
click at [553, 309] on p "30-[PERSON_NAME] Garantia De Devolucion" at bounding box center [593, 313] width 118 height 16
click at [562, 308] on p "30-[PERSON_NAME] Garantia De Devolucion" at bounding box center [593, 313] width 118 height 16
click at [564, 308] on p "30-[PERSON_NAME] Garantía De Devolucion" at bounding box center [593, 313] width 118 height 16
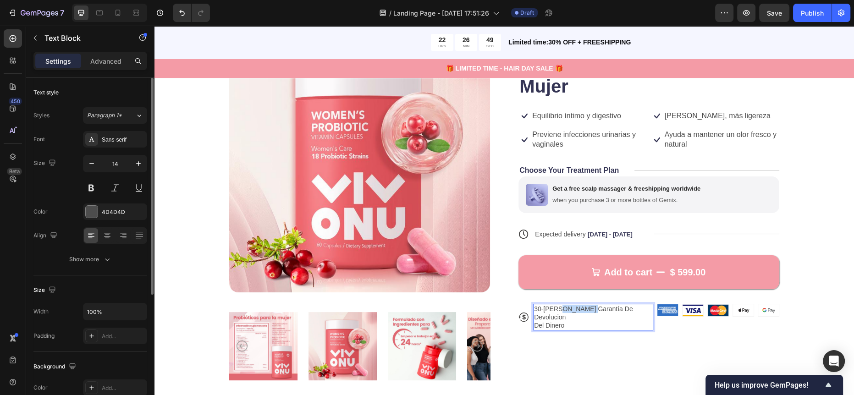
click at [564, 308] on p "30-[PERSON_NAME] Garantía De Devolucion" at bounding box center [593, 313] width 118 height 16
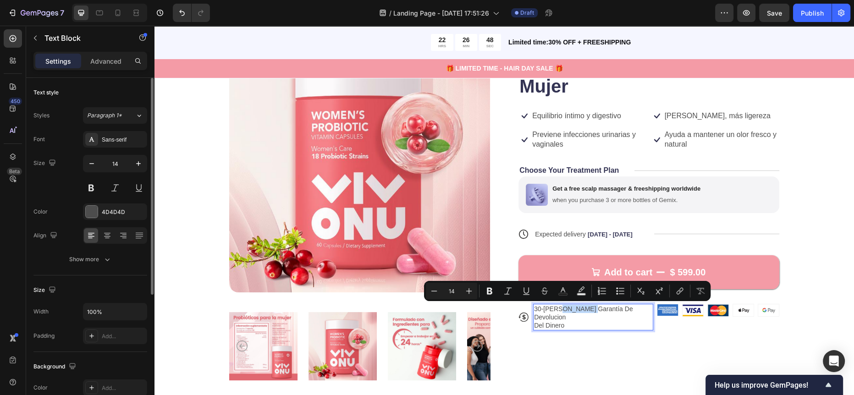
copy p "Garantía"
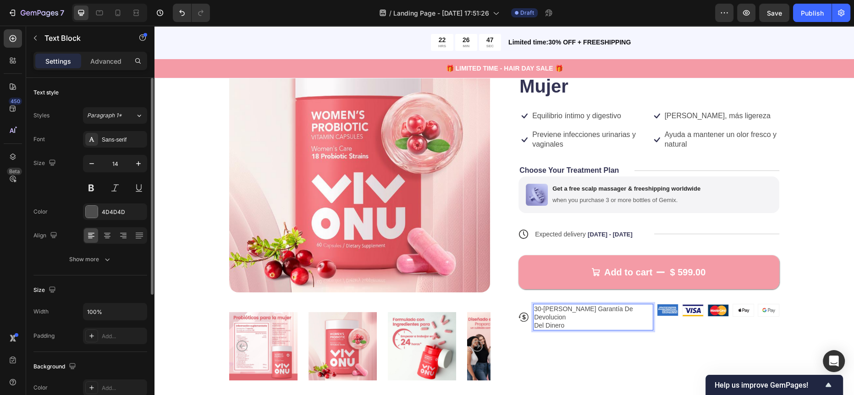
click at [534, 309] on p "30-[PERSON_NAME] Garantía De Devolucion" at bounding box center [593, 313] width 118 height 16
click at [534, 310] on p "30-[PERSON_NAME] Garantía De Devolucion" at bounding box center [593, 313] width 118 height 16
click at [626, 306] on p "Garantía De 30-[PERSON_NAME] Garantía De Devolucion" at bounding box center [593, 313] width 118 height 16
click at [573, 318] on p "Del Dinero" at bounding box center [586, 317] width 104 height 8
click at [590, 341] on div "Icon Icon Icon Icon Icon Icon List 12,000+ Clientes Contentos Text Block Row Cá…" at bounding box center [648, 209] width 261 height 354
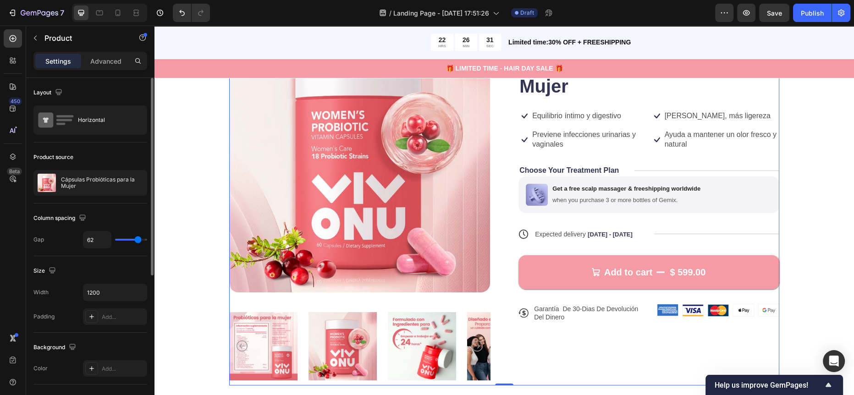
scroll to position [91, 0]
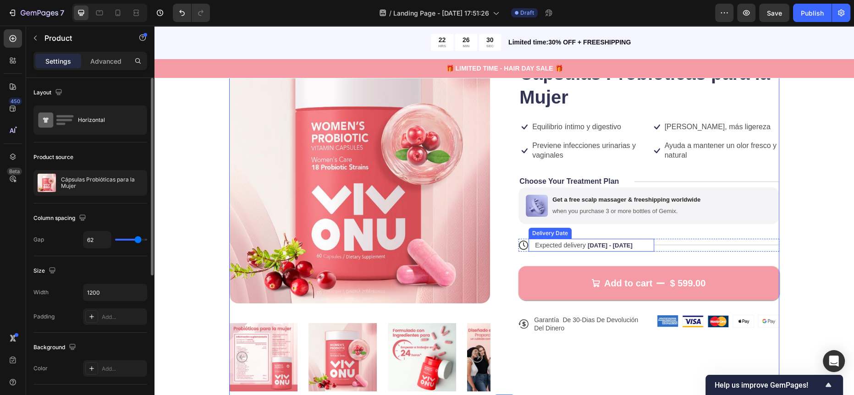
click at [553, 241] on span "Expected delivery" at bounding box center [560, 244] width 51 height 7
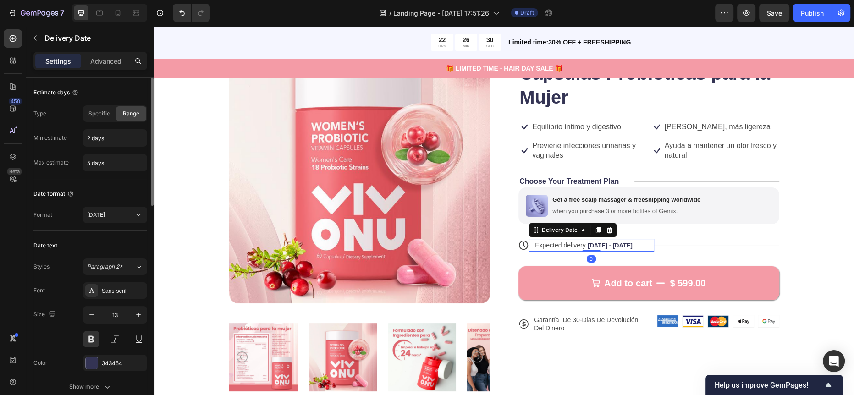
click at [553, 241] on span "Expected delivery" at bounding box center [560, 244] width 51 height 7
click at [559, 243] on span "Expected delivery" at bounding box center [560, 244] width 51 height 7
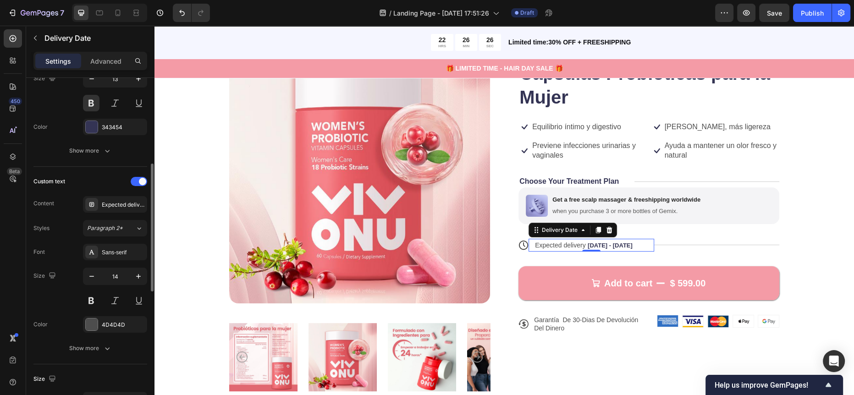
scroll to position [233, 0]
click at [113, 202] on div "Expected delivery" at bounding box center [115, 207] width 64 height 16
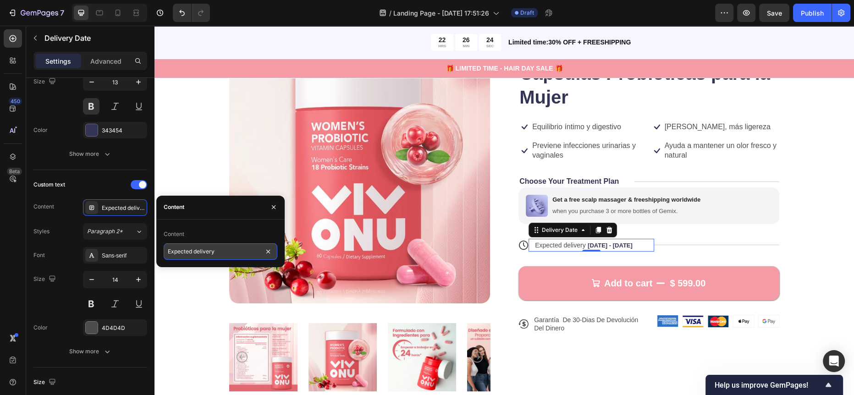
click at [189, 259] on input "Expected delivery" at bounding box center [221, 251] width 114 height 16
click at [179, 247] on input "Envio Estimado" at bounding box center [221, 251] width 114 height 16
type input "Envió Estimado"
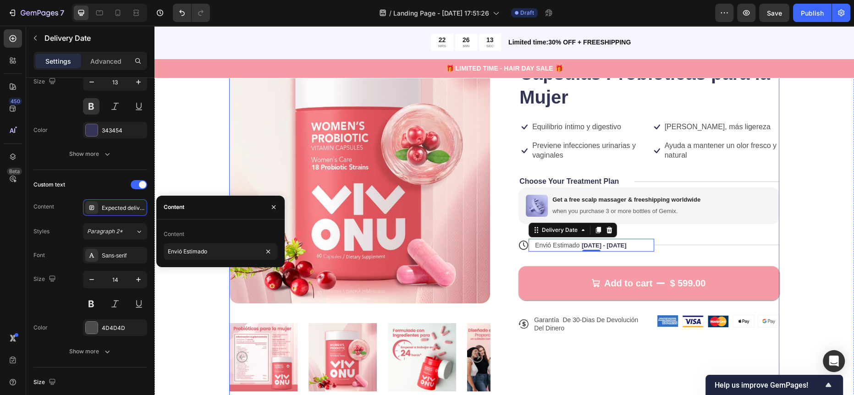
click at [772, 231] on div "Icon Icon Icon Icon Icon Icon List 12,000+ Clientes Contentos Text Block Row Cá…" at bounding box center [648, 220] width 261 height 354
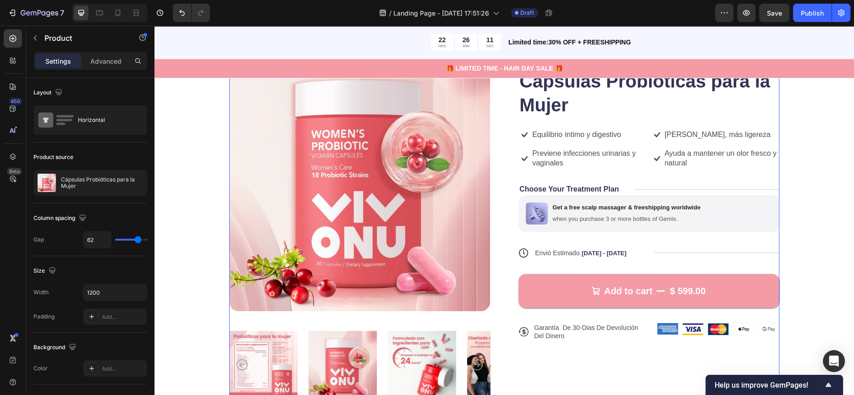
scroll to position [76, 0]
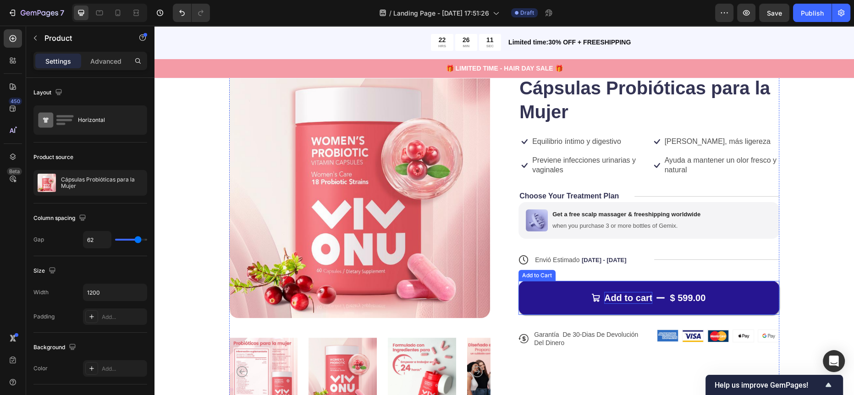
click at [619, 293] on div "Add to cart" at bounding box center [628, 298] width 49 height 12
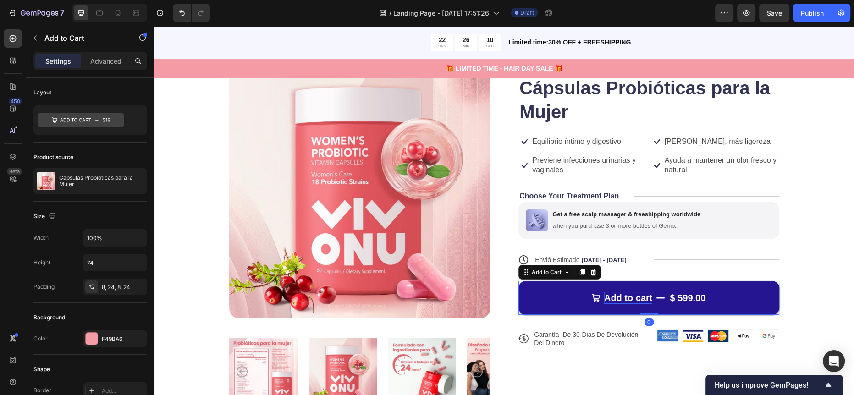
click at [619, 295] on div "Add to cart" at bounding box center [628, 298] width 49 height 12
click at [619, 295] on p "Add to cart" at bounding box center [628, 298] width 49 height 12
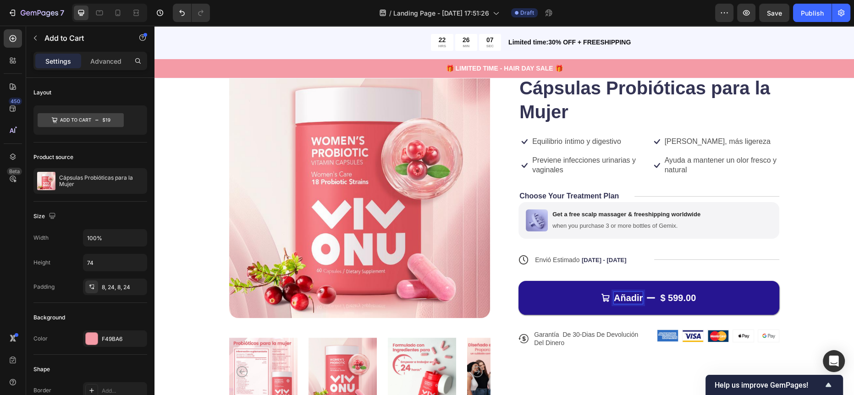
click at [518, 281] on button "Añadir $ 599.00" at bounding box center [648, 298] width 261 height 34
click at [518, 281] on button "Añadir Al $ 599.00" at bounding box center [648, 298] width 261 height 34
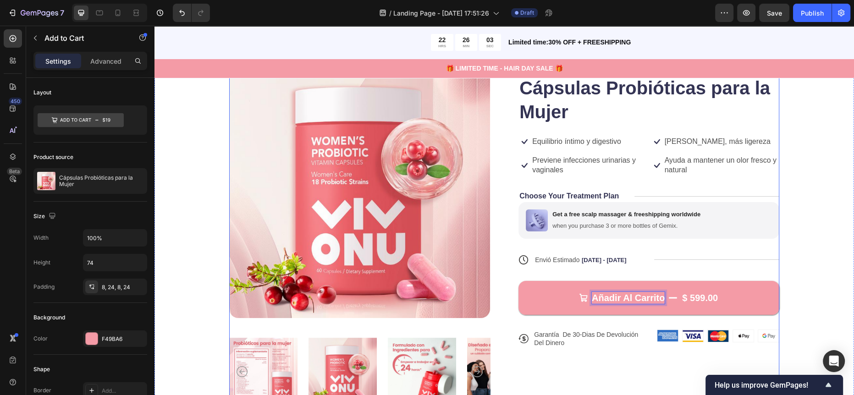
click at [778, 269] on div "Product Images Icon Icon Icon Icon Icon Icon List 12,000+ Clientes Contentos Te…" at bounding box center [504, 234] width 626 height 354
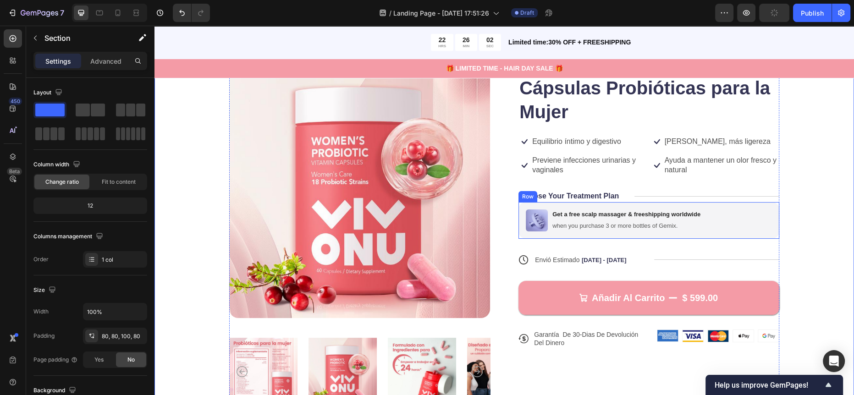
scroll to position [62, 0]
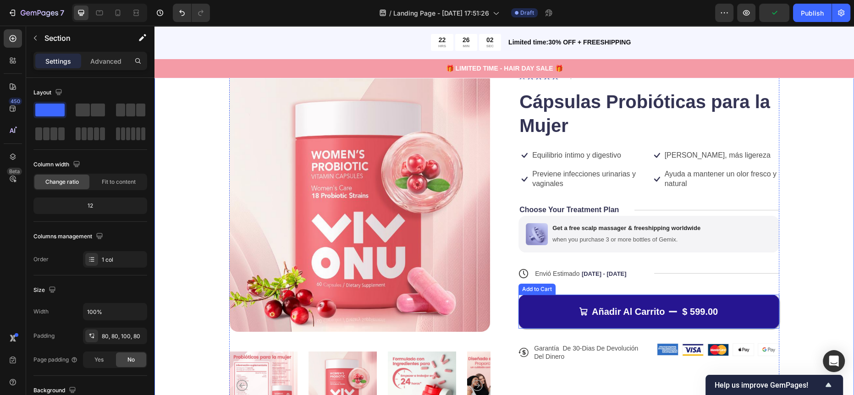
click at [546, 308] on button "Añadir Al Carrito $ 599.00" at bounding box center [648, 312] width 261 height 34
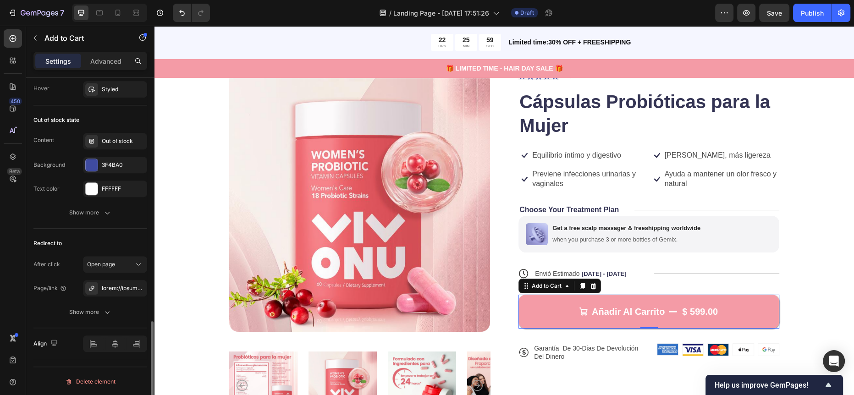
scroll to position [845, 0]
click at [102, 164] on div "3F4BA0" at bounding box center [115, 165] width 27 height 8
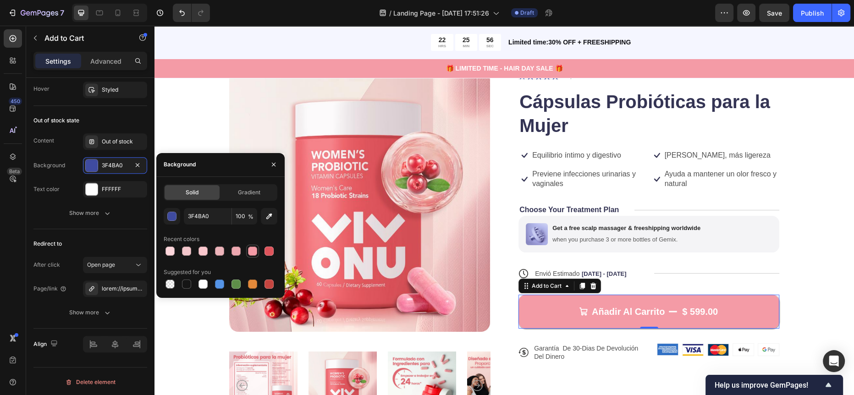
click at [250, 252] on div at bounding box center [252, 251] width 9 height 9
type input "F49BA6"
click at [792, 223] on div "Product Images Icon Icon Icon Icon Icon Icon List 12,000+ Clientes Contentos Te…" at bounding box center [504, 248] width 626 height 354
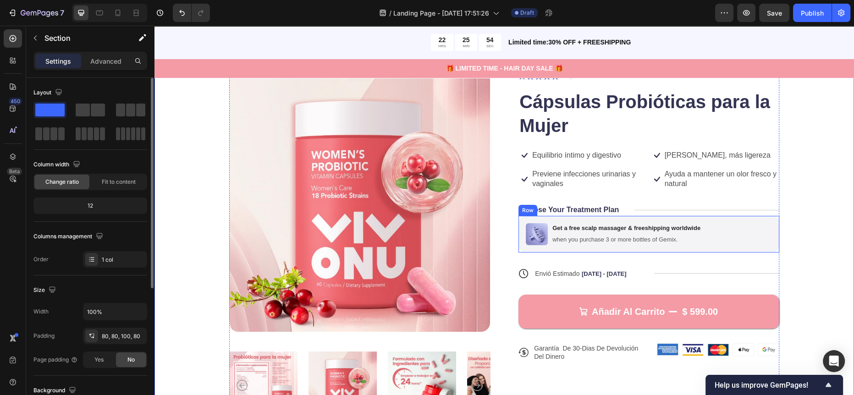
scroll to position [46, 0]
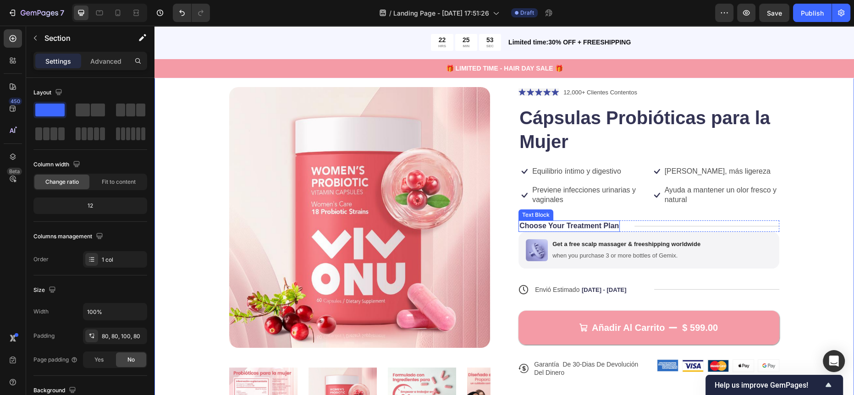
click at [572, 225] on p "Choose Your Treatment Plan" at bounding box center [568, 226] width 99 height 10
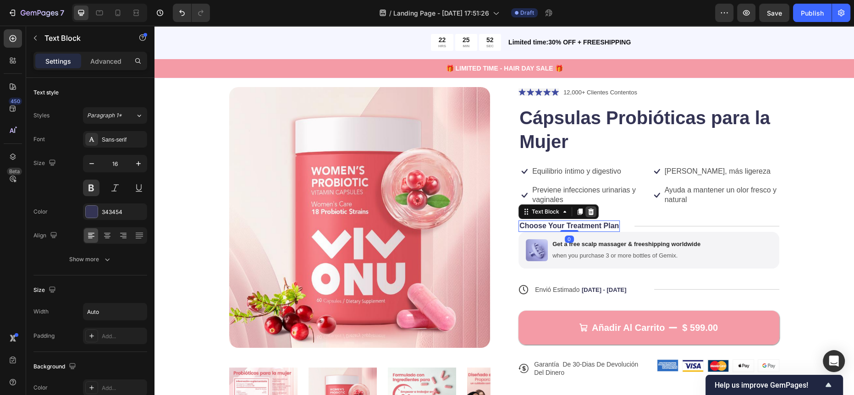
click at [587, 210] on icon at bounding box center [590, 211] width 7 height 7
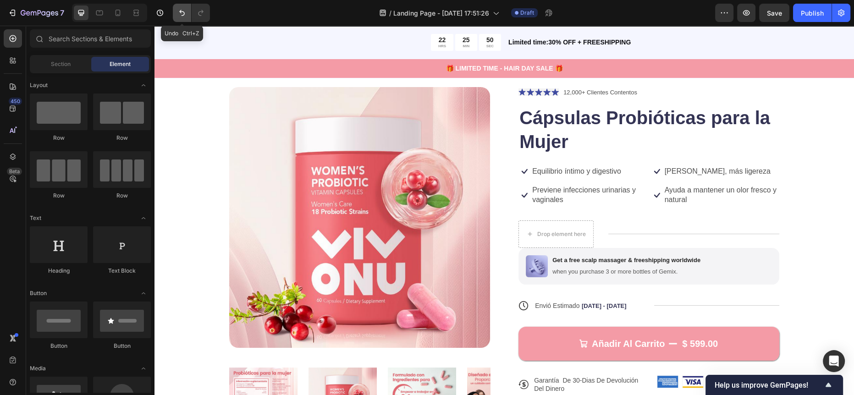
click at [185, 7] on button "Undo/Redo" at bounding box center [182, 13] width 18 height 18
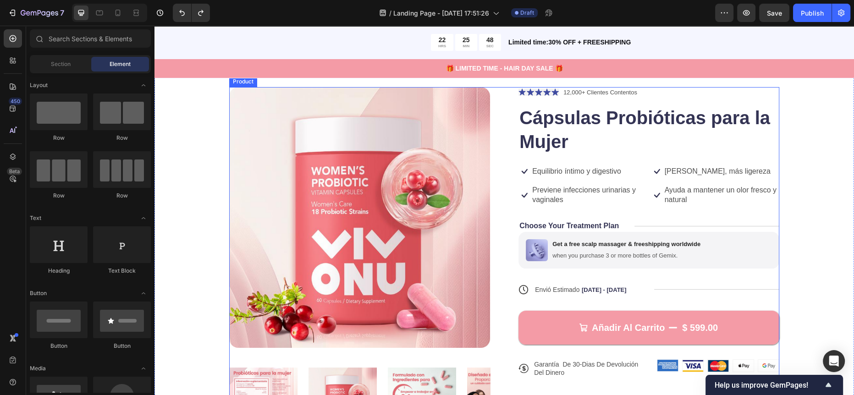
scroll to position [0, 0]
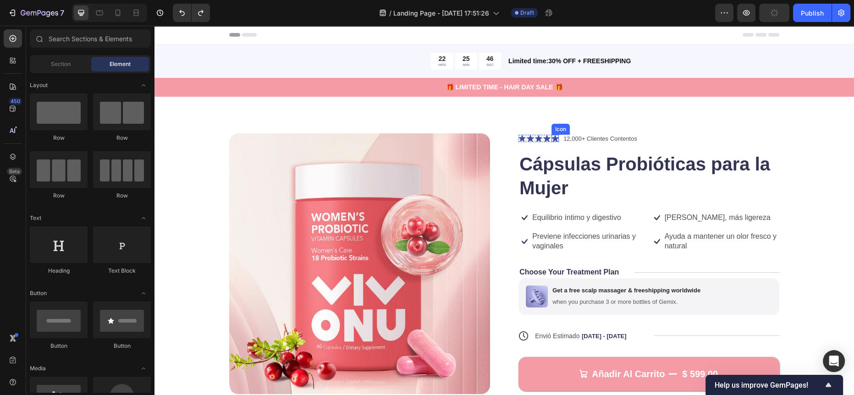
click at [554, 138] on icon at bounding box center [554, 138] width 7 height 7
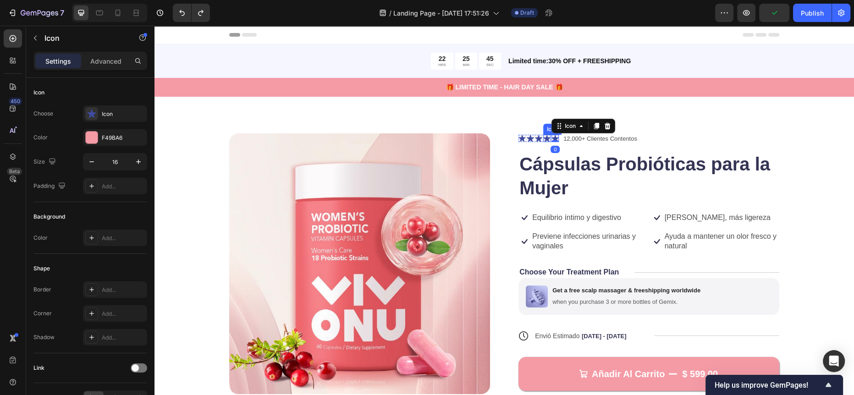
click at [544, 137] on icon at bounding box center [546, 138] width 7 height 7
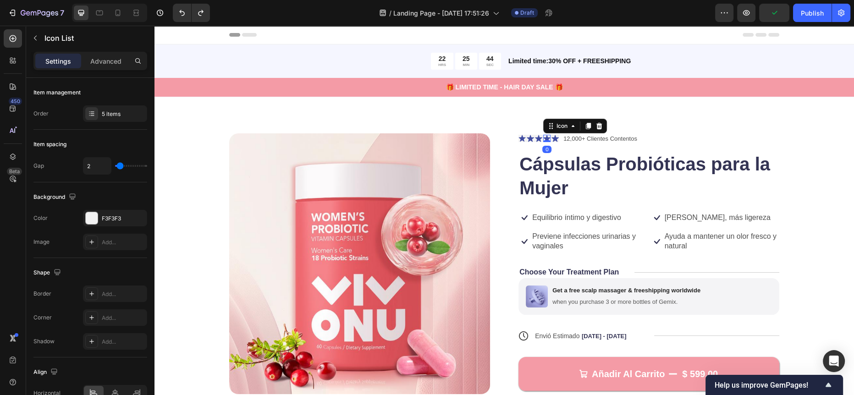
click at [547, 136] on div "Icon Icon Icon Icon 0 Icon" at bounding box center [538, 138] width 40 height 7
click at [526, 139] on icon at bounding box center [529, 138] width 7 height 7
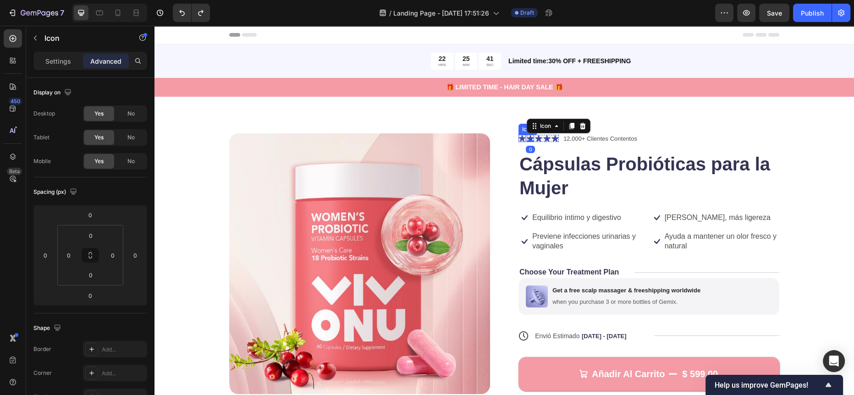
click at [518, 138] on icon at bounding box center [521, 138] width 7 height 7
click at [63, 62] on p "Settings" at bounding box center [58, 61] width 26 height 10
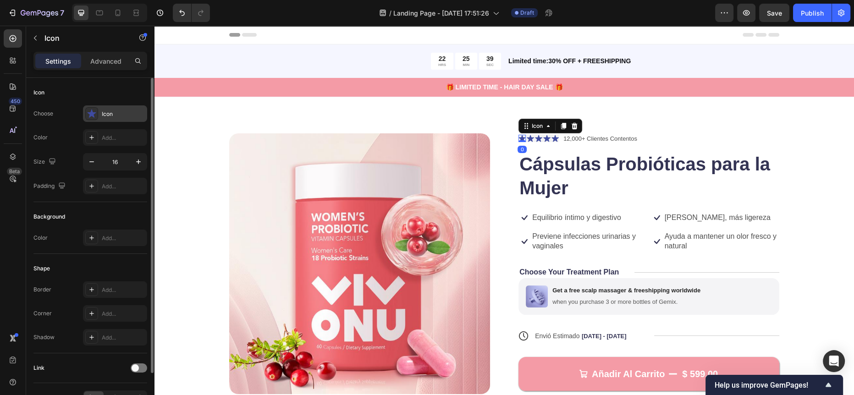
click at [106, 114] on div "Icon" at bounding box center [123, 114] width 43 height 8
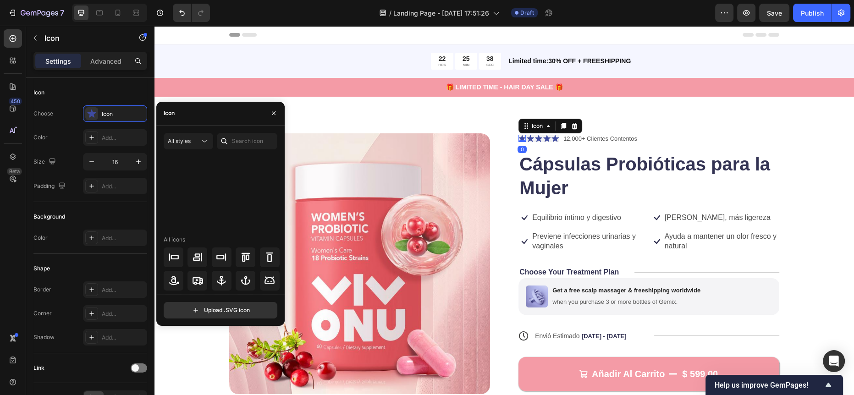
scroll to position [297, 0]
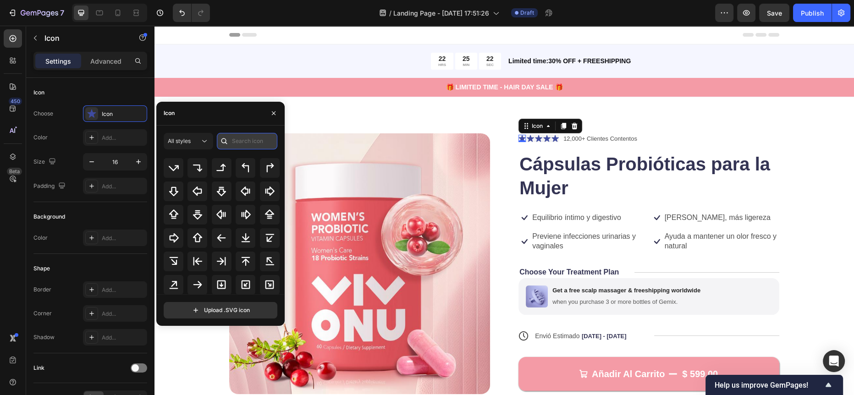
click at [246, 144] on input "text" at bounding box center [247, 141] width 60 height 16
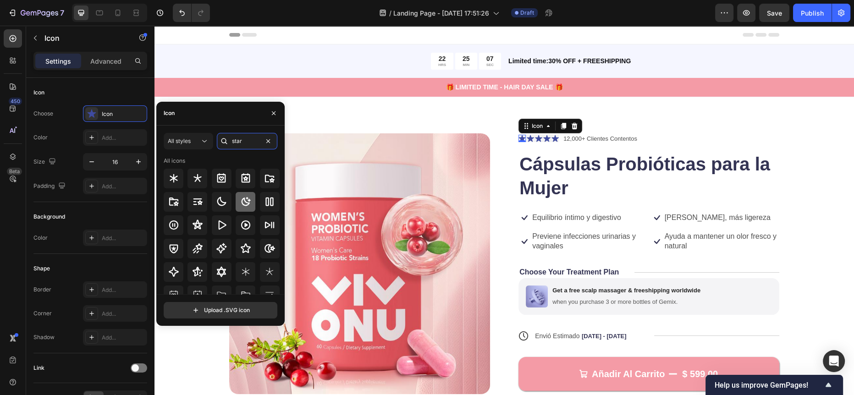
scroll to position [75, 0]
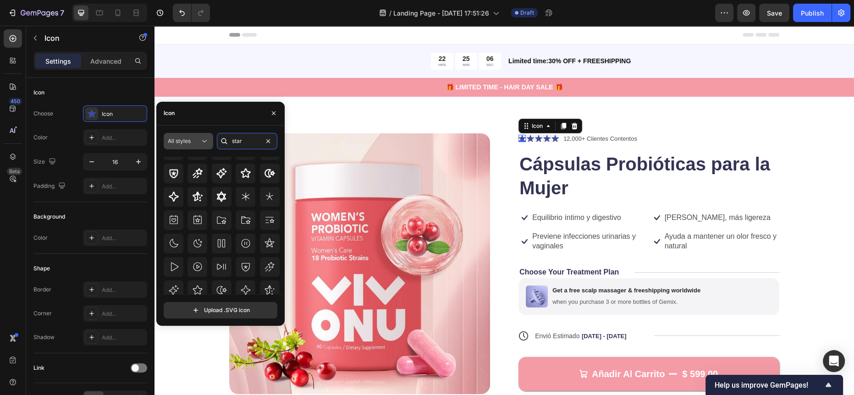
type input "star"
click at [195, 145] on div "All styles" at bounding box center [184, 141] width 32 height 8
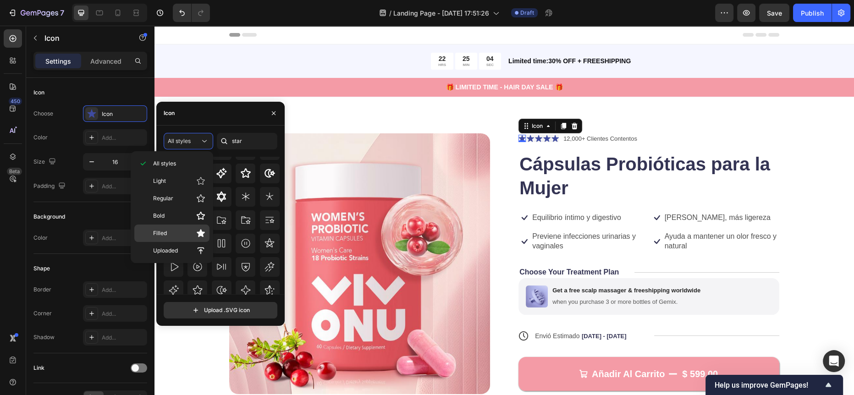
click at [193, 230] on p "Filled" at bounding box center [179, 233] width 52 height 9
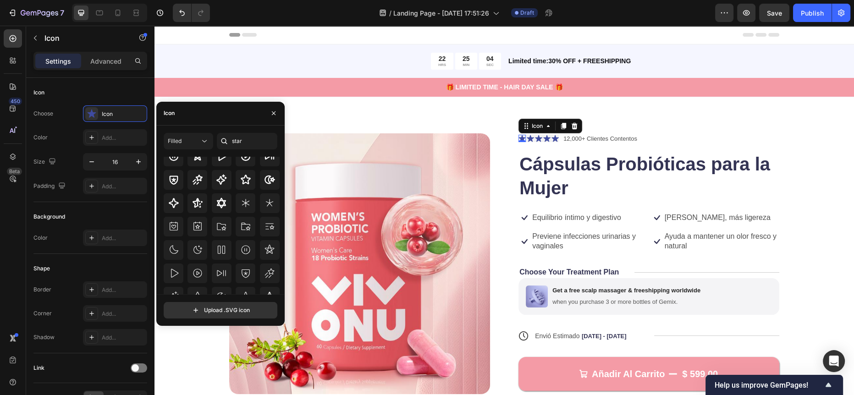
scroll to position [0, 0]
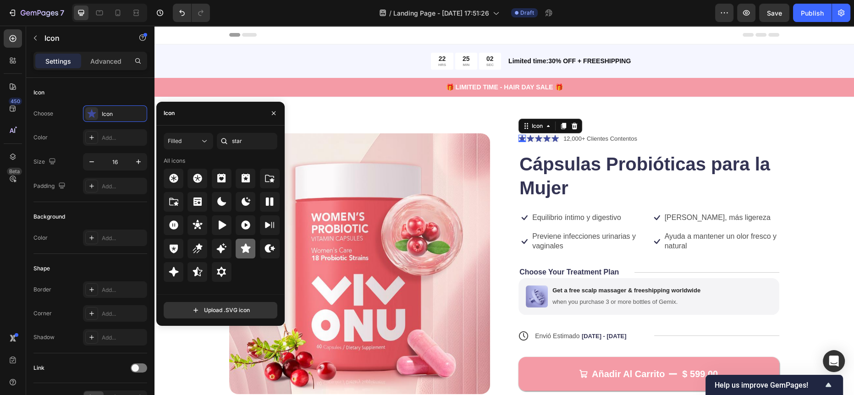
click at [237, 248] on div at bounding box center [246, 249] width 20 height 20
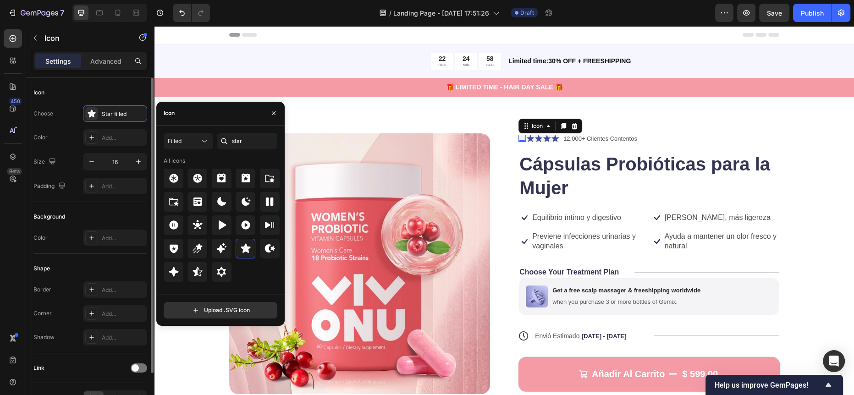
click at [76, 129] on div "Color Add..." at bounding box center [90, 137] width 114 height 16
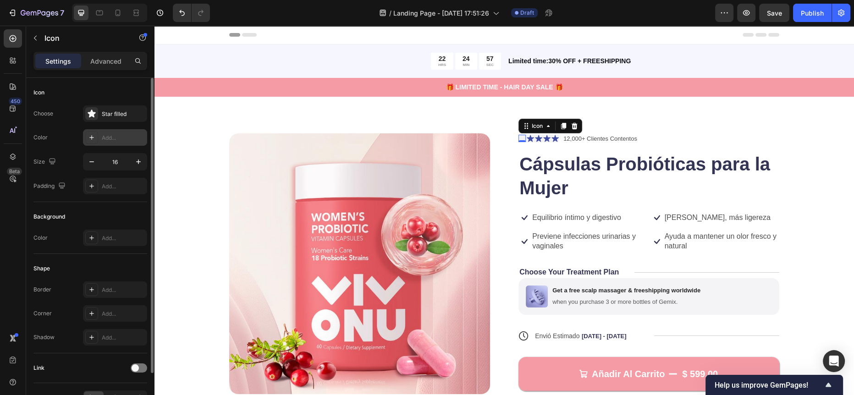
click at [106, 134] on div "Add..." at bounding box center [123, 138] width 43 height 8
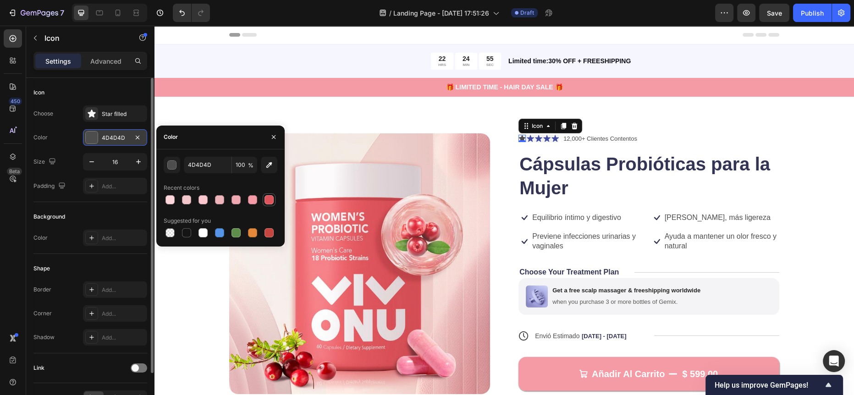
click at [266, 200] on div at bounding box center [268, 199] width 9 height 9
type input "DE545B"
click at [527, 137] on icon at bounding box center [529, 138] width 7 height 7
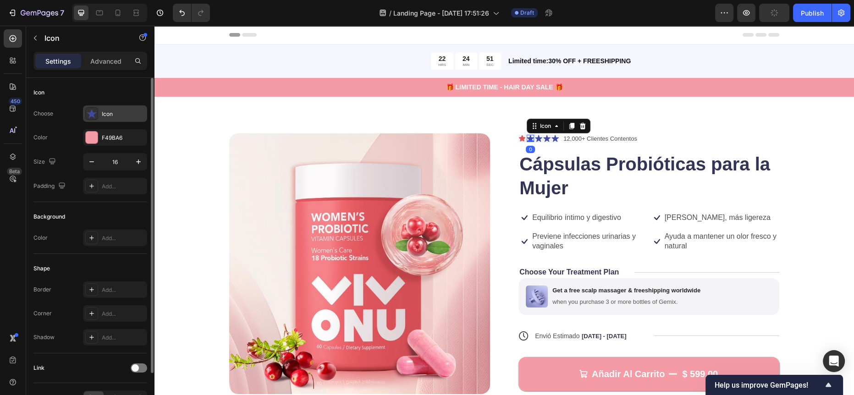
click at [108, 113] on div "Icon" at bounding box center [123, 114] width 43 height 8
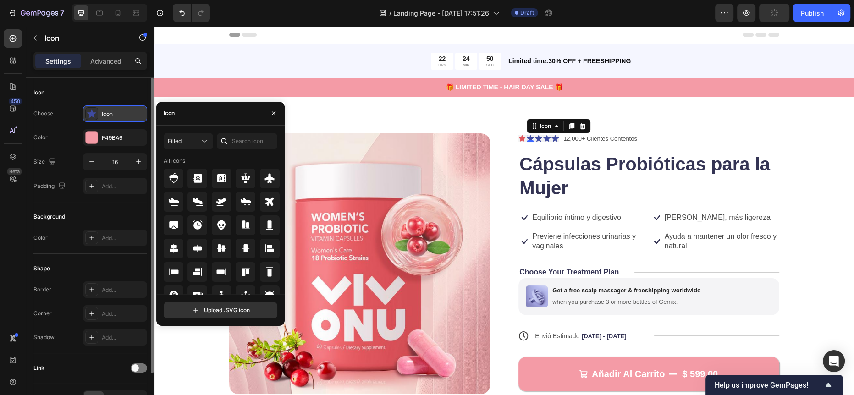
click at [142, 112] on div "Icon" at bounding box center [123, 114] width 43 height 8
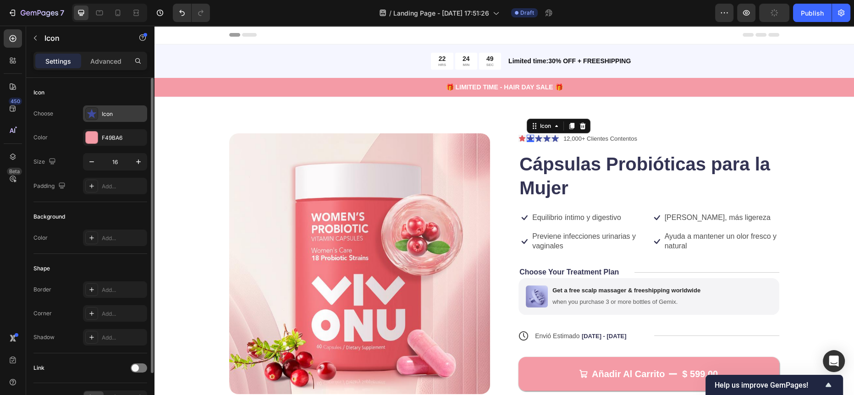
click at [128, 110] on div "Icon" at bounding box center [123, 114] width 43 height 8
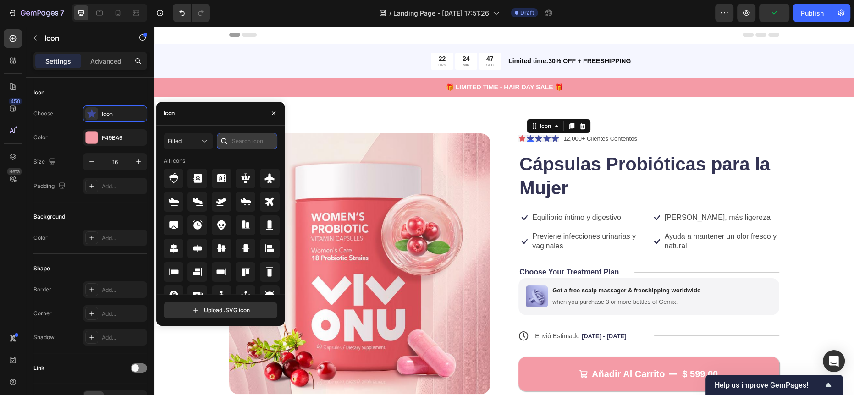
click at [241, 147] on input "text" at bounding box center [247, 141] width 60 height 16
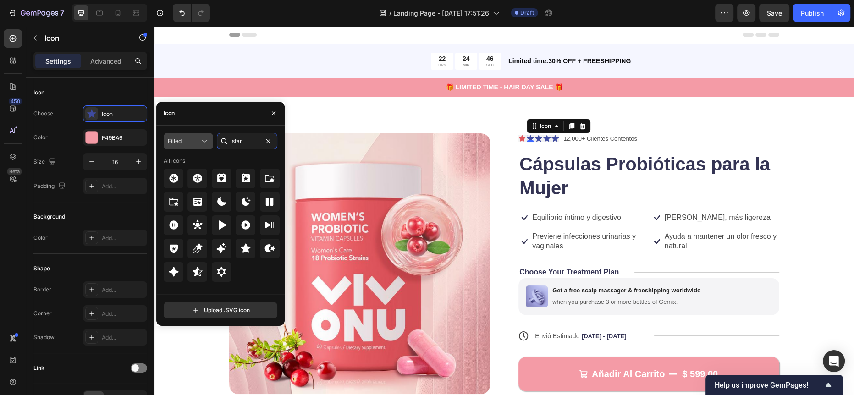
type input "star"
click at [177, 145] on span "Filled" at bounding box center [175, 141] width 14 height 8
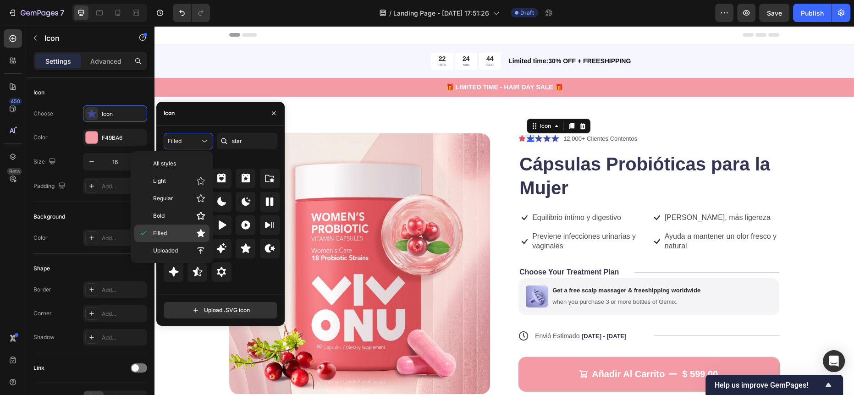
click at [179, 230] on p "Filled" at bounding box center [179, 233] width 52 height 9
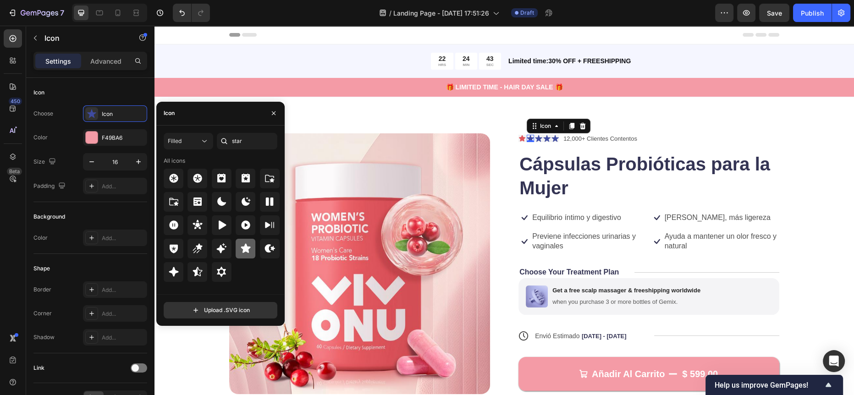
click at [243, 240] on div at bounding box center [246, 249] width 20 height 20
click at [535, 138] on icon at bounding box center [538, 138] width 7 height 7
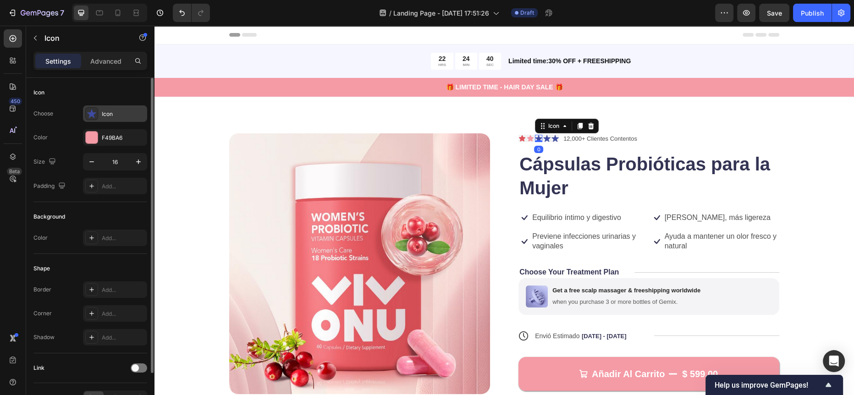
click at [120, 113] on div "Icon" at bounding box center [123, 114] width 43 height 8
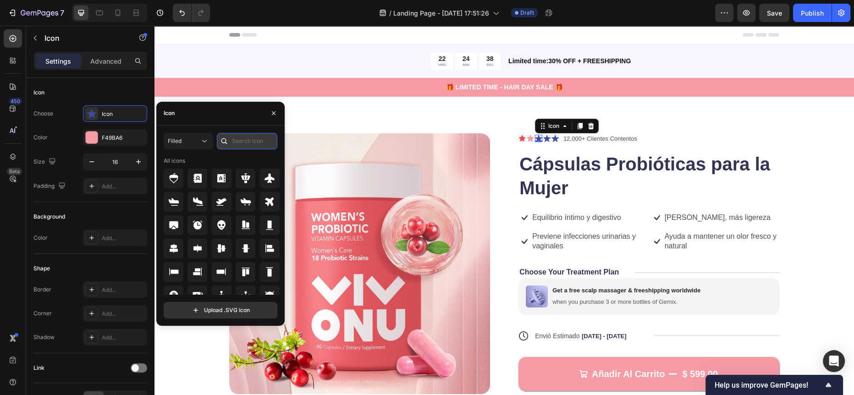
click at [236, 143] on input "text" at bounding box center [247, 141] width 60 height 16
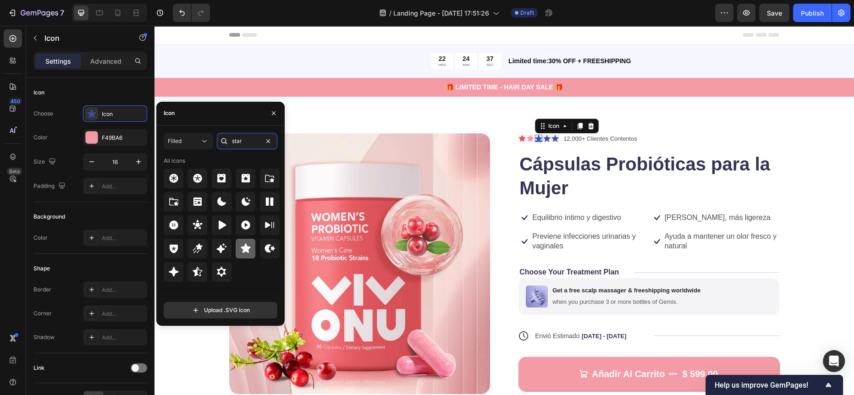
type input "star"
click at [244, 251] on icon at bounding box center [246, 248] width 10 height 9
click at [543, 140] on div "Icon" at bounding box center [546, 138] width 7 height 7
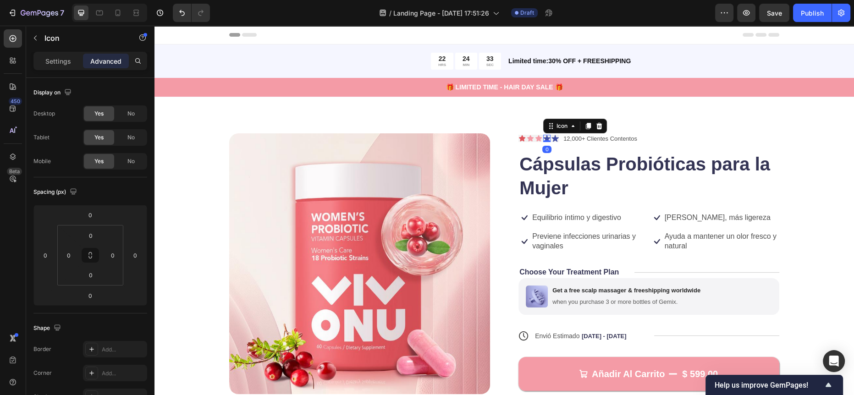
click at [543, 137] on icon at bounding box center [546, 138] width 7 height 7
click at [71, 58] on div "Settings" at bounding box center [58, 61] width 46 height 15
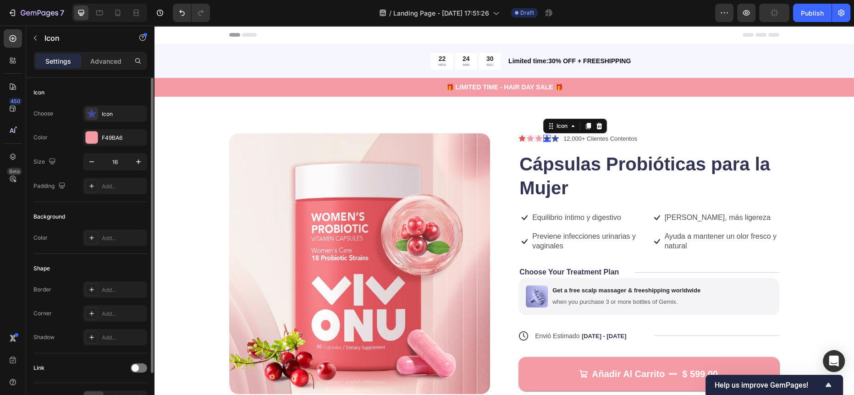
click at [102, 100] on div "Icon Choose Icon Color F49BA6 Size 16 Padding Add..." at bounding box center [90, 140] width 114 height 124
click at [104, 111] on div "Icon" at bounding box center [123, 114] width 43 height 8
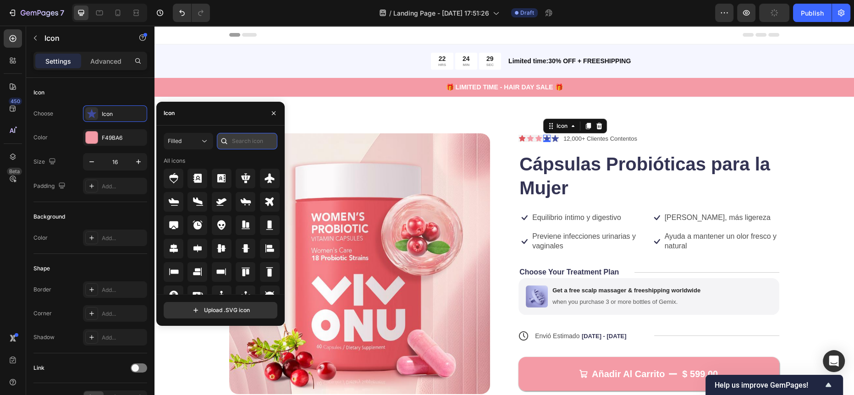
click at [242, 141] on input "text" at bounding box center [247, 141] width 60 height 16
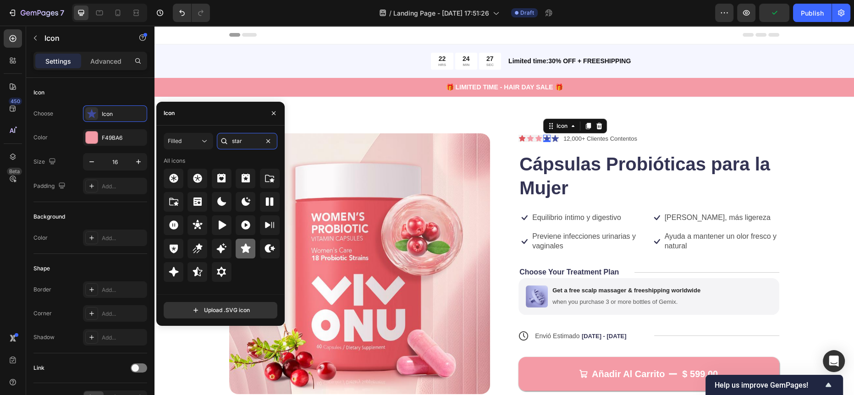
type input "star"
click at [246, 255] on div at bounding box center [246, 249] width 20 height 20
click at [552, 136] on icon at bounding box center [554, 138] width 7 height 7
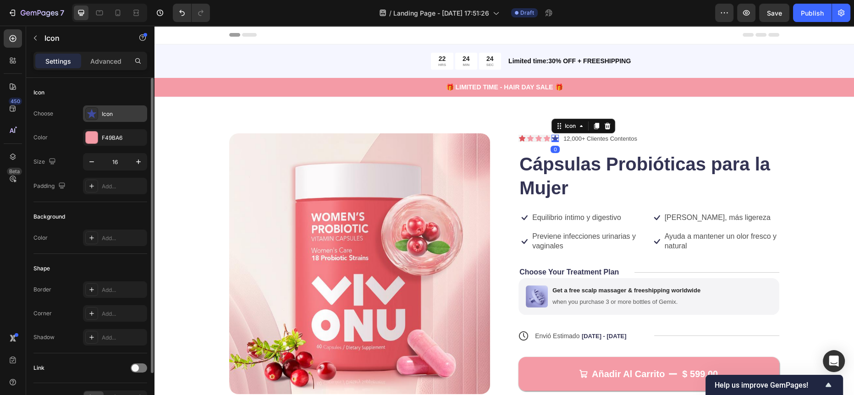
click at [117, 117] on div "Icon" at bounding box center [123, 114] width 43 height 8
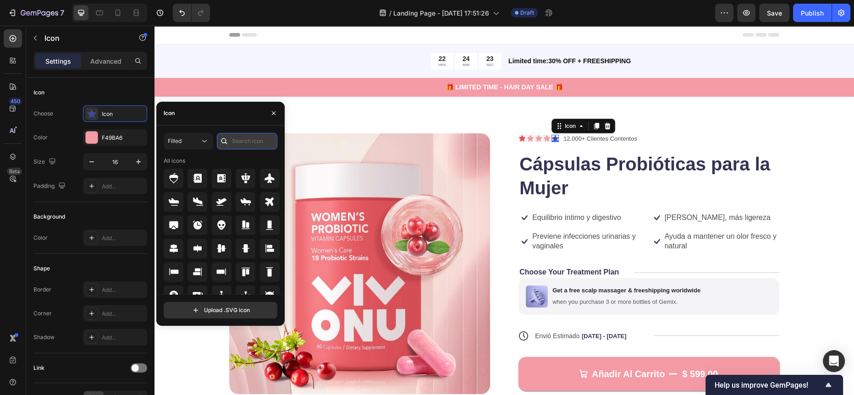
click at [236, 136] on input "text" at bounding box center [247, 141] width 60 height 16
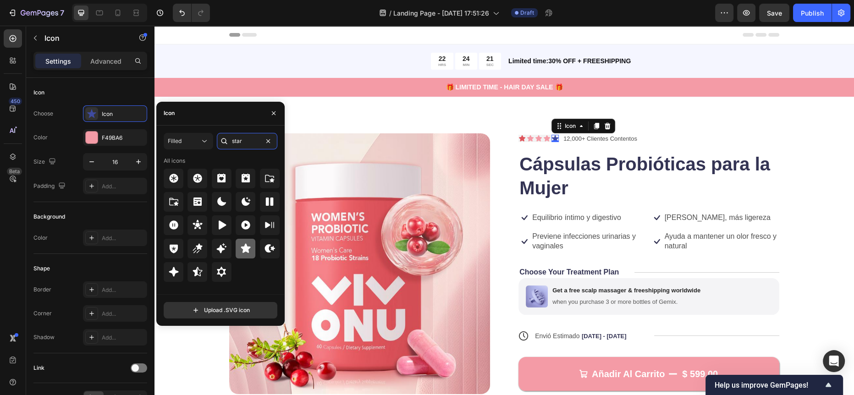
type input "star"
click at [245, 246] on icon at bounding box center [246, 248] width 10 height 9
click at [519, 139] on icon at bounding box center [522, 138] width 6 height 6
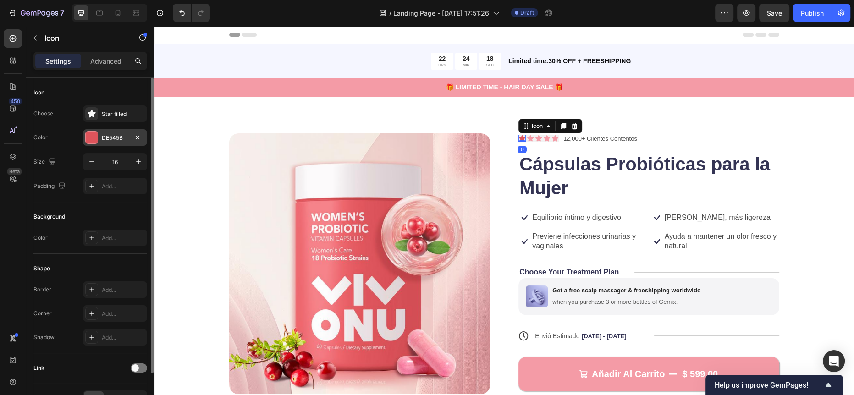
click at [102, 139] on div "DE545B" at bounding box center [115, 138] width 27 height 8
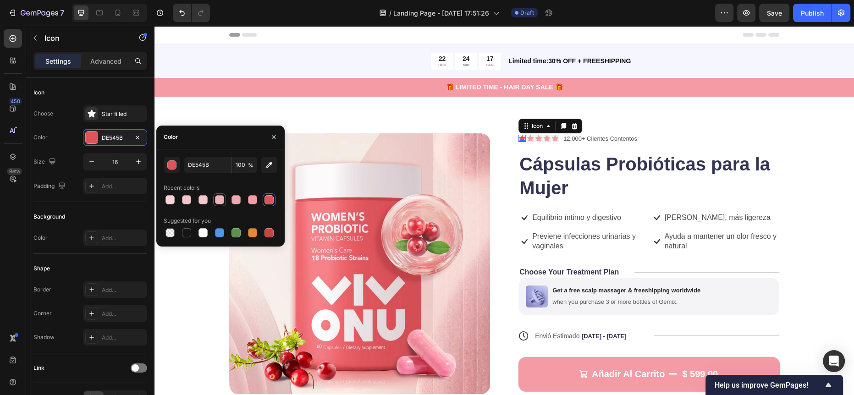
click at [224, 198] on div at bounding box center [219, 199] width 11 height 11
click at [234, 197] on div at bounding box center [235, 199] width 9 height 9
click at [251, 197] on div at bounding box center [252, 199] width 9 height 9
type input "F49BA6"
click at [641, 134] on div "Icon 0 Icon Icon Icon Icon Icon List 12,000+ Clientes Contentos Text Block Row" at bounding box center [648, 138] width 261 height 11
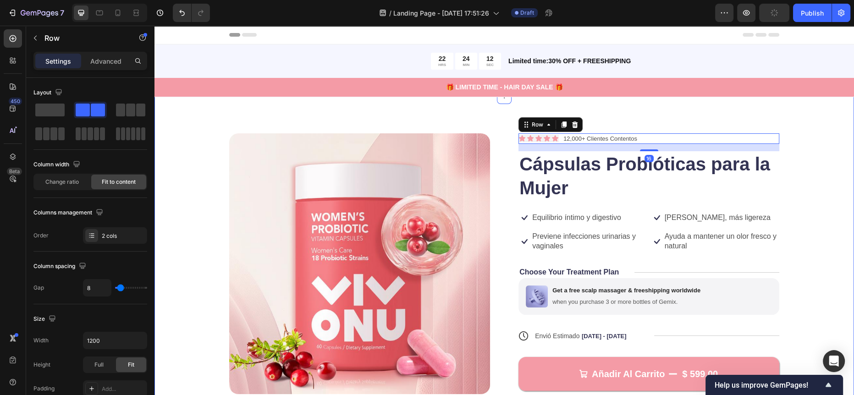
click at [747, 121] on div "Product Images Icon Icon Icon Icon Icon Icon List 12,000+ Clientes Contentos Te…" at bounding box center [503, 315] width 699 height 436
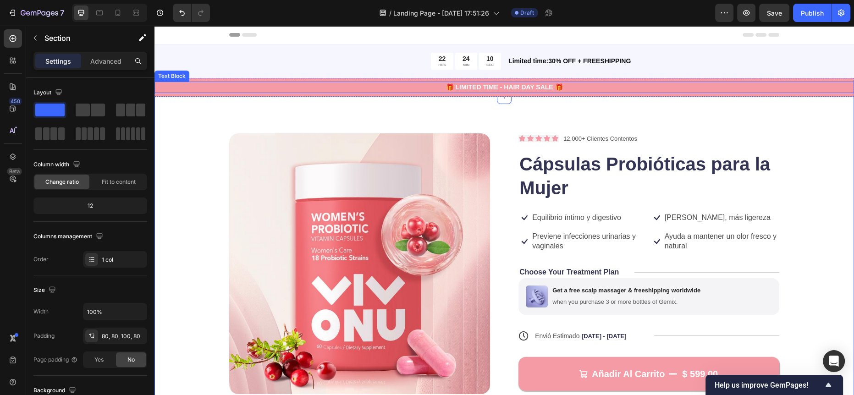
click at [494, 89] on p "🎁 LIMITED TIME - HAIR DAY SALE 🎁" at bounding box center [503, 87] width 697 height 10
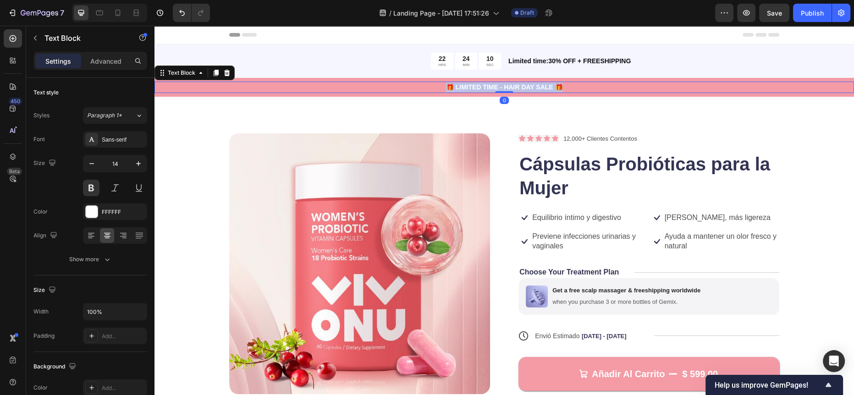
click at [494, 89] on p "🎁 LIMITED TIME - HAIR DAY SALE 🎁" at bounding box center [503, 87] width 697 height 10
click at [439, 84] on p "Oferta Por Tiempo Limitado Aprovecha!" at bounding box center [503, 87] width 697 height 10
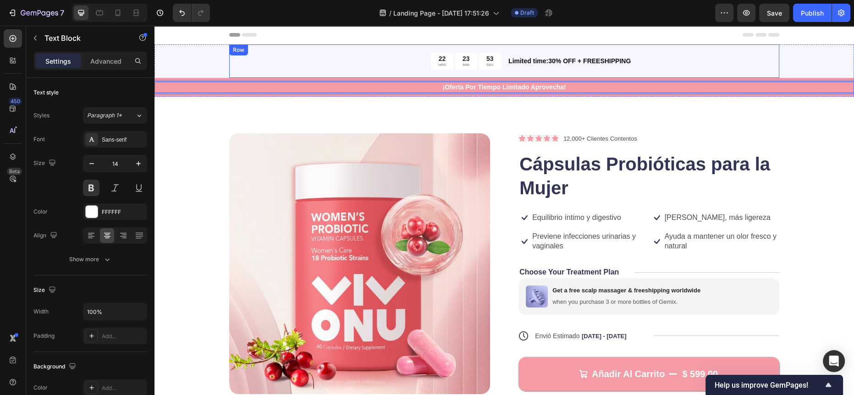
click at [535, 61] on p "Limited time:30% OFF + FREESHIPPING" at bounding box center [643, 61] width 270 height 10
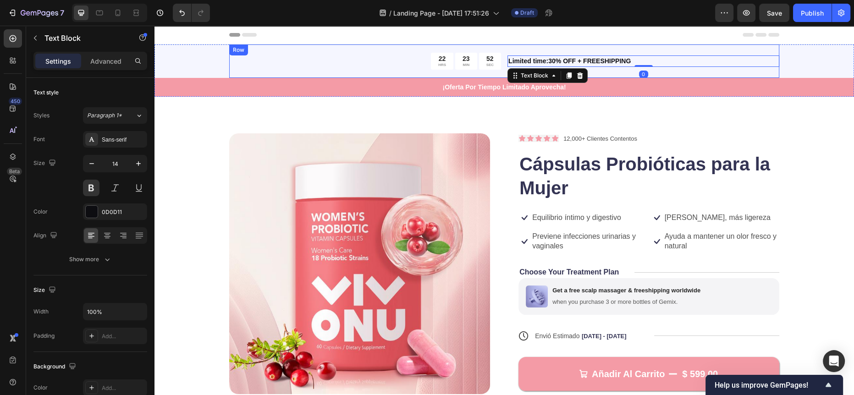
click at [690, 67] on div "Limited time:30% OFF + FREESHIPPING Text Block 0" at bounding box center [643, 61] width 272 height 17
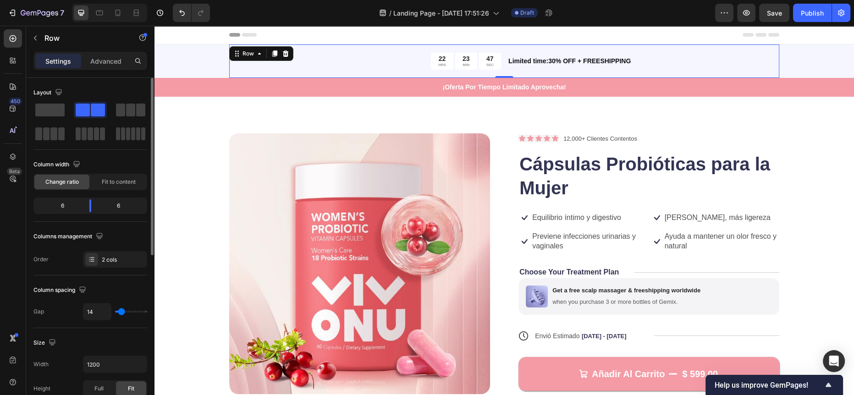
click at [110, 75] on div "Settings Advanced" at bounding box center [90, 65] width 128 height 26
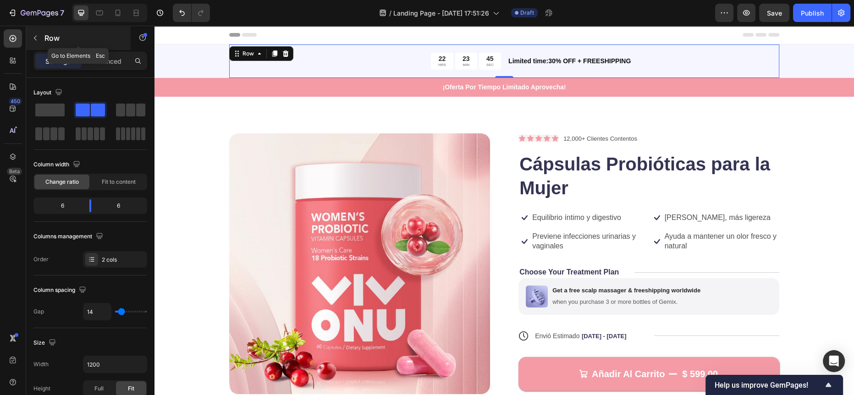
click at [45, 33] on p "Row" at bounding box center [83, 38] width 78 height 11
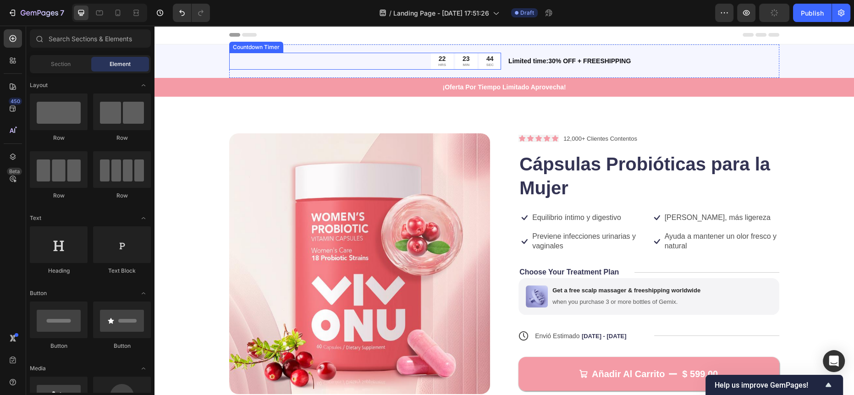
click at [316, 56] on div "22 HRS 23 MIN 44 SEC" at bounding box center [365, 61] width 272 height 17
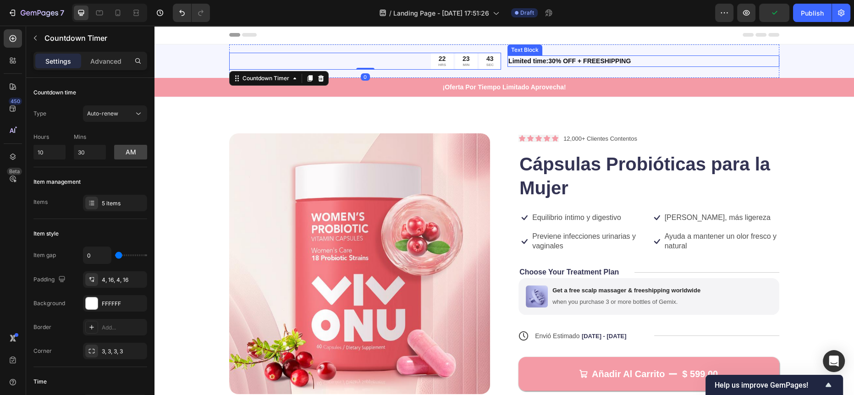
click at [779, 64] on div "22 HRS 23 MIN 43 SEC Countdown Timer 0 Limited time:30% OFF + FREESHIPPING Text…" at bounding box center [503, 70] width 699 height 52
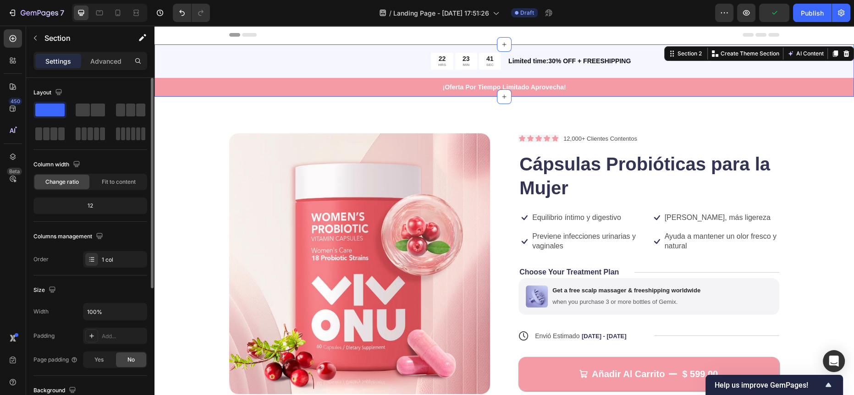
scroll to position [215, 0]
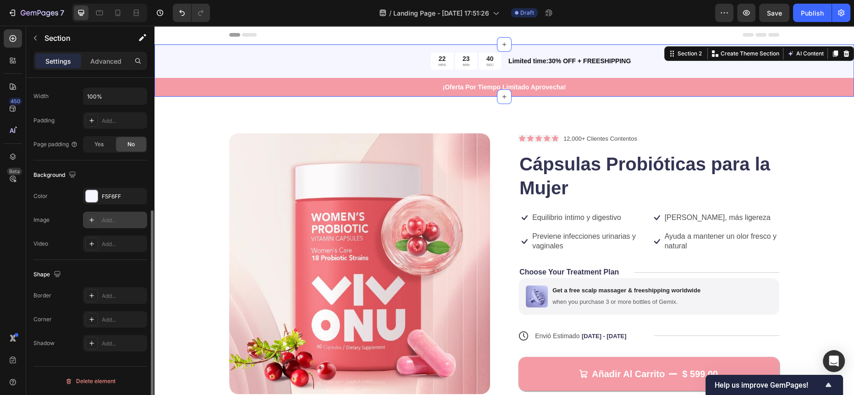
click at [109, 214] on div "Add..." at bounding box center [115, 220] width 64 height 16
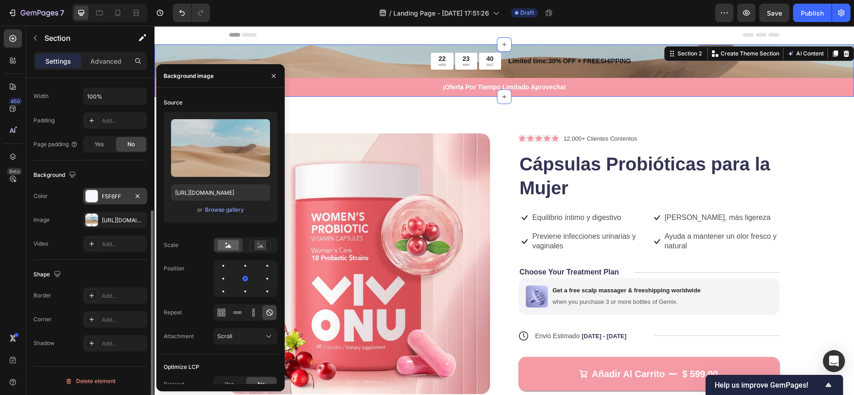
click at [111, 201] on div "F5F6FF" at bounding box center [115, 196] width 64 height 16
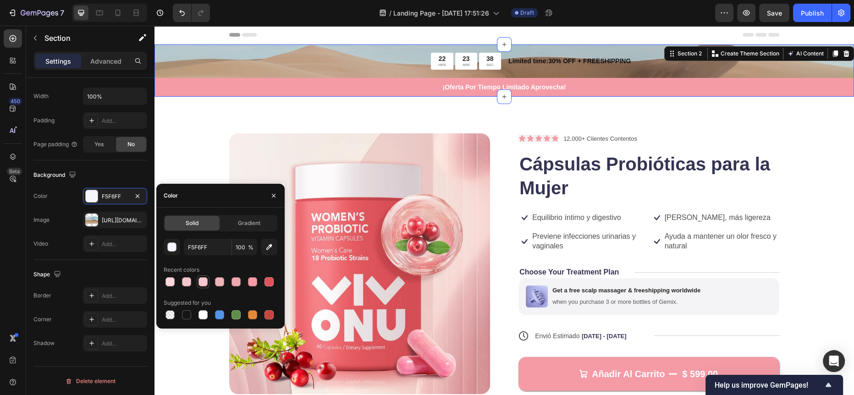
click at [197, 284] on div at bounding box center [202, 281] width 11 height 11
click at [190, 281] on div at bounding box center [186, 281] width 9 height 9
type input "F2C6CB"
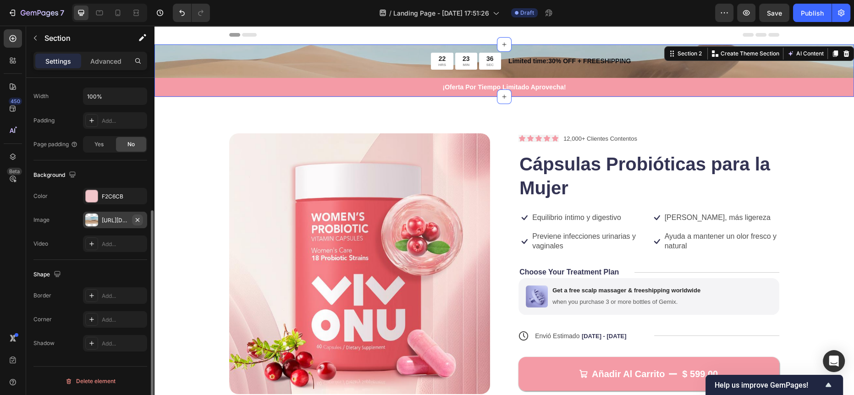
click at [138, 216] on icon "button" at bounding box center [137, 219] width 7 height 7
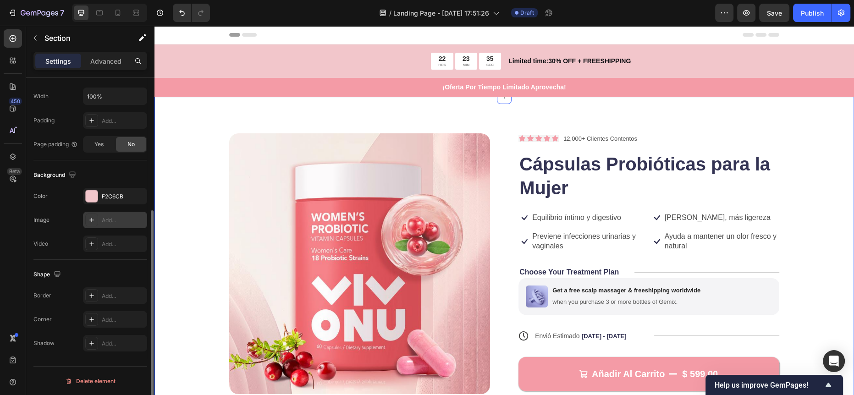
click at [239, 103] on div "Product Images Icon Icon Icon Icon Icon Icon List 12,000+ Clientes Contentos Te…" at bounding box center [503, 315] width 699 height 436
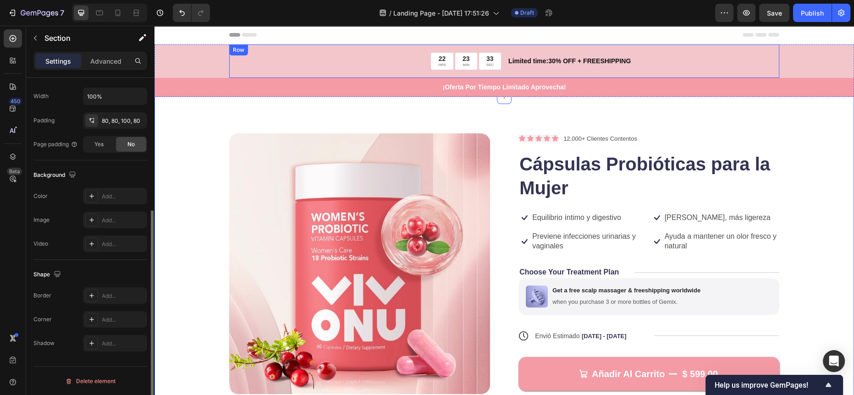
click at [559, 57] on p "Limited time:30% OFF + FREESHIPPING" at bounding box center [643, 61] width 270 height 10
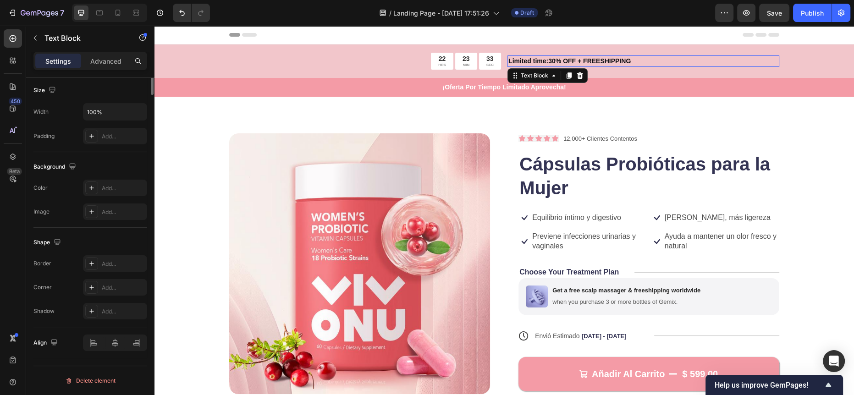
click at [559, 57] on p "Limited time:30% OFF + FREESHIPPING" at bounding box center [643, 61] width 270 height 10
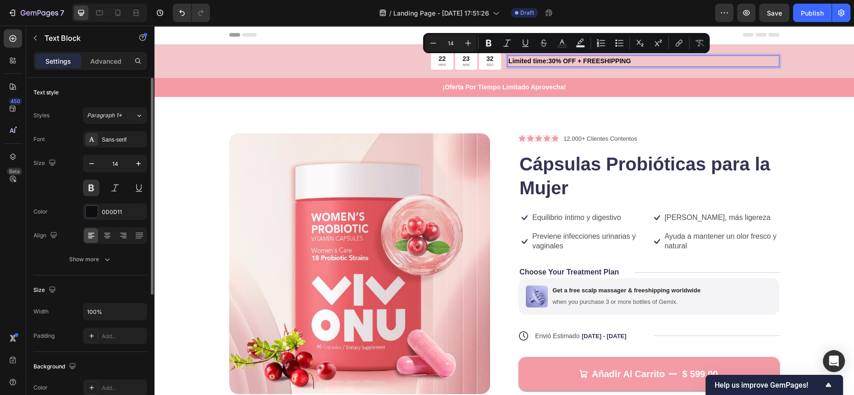
click at [544, 59] on p "Limited time:30% OFF + FREESHIPPING" at bounding box center [643, 61] width 270 height 10
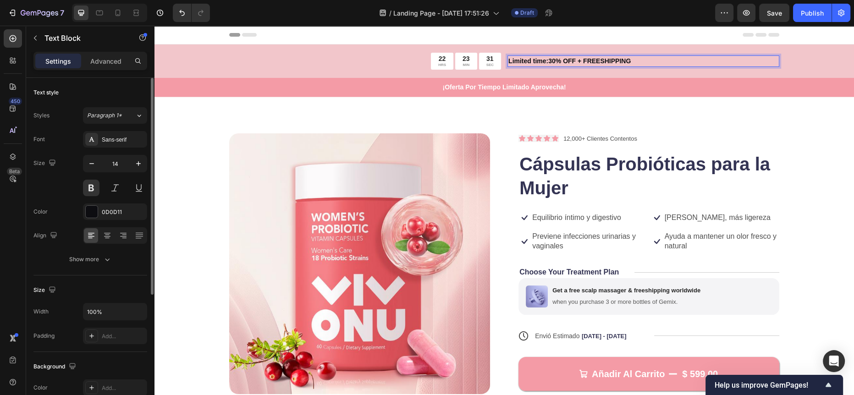
click at [566, 60] on p "Limited time:30% OFF + FREESHIPPING" at bounding box center [643, 61] width 270 height 10
click at [628, 57] on p "Limited time:30% OFF + FREESHIPPING" at bounding box center [643, 61] width 270 height 10
click at [541, 60] on p "Limited time:30% OFF + Envio Gratis" at bounding box center [643, 61] width 270 height 10
click at [619, 57] on p "Por Tiempo Limitado:30% OFF + Envio Gratis" at bounding box center [643, 61] width 270 height 10
click at [601, 60] on p "Por Tiempo Limitado:30% OFF + Envió Gratis" at bounding box center [643, 61] width 270 height 10
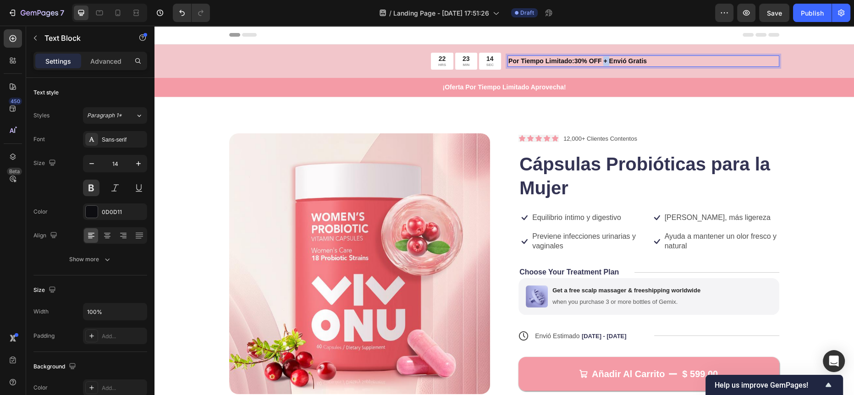
click at [601, 60] on p "Por Tiempo Limitado:30% OFF + Envió Gratis" at bounding box center [643, 61] width 270 height 10
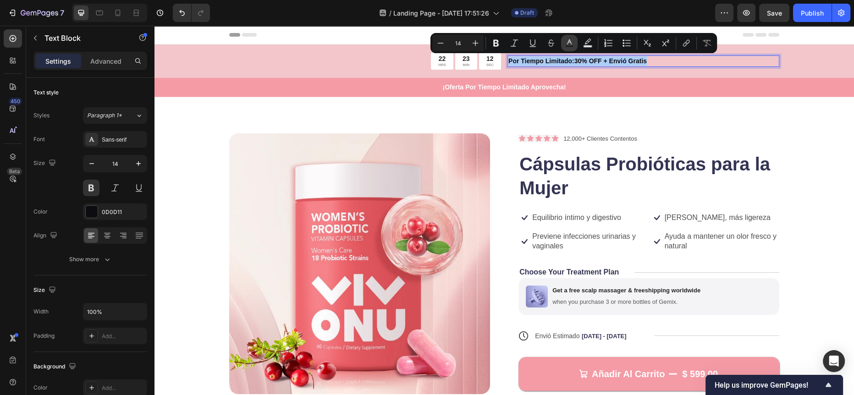
click at [566, 42] on icon "Editor contextual toolbar" at bounding box center [568, 42] width 9 height 9
type input "0D0D11"
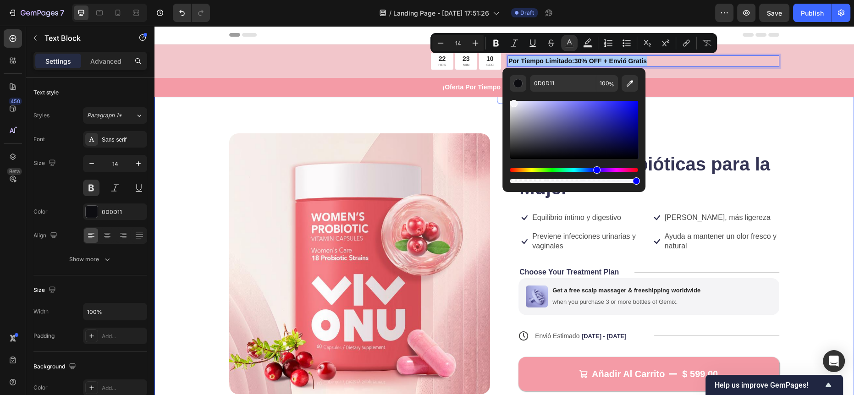
drag, startPoint x: 676, startPoint y: 132, endPoint x: 495, endPoint y: 95, distance: 184.6
type input "FFFFFF"
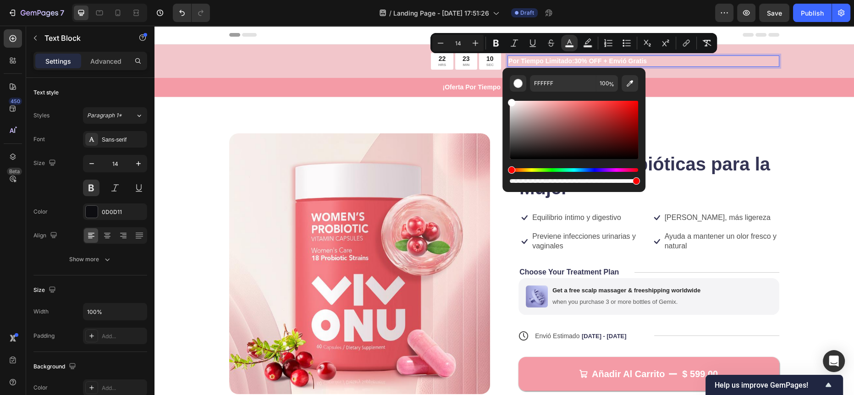
click at [702, 82] on div "¡Oferta Por Tiempo Limitado Aprovecha!" at bounding box center [503, 87] width 699 height 11
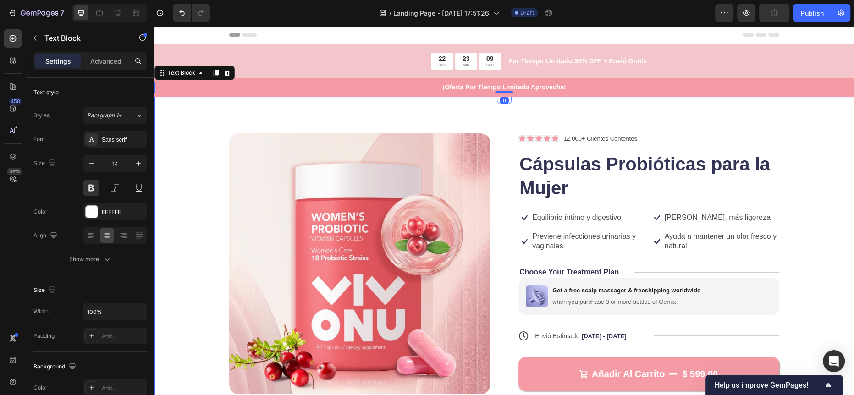
click at [734, 128] on div "Product Images Icon Icon Icon Icon Icon Icon List 12,000+ Clientes Contentos Te…" at bounding box center [503, 315] width 699 height 436
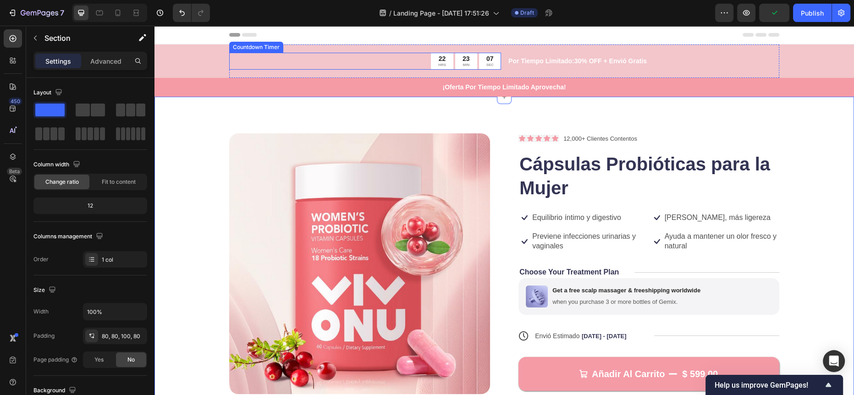
click at [439, 61] on div "22" at bounding box center [442, 59] width 8 height 8
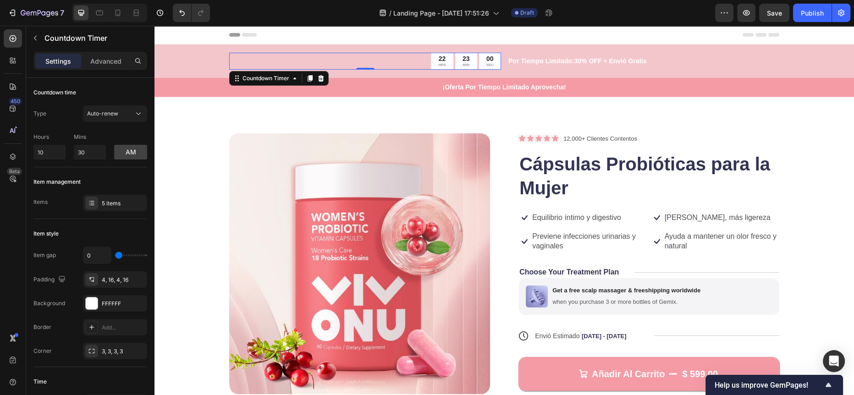
click at [490, 58] on div "00 SEC" at bounding box center [490, 61] width 22 height 17
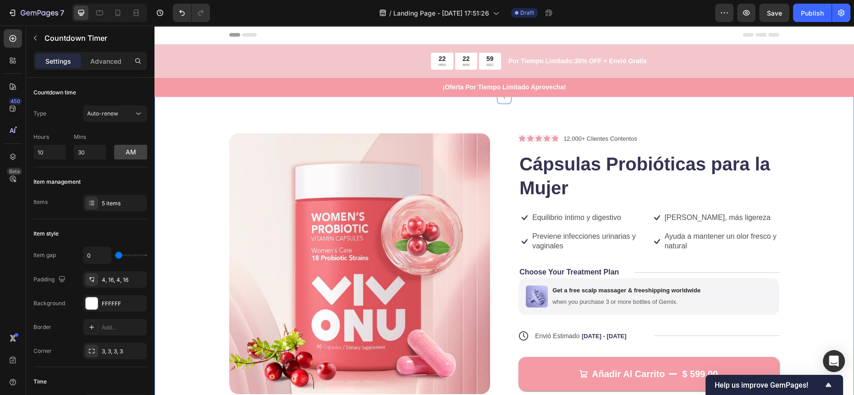
click at [788, 169] on div "Product Images Icon Icon Icon Icon Icon Icon List 12,000+ Clientes Contentos Te…" at bounding box center [504, 310] width 626 height 354
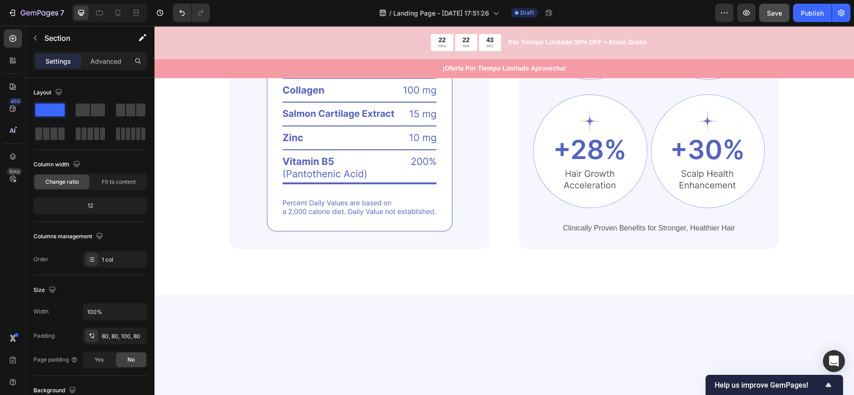
scroll to position [147, 0]
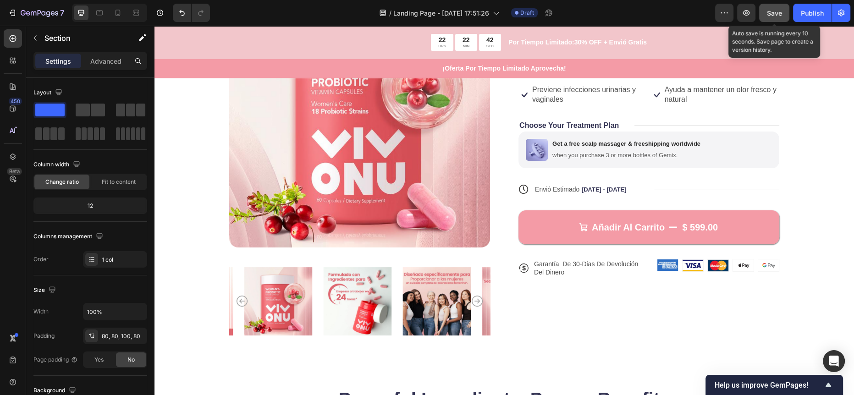
click at [776, 17] on div "Save" at bounding box center [774, 13] width 15 height 10
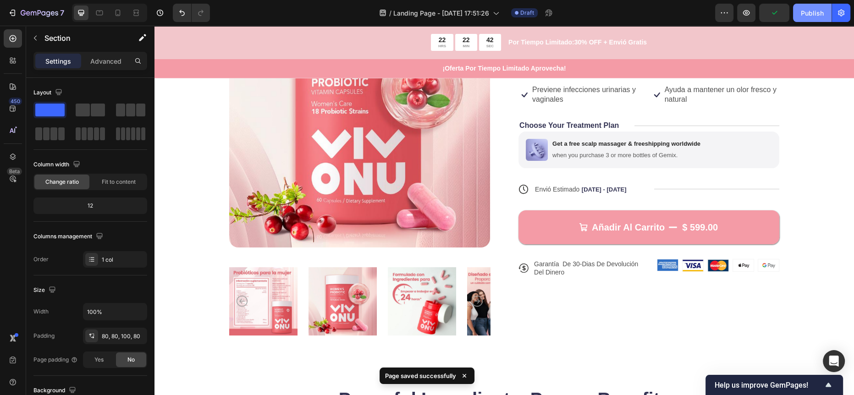
click at [811, 11] on div "Publish" at bounding box center [811, 13] width 23 height 10
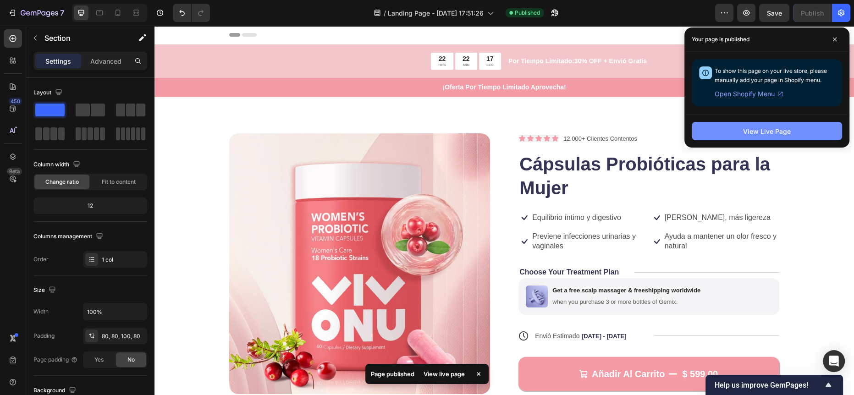
click at [770, 126] on div "View Live Page" at bounding box center [767, 131] width 48 height 10
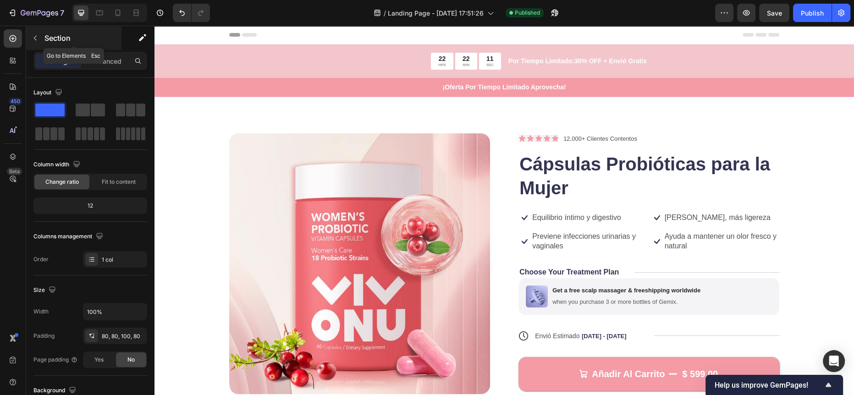
click at [50, 35] on p "Section" at bounding box center [81, 38] width 75 height 11
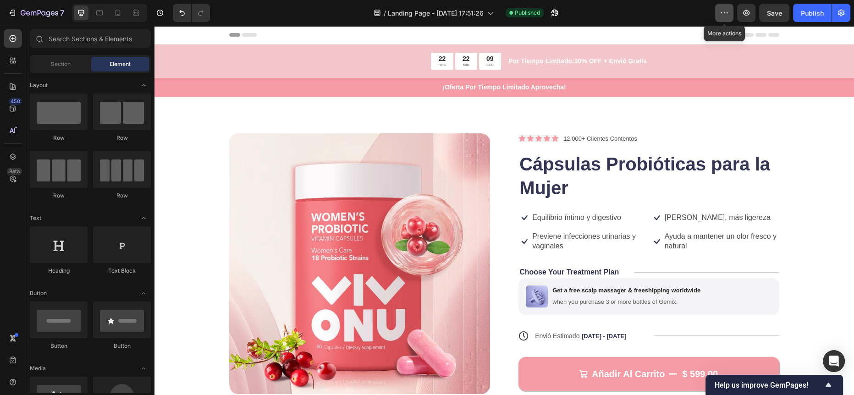
click at [718, 11] on button "button" at bounding box center [724, 13] width 18 height 18
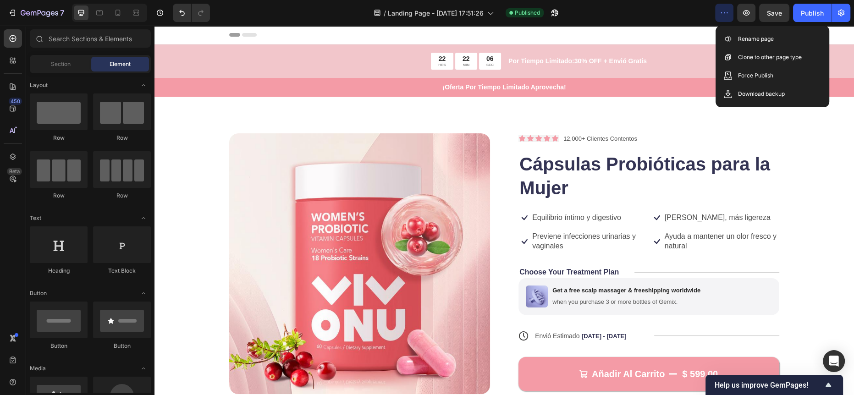
click at [642, 34] on div "Header" at bounding box center [504, 35] width 550 height 18
click at [398, 217] on img at bounding box center [359, 263] width 261 height 261
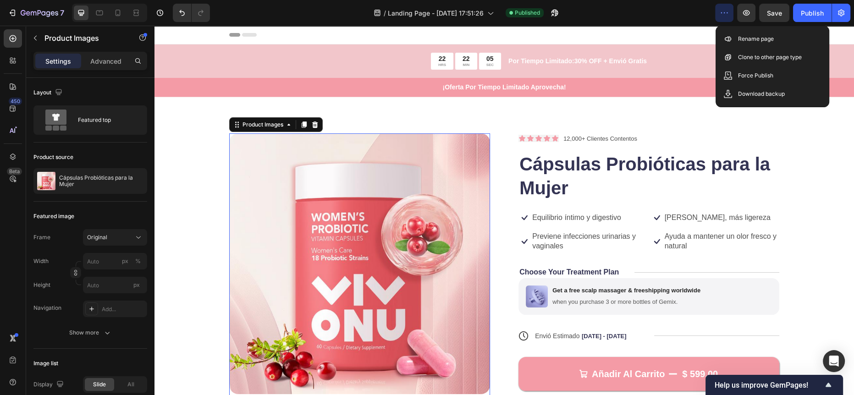
click at [388, 218] on img at bounding box center [359, 263] width 261 height 261
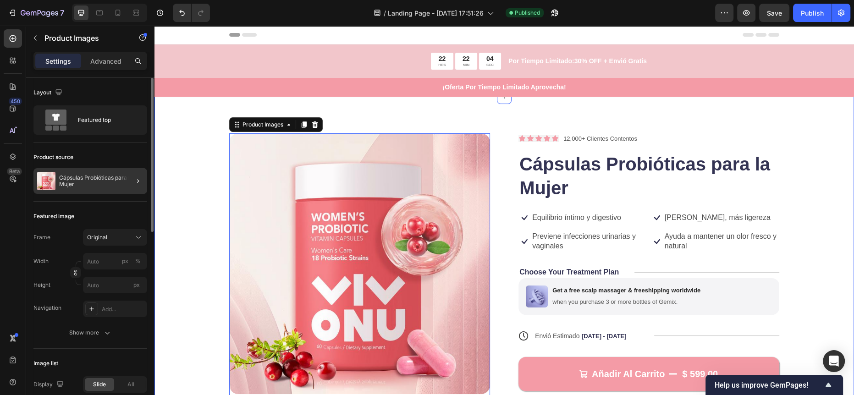
click at [124, 182] on div at bounding box center [134, 181] width 26 height 26
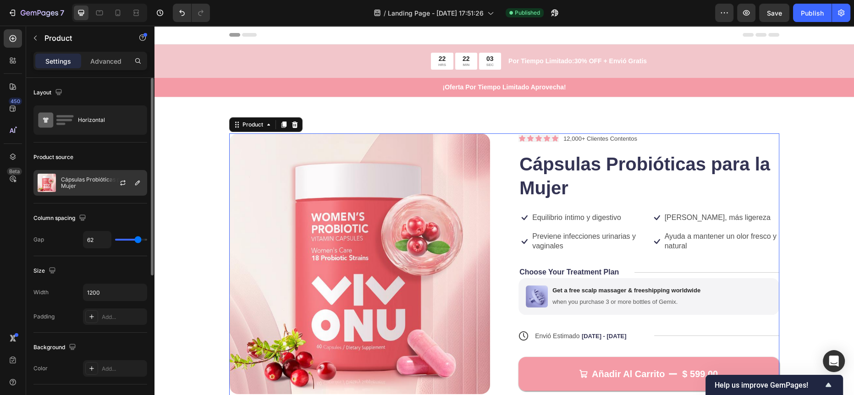
click at [93, 181] on p "Cápsulas Probióticas para la Mujer" at bounding box center [102, 182] width 82 height 13
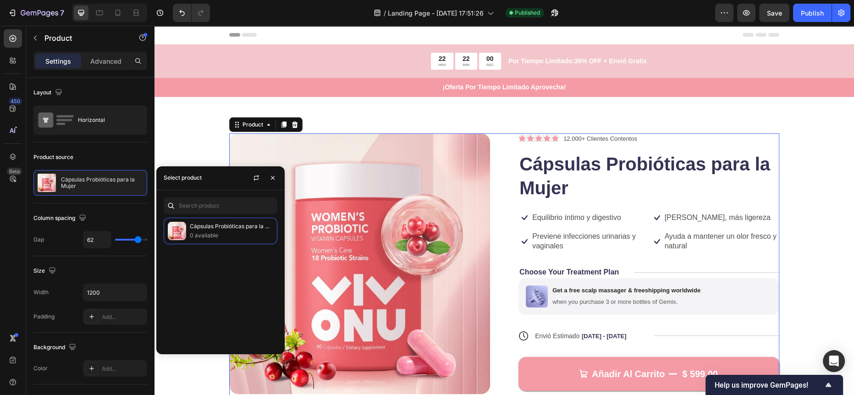
click at [663, 15] on div "/ Landing Page - Sep 20, 17:51:26 Published" at bounding box center [466, 13] width 498 height 18
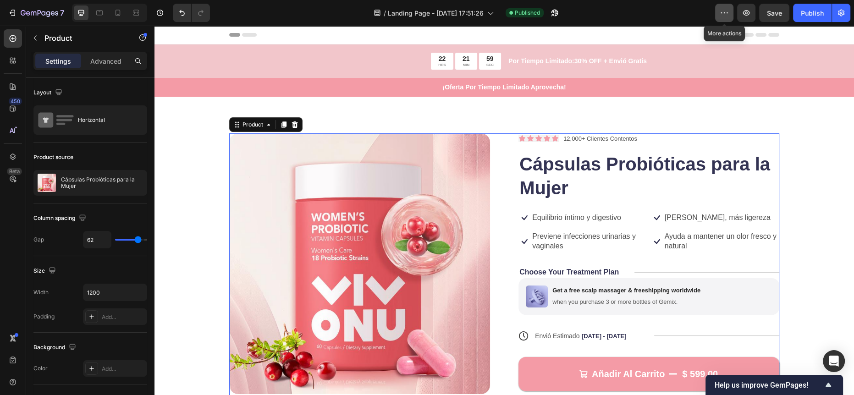
click at [718, 16] on button "button" at bounding box center [724, 13] width 18 height 18
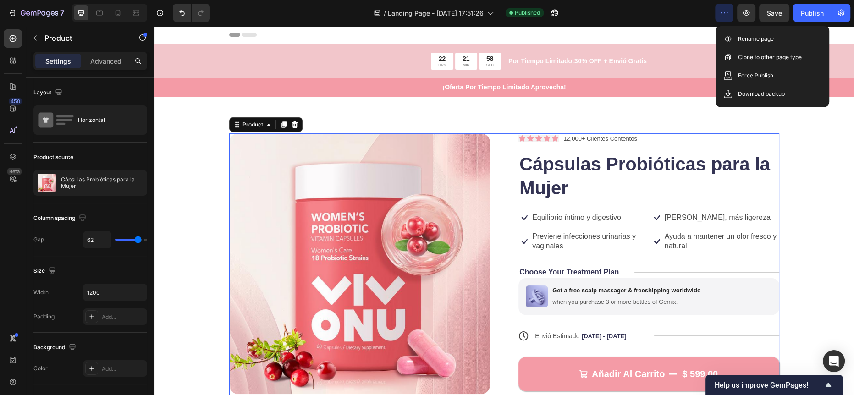
click at [718, 13] on button "button" at bounding box center [724, 13] width 18 height 18
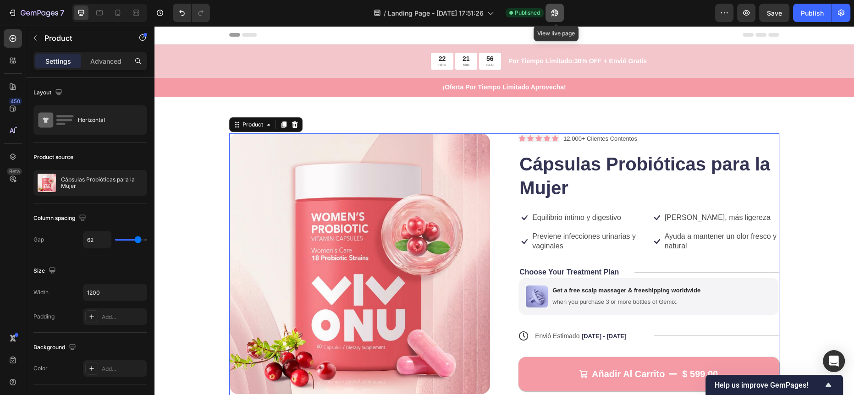
click at [552, 11] on icon "button" at bounding box center [554, 12] width 9 height 9
